Goal: Information Seeking & Learning: Learn about a topic

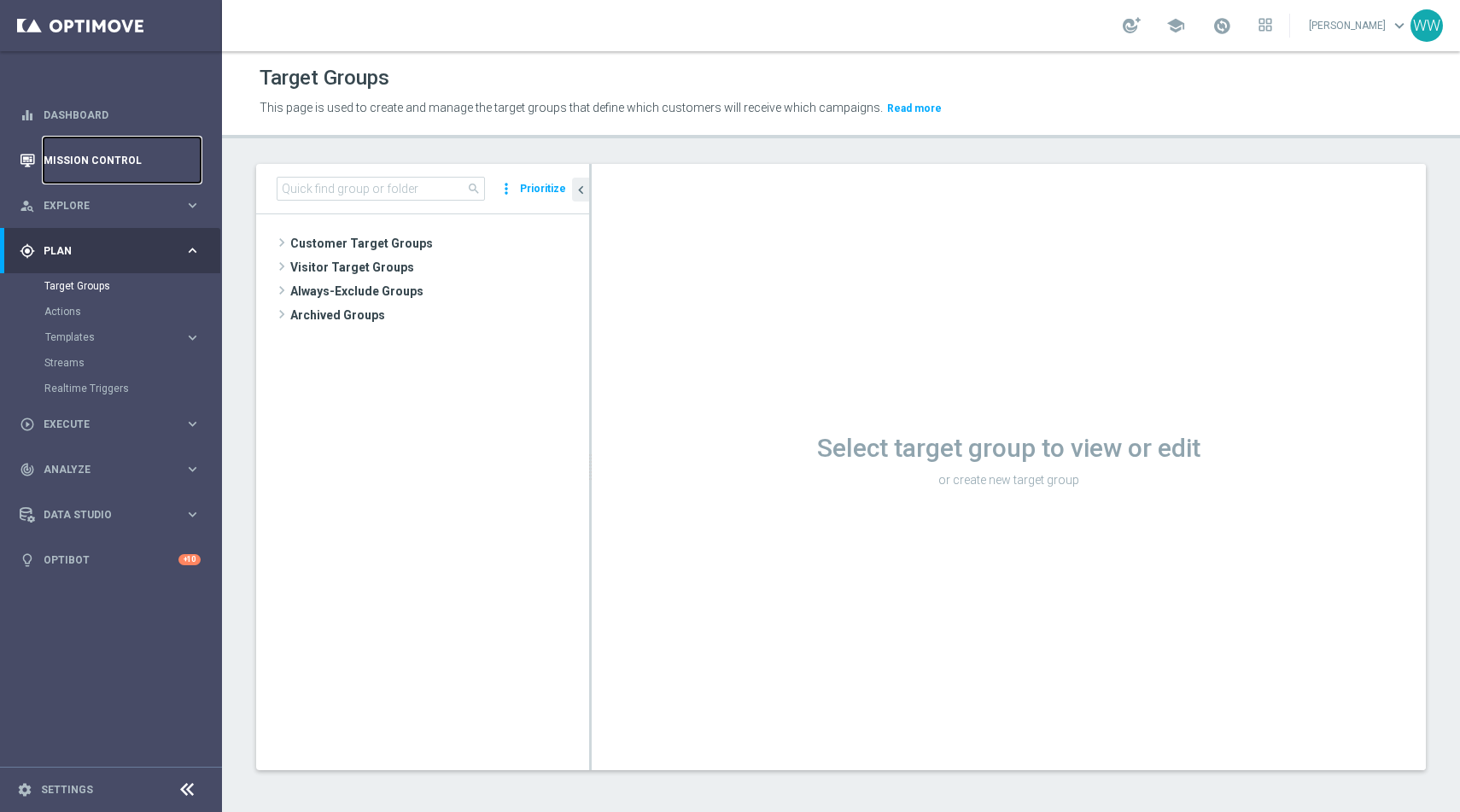
click at [96, 163] on link "Mission Control" at bounding box center [122, 159] width 157 height 45
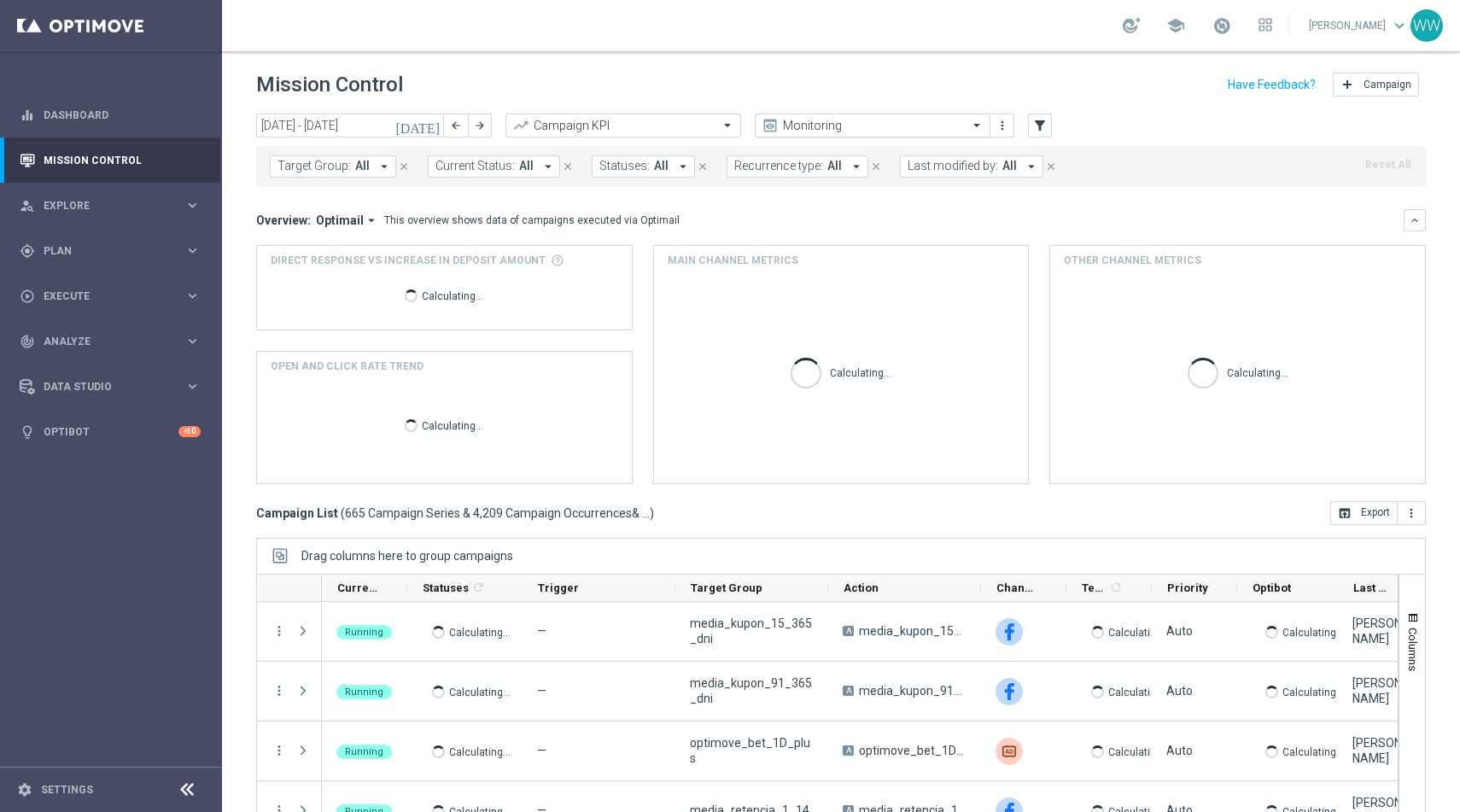
click at [788, 125] on input "text" at bounding box center [855, 126] width 183 height 15
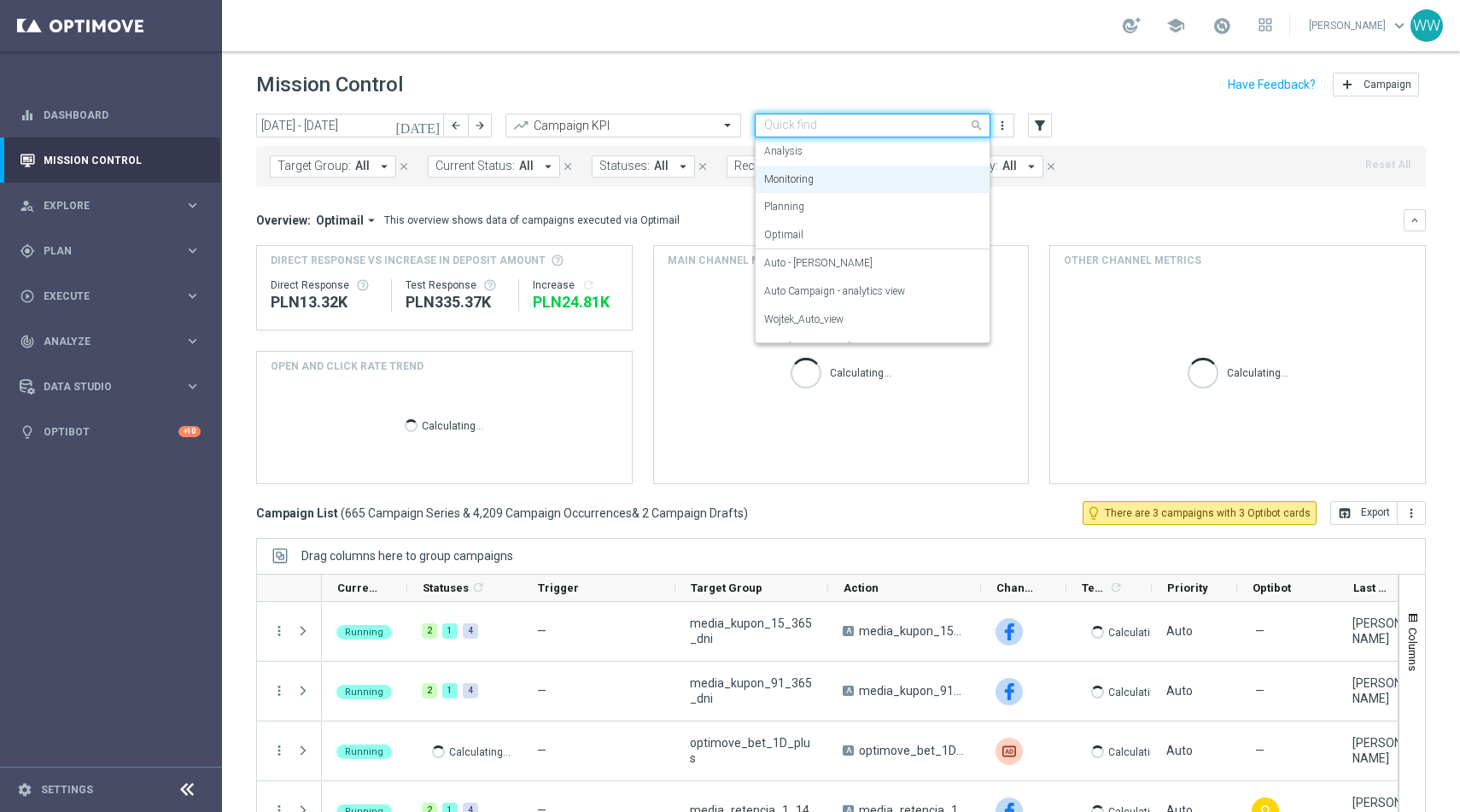
click at [770, 83] on div "Mission Control add Campaign" at bounding box center [840, 85] width 1169 height 33
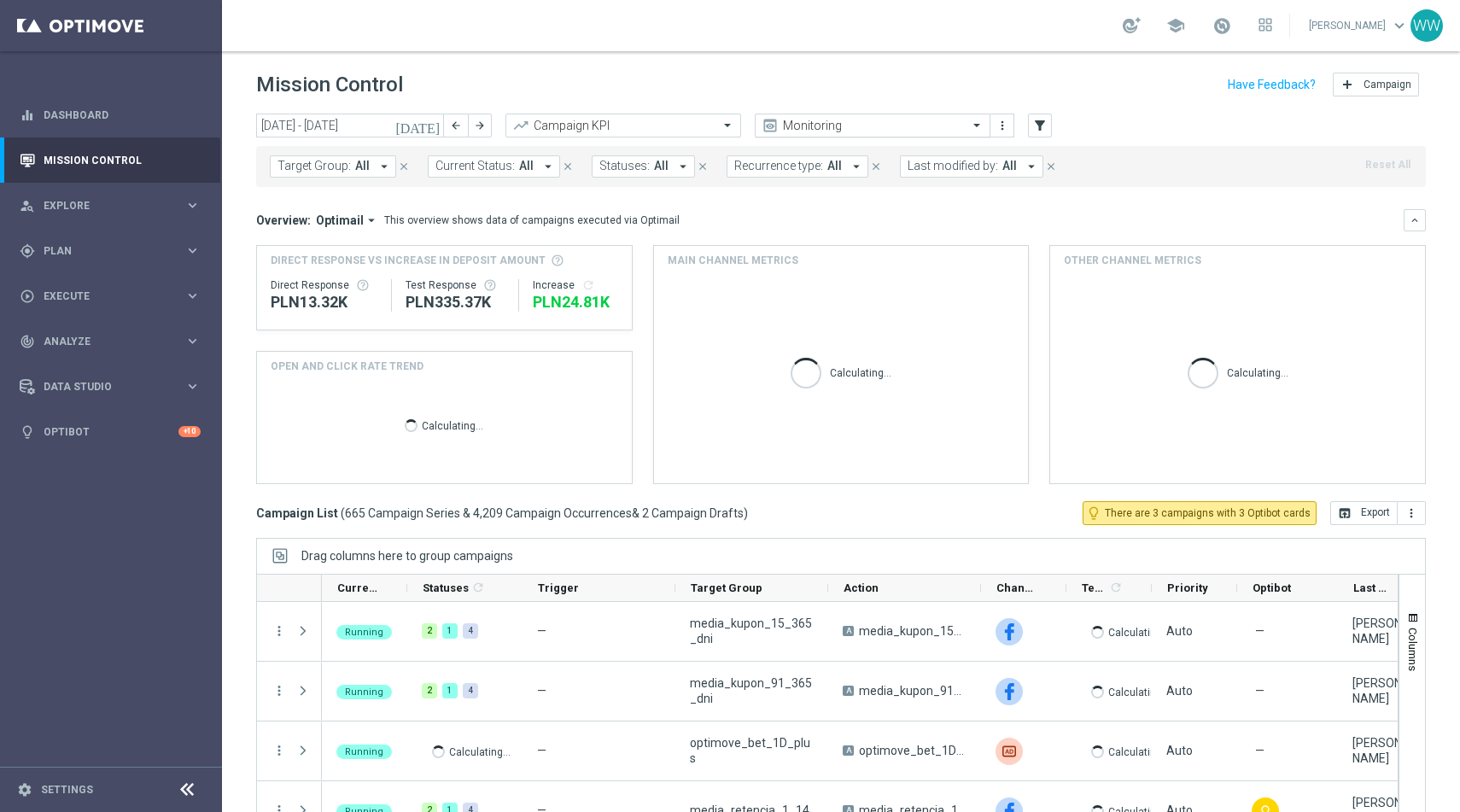
click at [814, 125] on input "text" at bounding box center [855, 126] width 183 height 15
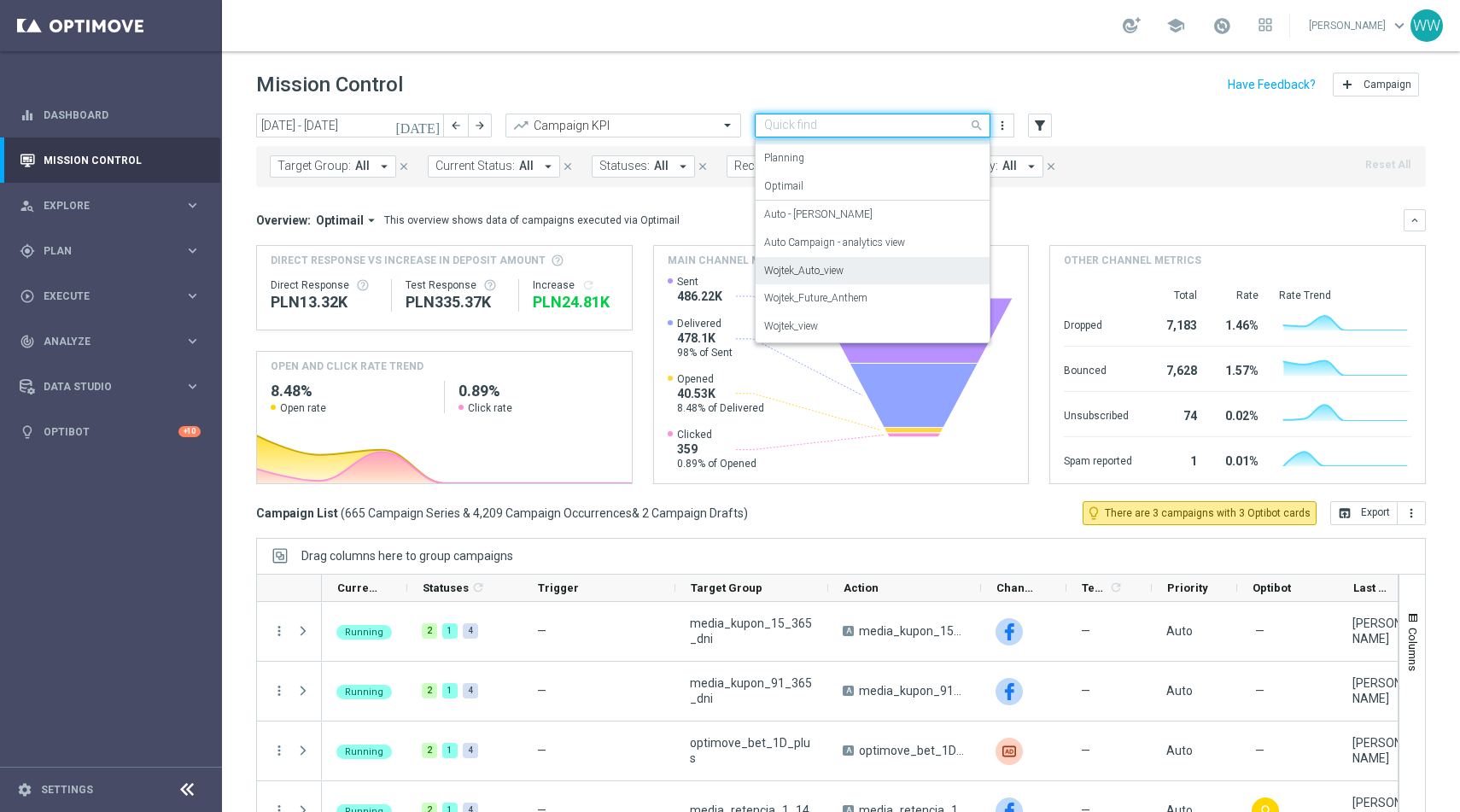
scroll to position [19, 0]
click at [807, 290] on div "Wojtek_Auto_view" at bounding box center [872, 300] width 217 height 28
click at [711, 141] on div "Target Group: All arrow_drop_down close Current Status: All arrow_drop_down clo…" at bounding box center [840, 163] width 1169 height 47
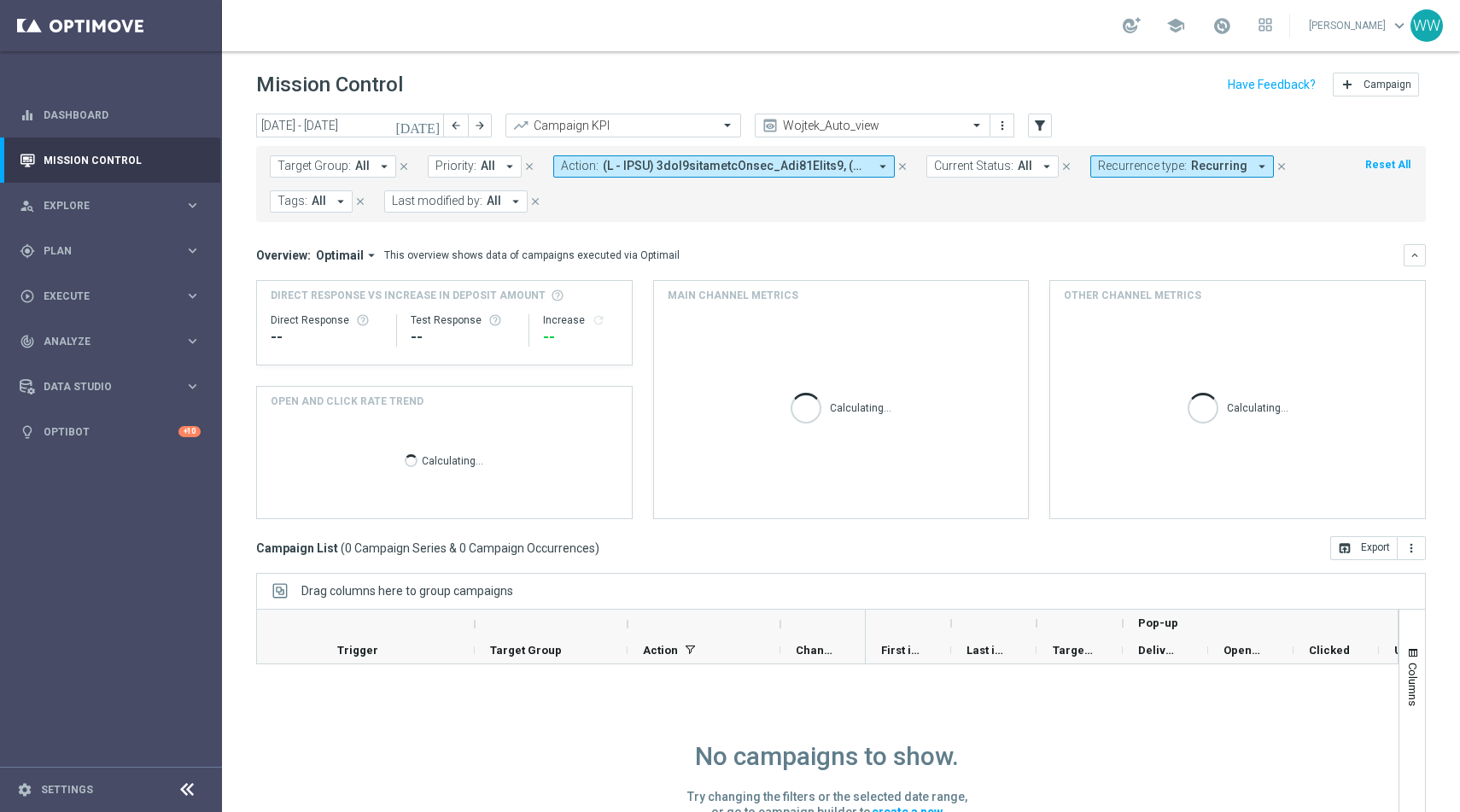
click at [739, 170] on span at bounding box center [736, 166] width 265 height 15
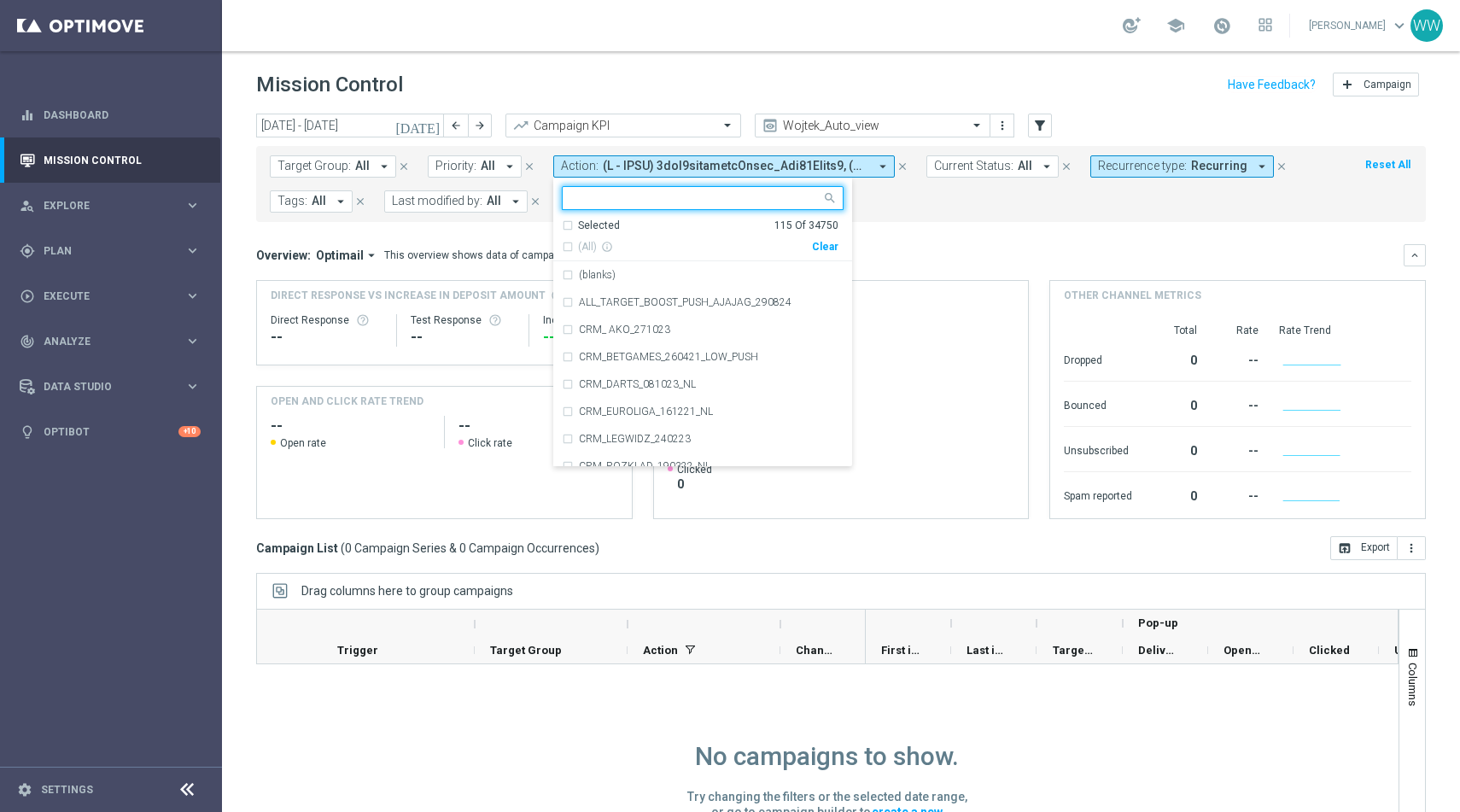
click at [837, 245] on div "Selected 115 Of 34750 (All) info_outline Clear" at bounding box center [702, 241] width 299 height 44
click at [0, 0] on div "Clear" at bounding box center [0, 0] width 0 height 0
click at [752, 215] on ng-select "Selected 0 Of 34750 (All) info_outline Clear (blanks) ALL_TARGET_BOOST_PUSH_AJA…" at bounding box center [702, 326] width 299 height 280
click at [745, 195] on input "text" at bounding box center [696, 199] width 251 height 15
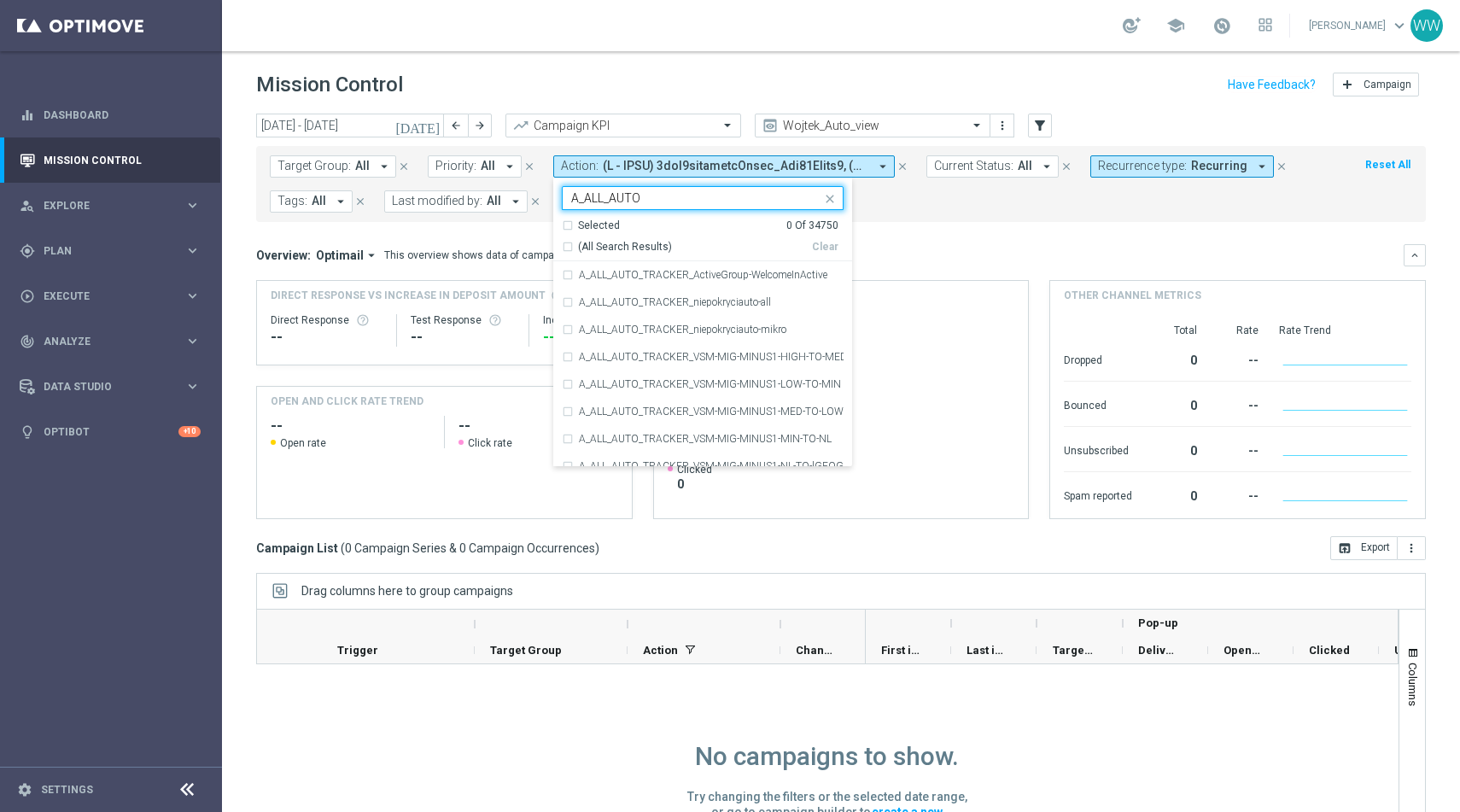
click at [673, 190] on div "A_ALL_AUTO" at bounding box center [692, 198] width 258 height 21
click at [673, 195] on input "A_ALL_AUTO" at bounding box center [696, 199] width 251 height 15
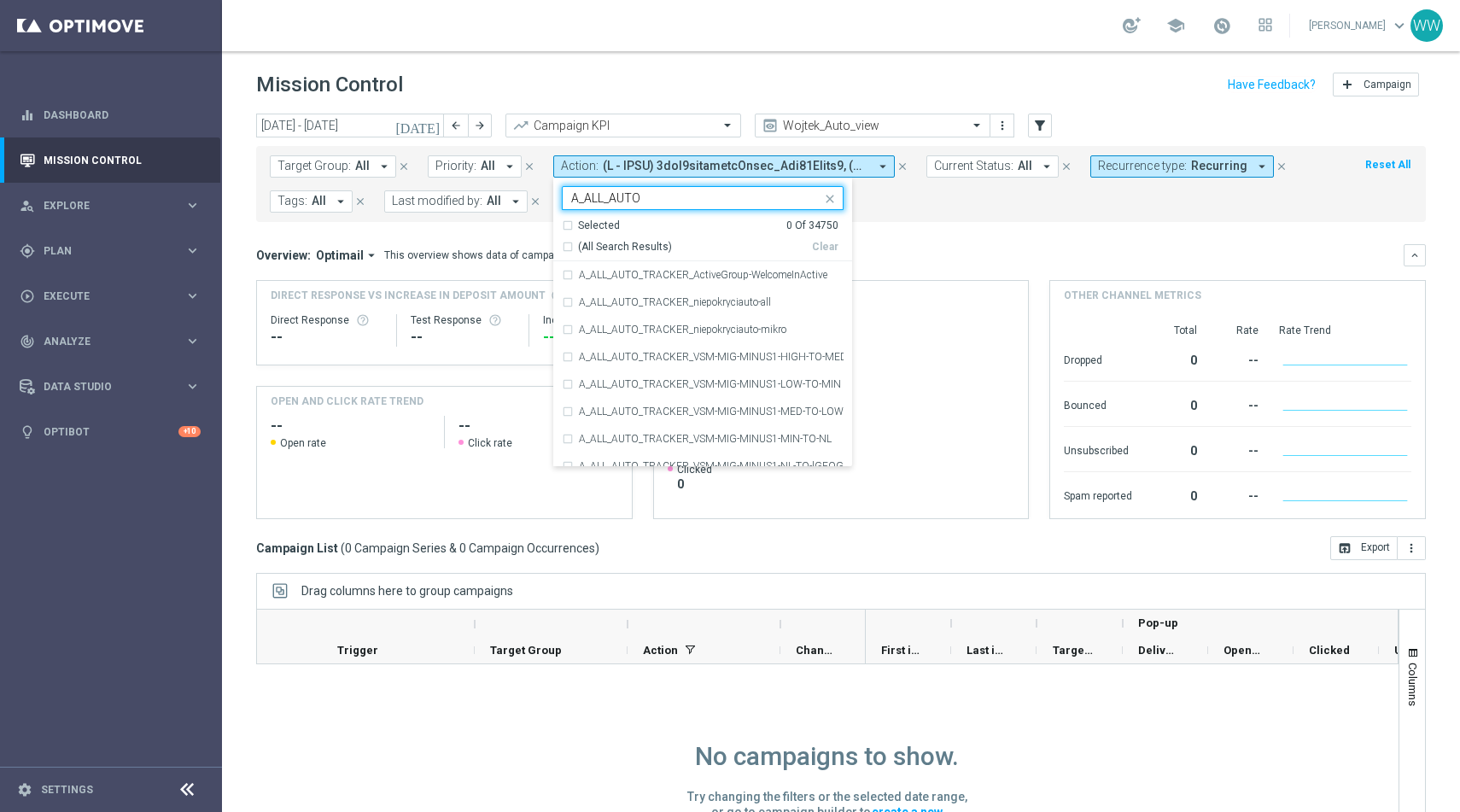
click at [673, 195] on input "A_ALL_AUTO" at bounding box center [696, 199] width 251 height 15
paste input "A_PREM-PEXTRA_AUTO_CASHDROP_WELCOME_PW_MRKT_WEEKLY"
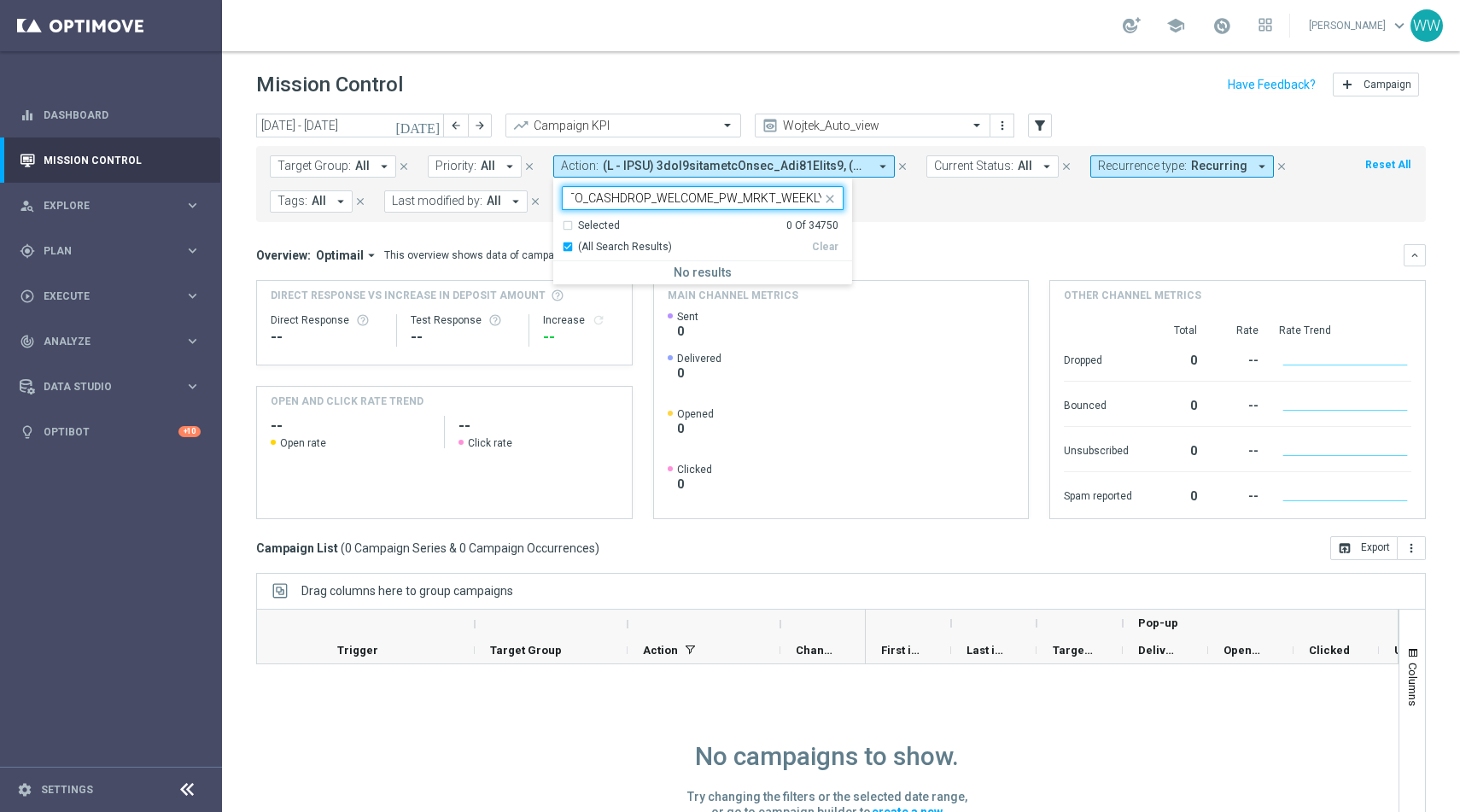
type input "A_PREM-PEXTRA_AUTO_CASHDROP_WELCOME_PW_MRKT_WEEKLY"
click at [1007, 221] on div "Target Group: All arrow_drop_down close Priority: All arrow_drop_down close Act…" at bounding box center [840, 184] width 1169 height 76
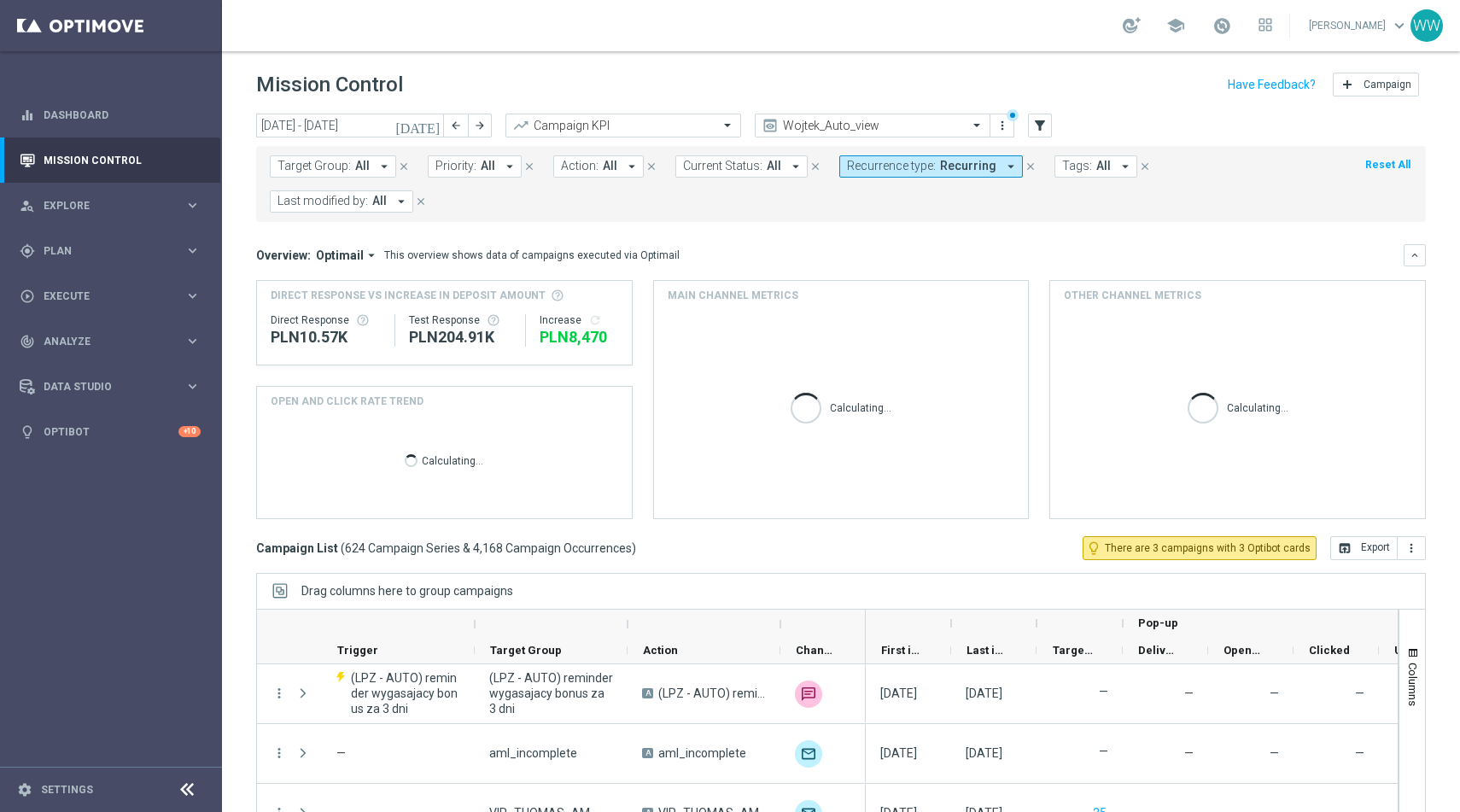
click at [958, 172] on span "Recurring" at bounding box center [968, 166] width 56 height 15
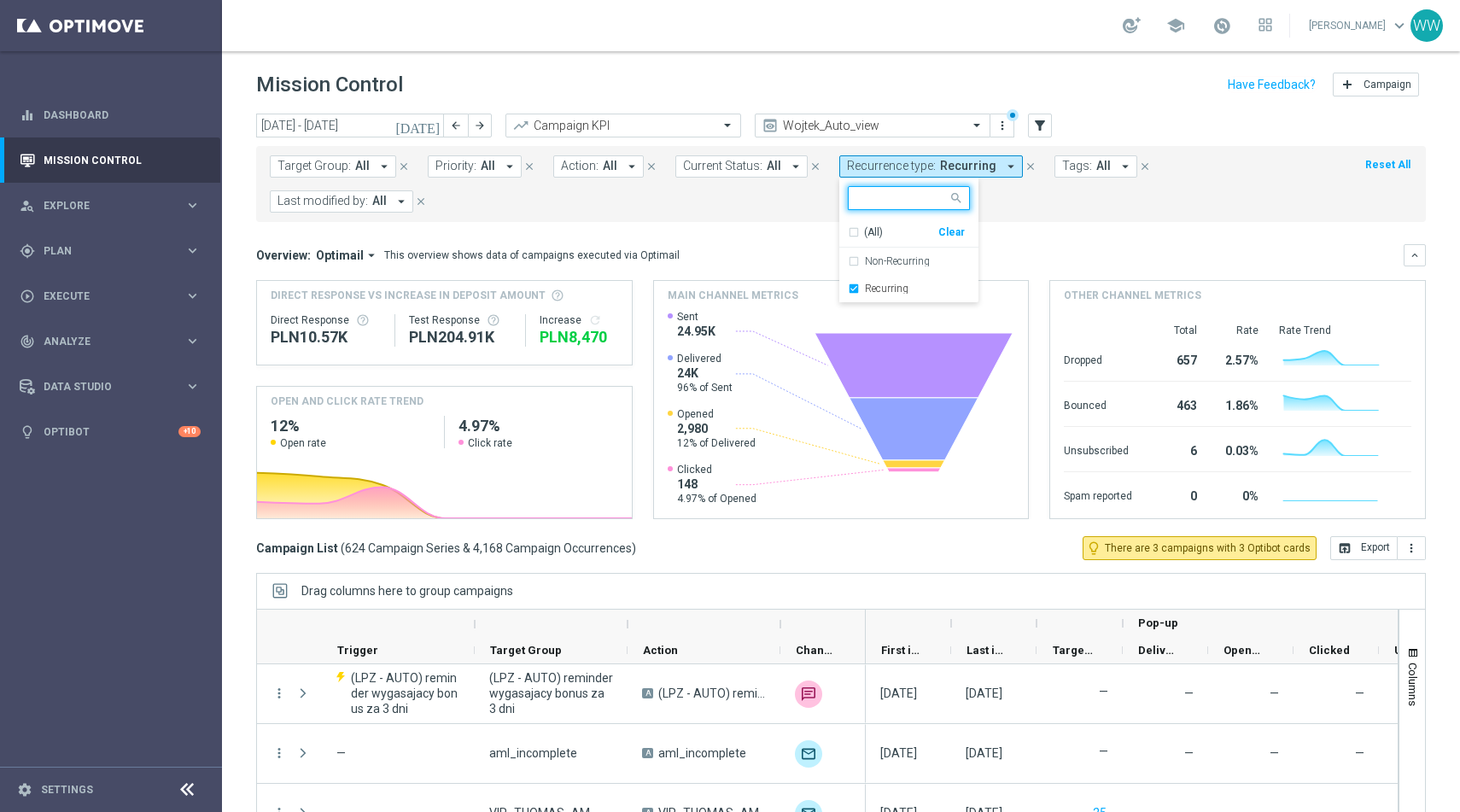
click at [960, 232] on div "(All) Clear" at bounding box center [909, 233] width 139 height 29
click at [0, 0] on div "Clear" at bounding box center [0, 0] width 0 height 0
click at [593, 166] on button "Action: All arrow_drop_down" at bounding box center [598, 166] width 91 height 22
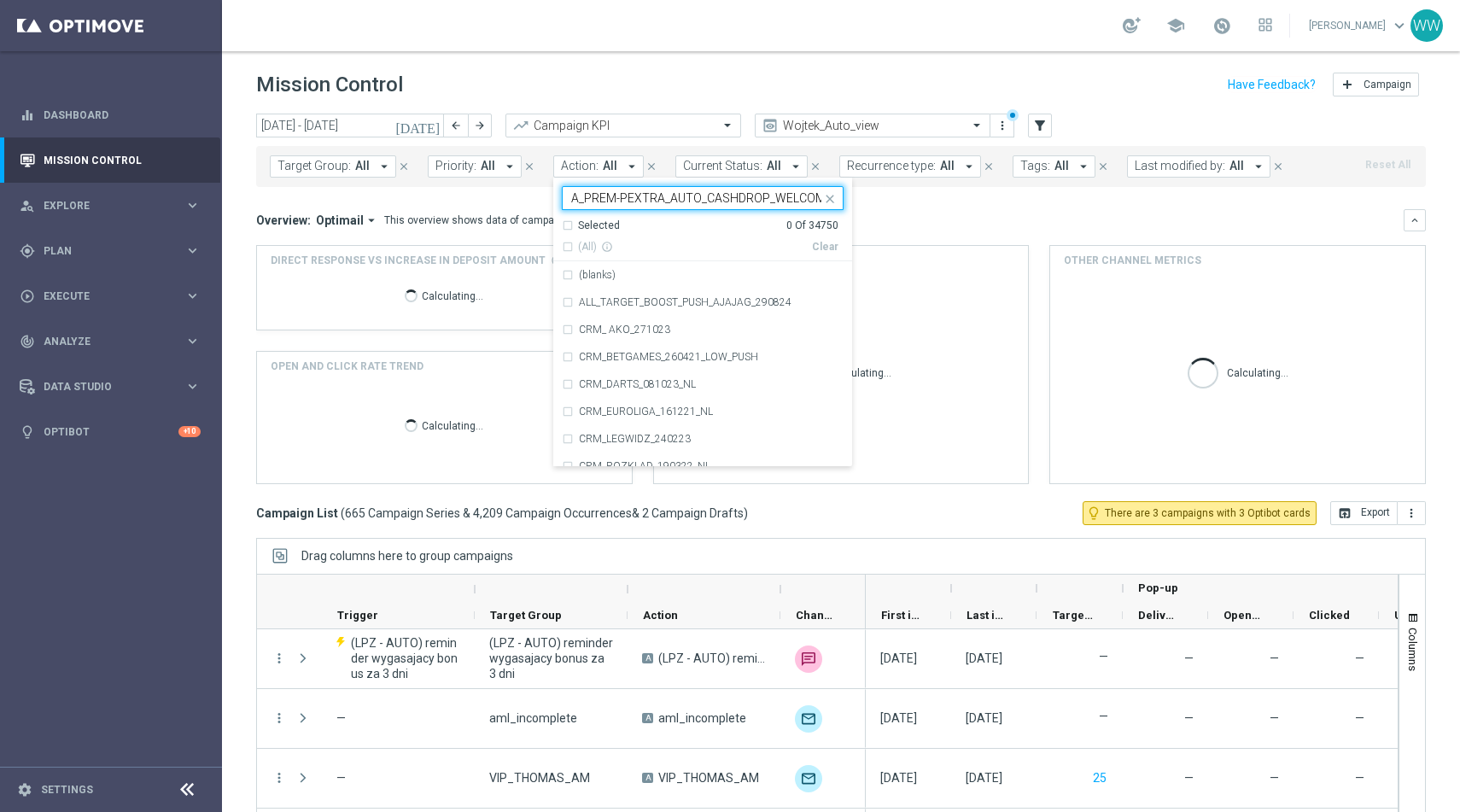
scroll to position [0, 119]
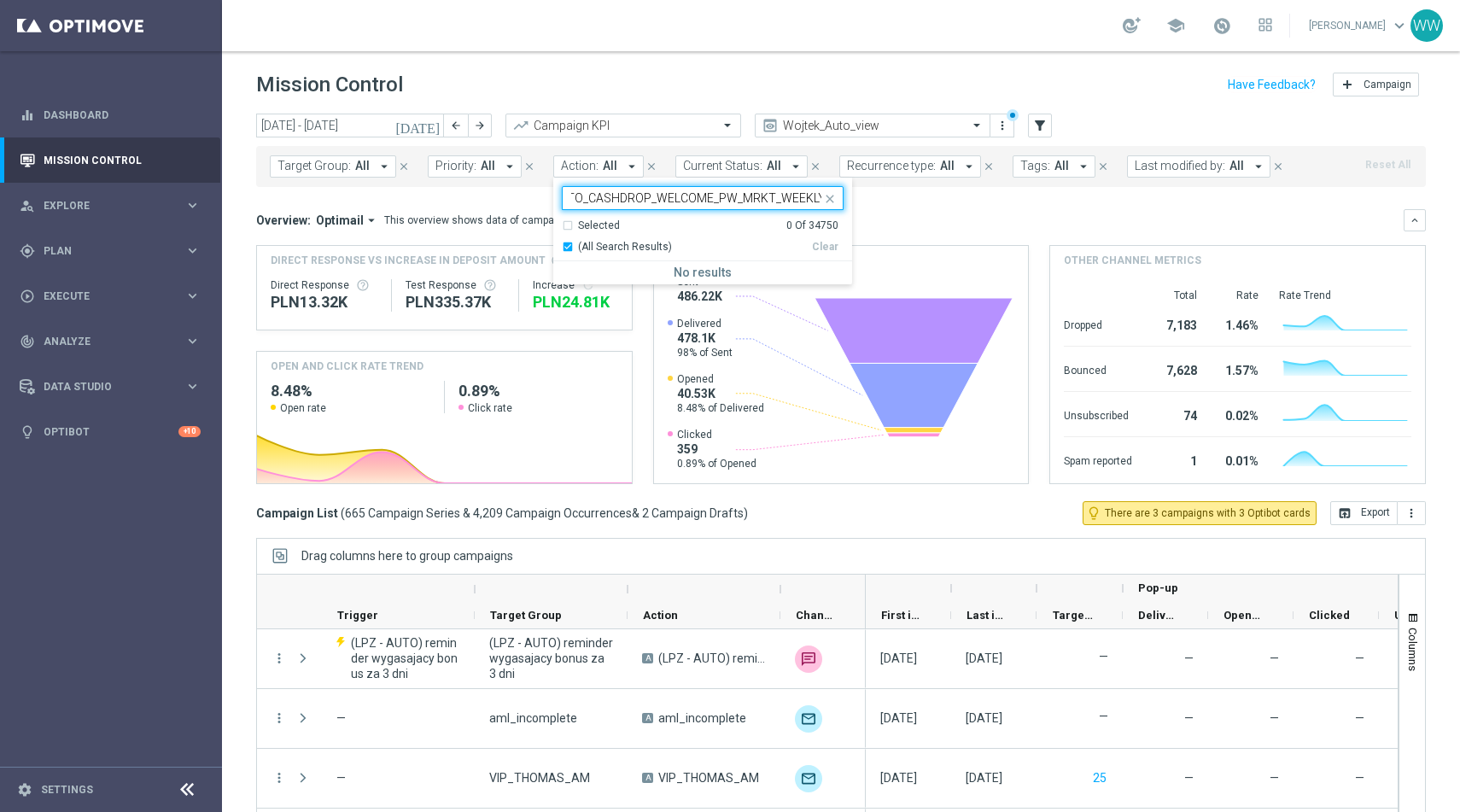
type input "A_PREM-PEXTRA_AUTO_CASHDROP_WELCOME_PW_MRKT_WEEKL"
drag, startPoint x: 658, startPoint y: 208, endPoint x: 534, endPoint y: 207, distance: 124.0
click at [498, 206] on div "today 22 Sep 2025 - 28 Sep 2025 arrow_back arrow_forward Campaign KPI trending_…" at bounding box center [840, 454] width 1238 height 683
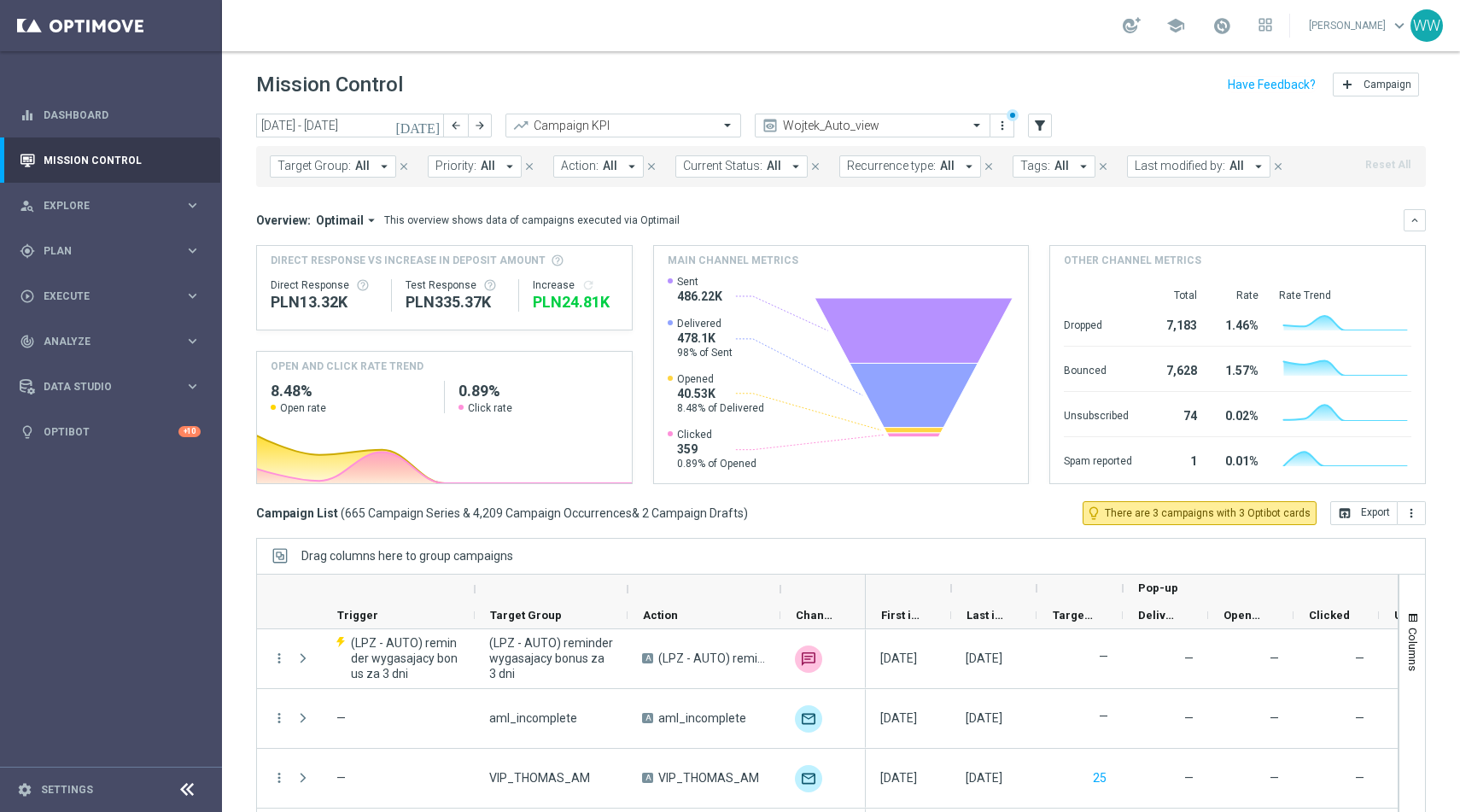
click at [587, 165] on span "Action:" at bounding box center [579, 166] width 38 height 15
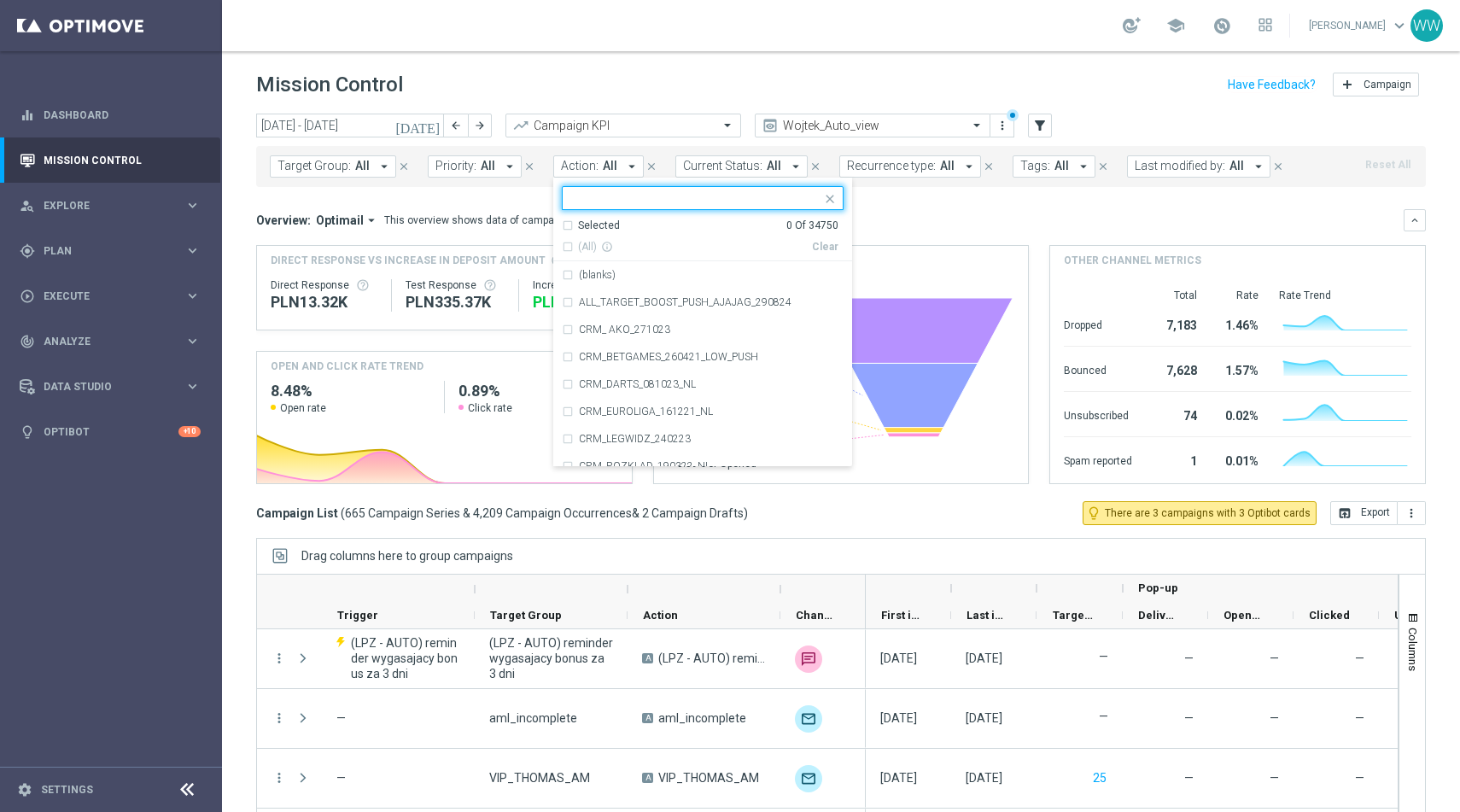
type input "A_PREM-PEXTRA_AUTO_CASHDROP_WELCOME_PW_MRKT_WEEKLY"
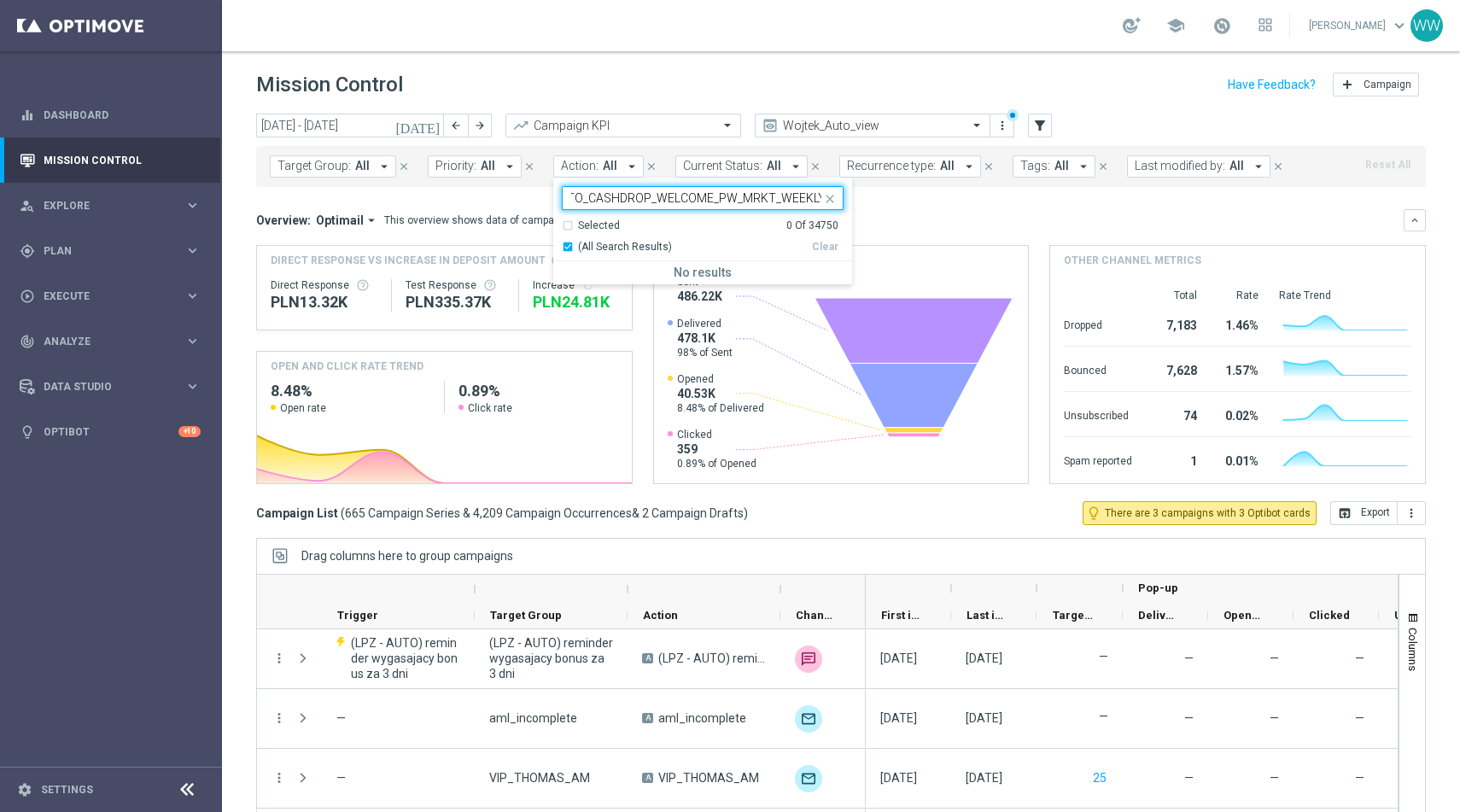
scroll to position [0, 0]
drag, startPoint x: 596, startPoint y: 202, endPoint x: 501, endPoint y: 202, distance: 95.0
click at [501, 202] on div "today 22 Sep 2025 - 28 Sep 2025 arrow_back arrow_forward Campaign KPI trending_…" at bounding box center [840, 454] width 1238 height 683
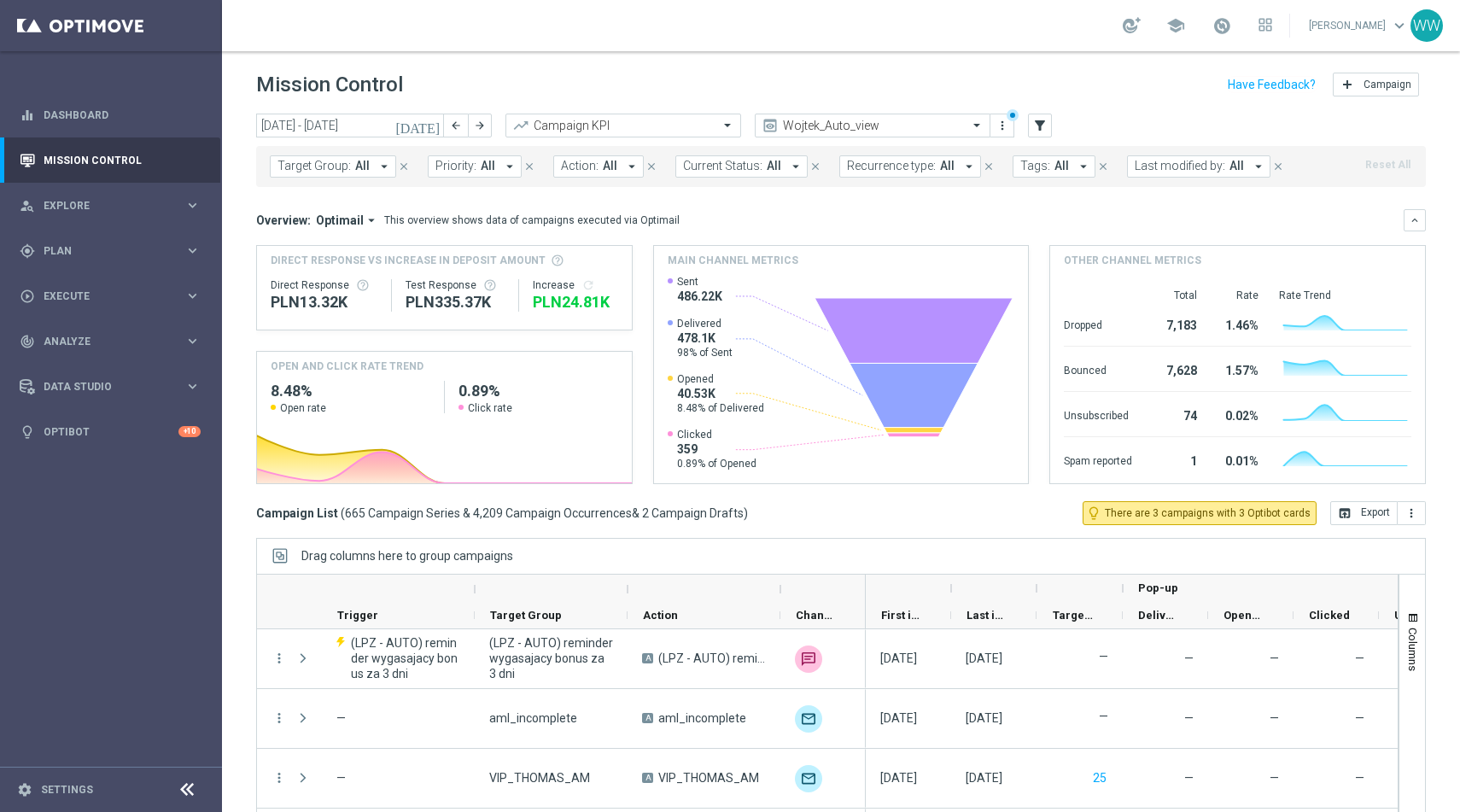
click at [584, 162] on span "Action:" at bounding box center [579, 166] width 38 height 15
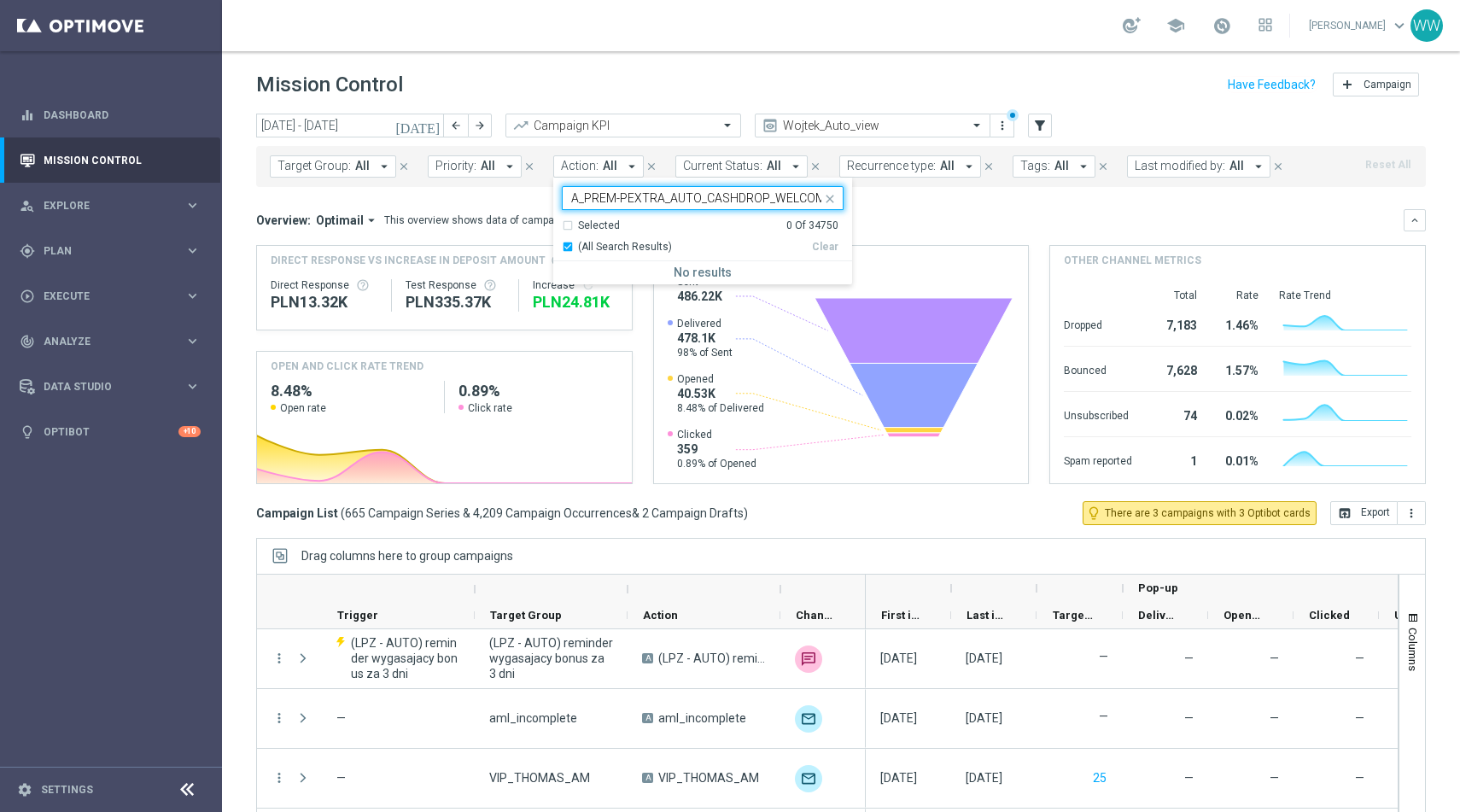
drag, startPoint x: 575, startPoint y: 196, endPoint x: 561, endPoint y: 196, distance: 14.0
click at [563, 196] on div "A_PREM-PEXTRA_AUTO_CASHDROP_WELCOME_PW_MRKT_WEEKLY" at bounding box center [692, 198] width 258 height 21
click at [639, 283] on div "A_PREM-PEXTRA_AUTO_CASHDROP_WELCOME_PW_MRKT_WEEKLY" at bounding box center [702, 274] width 281 height 27
type input "A_PREM-PEXTRA_AUTO_CASHDROP_WELCOME_PW_MRKT_WEEKLY"
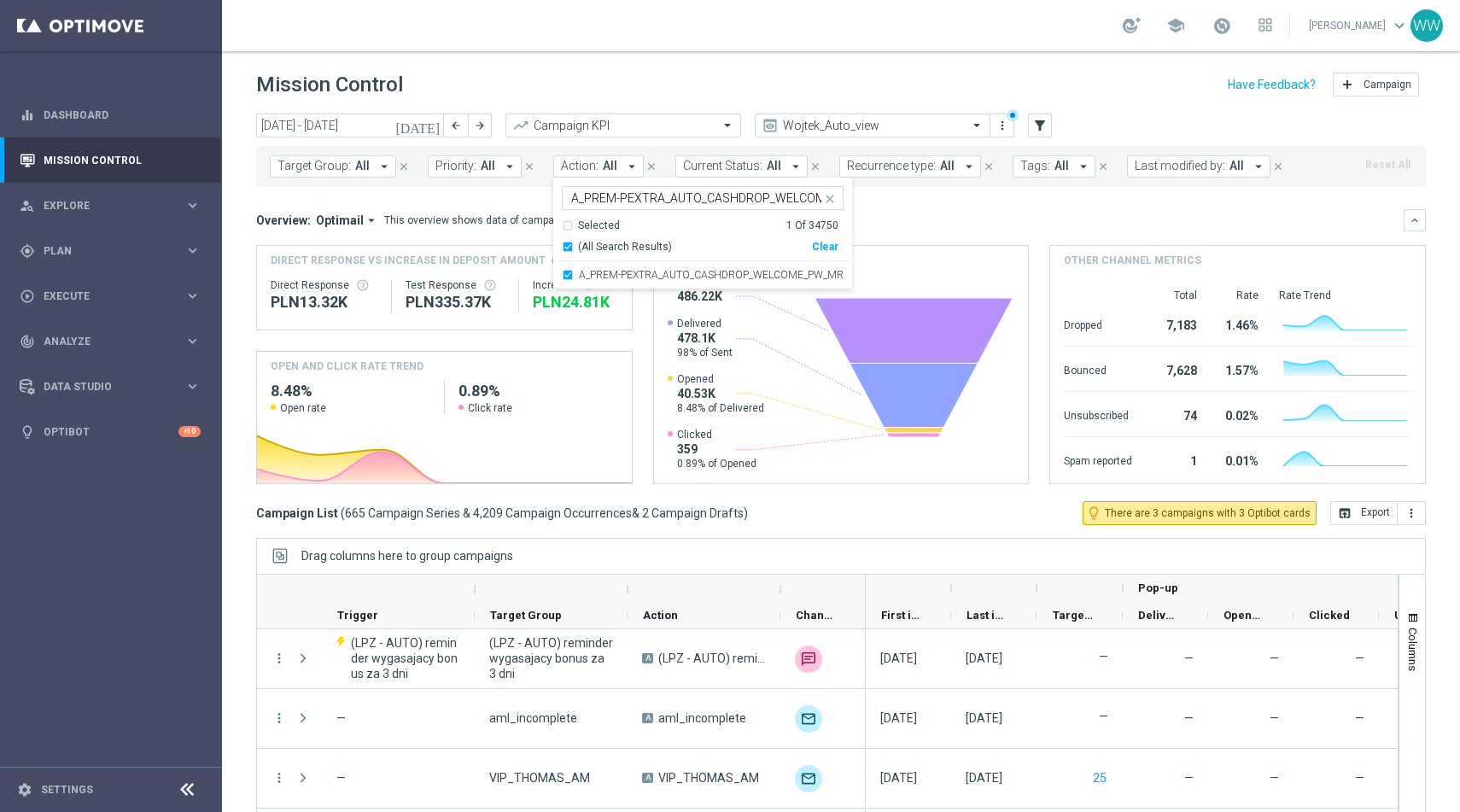
click at [1015, 205] on mini-dashboard "Overview: Optimail arrow_drop_down This overview shows data of campaigns execut…" at bounding box center [840, 344] width 1169 height 314
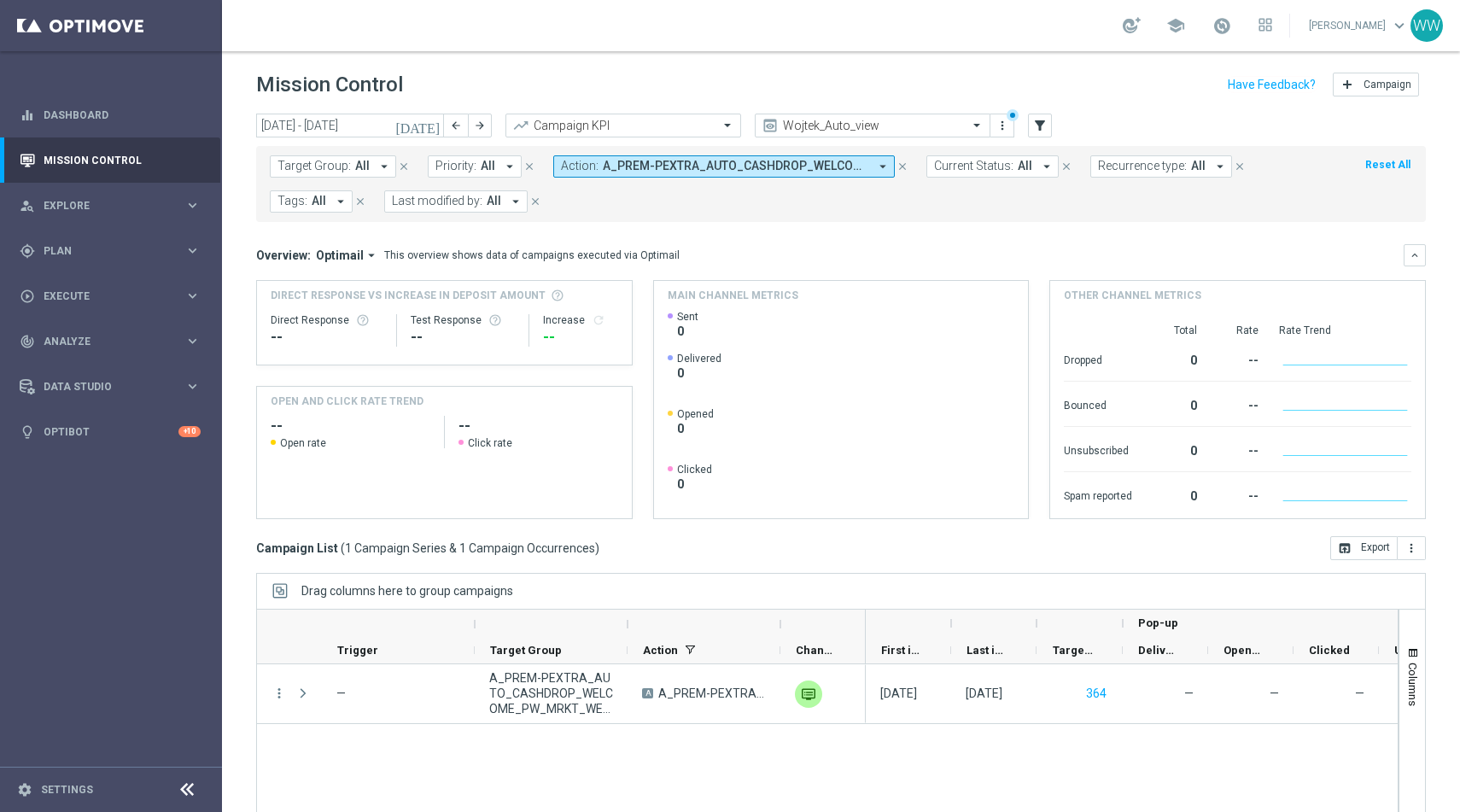
click at [434, 114] on button "today" at bounding box center [418, 126] width 51 height 25
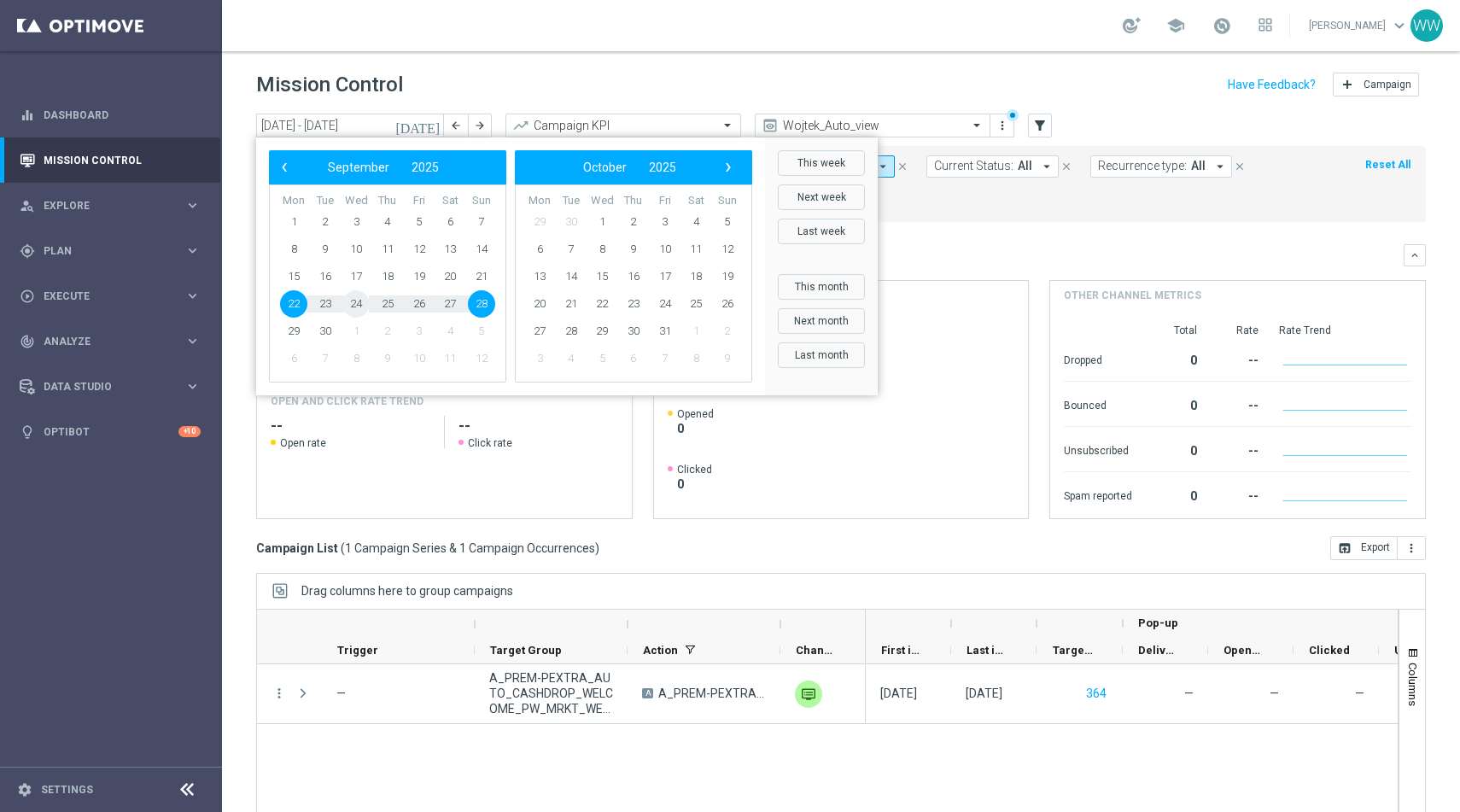
click at [360, 308] on span "24" at bounding box center [355, 303] width 27 height 27
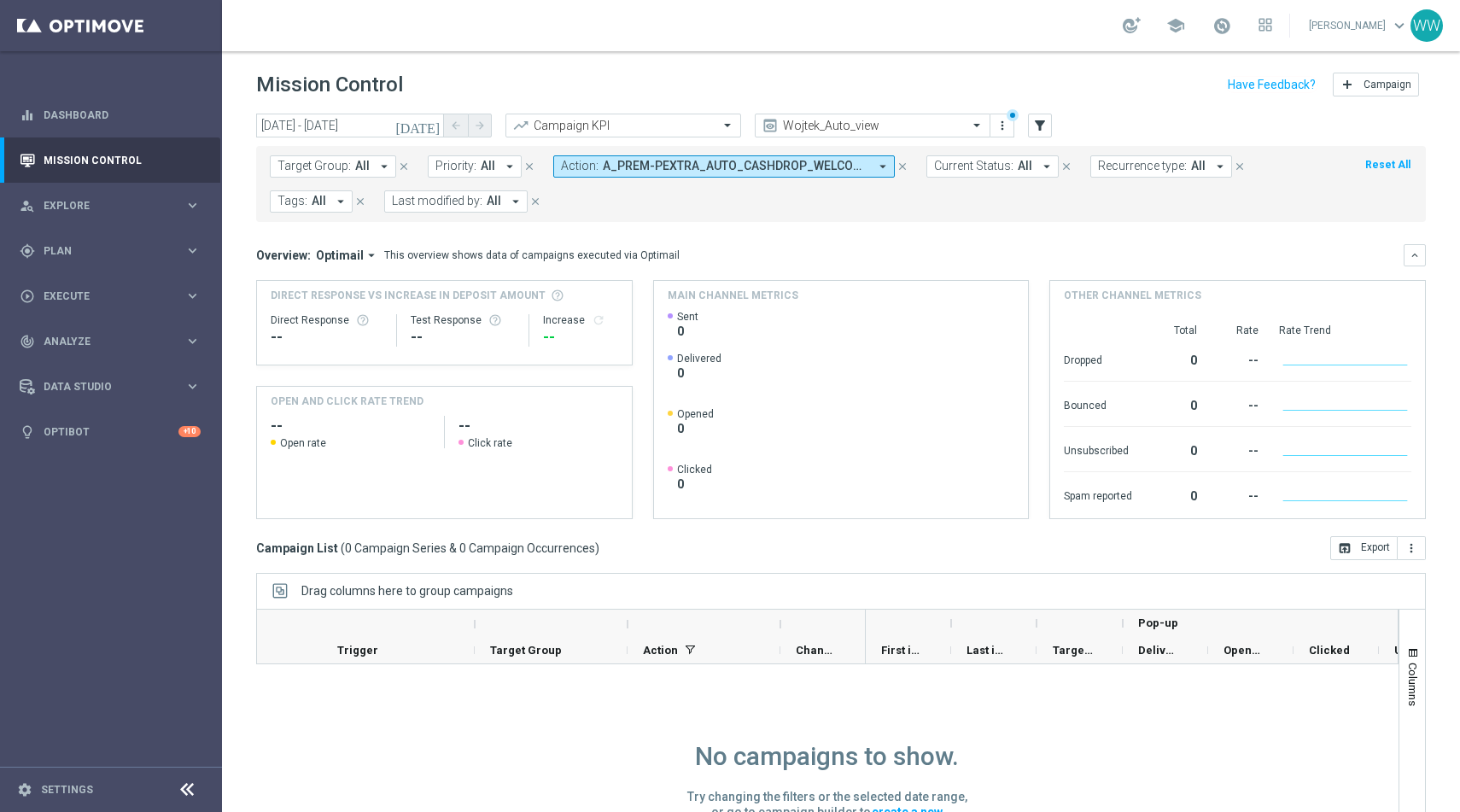
click at [435, 132] on icon "today" at bounding box center [418, 125] width 46 height 15
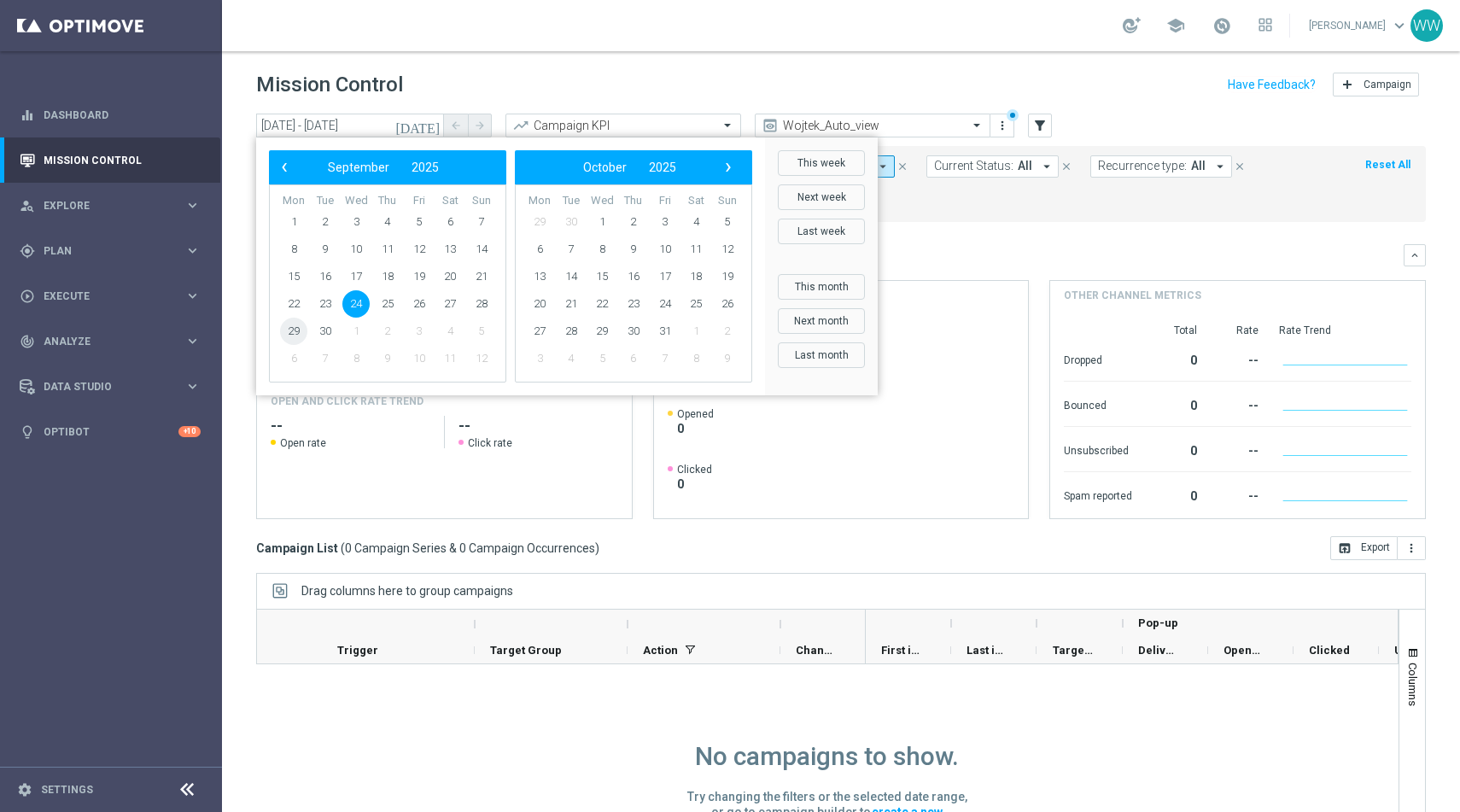
click at [299, 330] on span "29" at bounding box center [294, 330] width 27 height 27
type input "29 Sep 2025 - 29 Sep 2025"
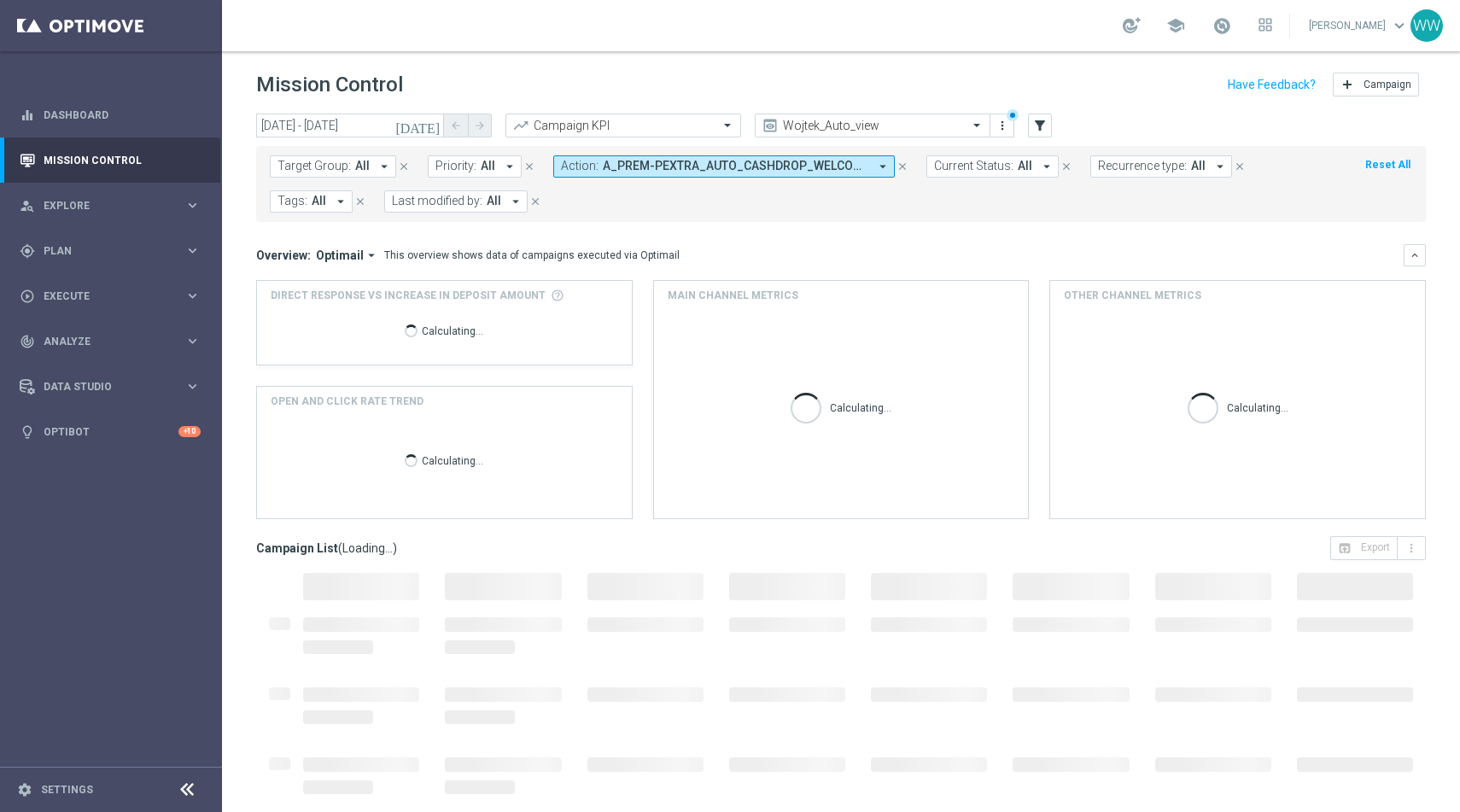
scroll to position [24, 0]
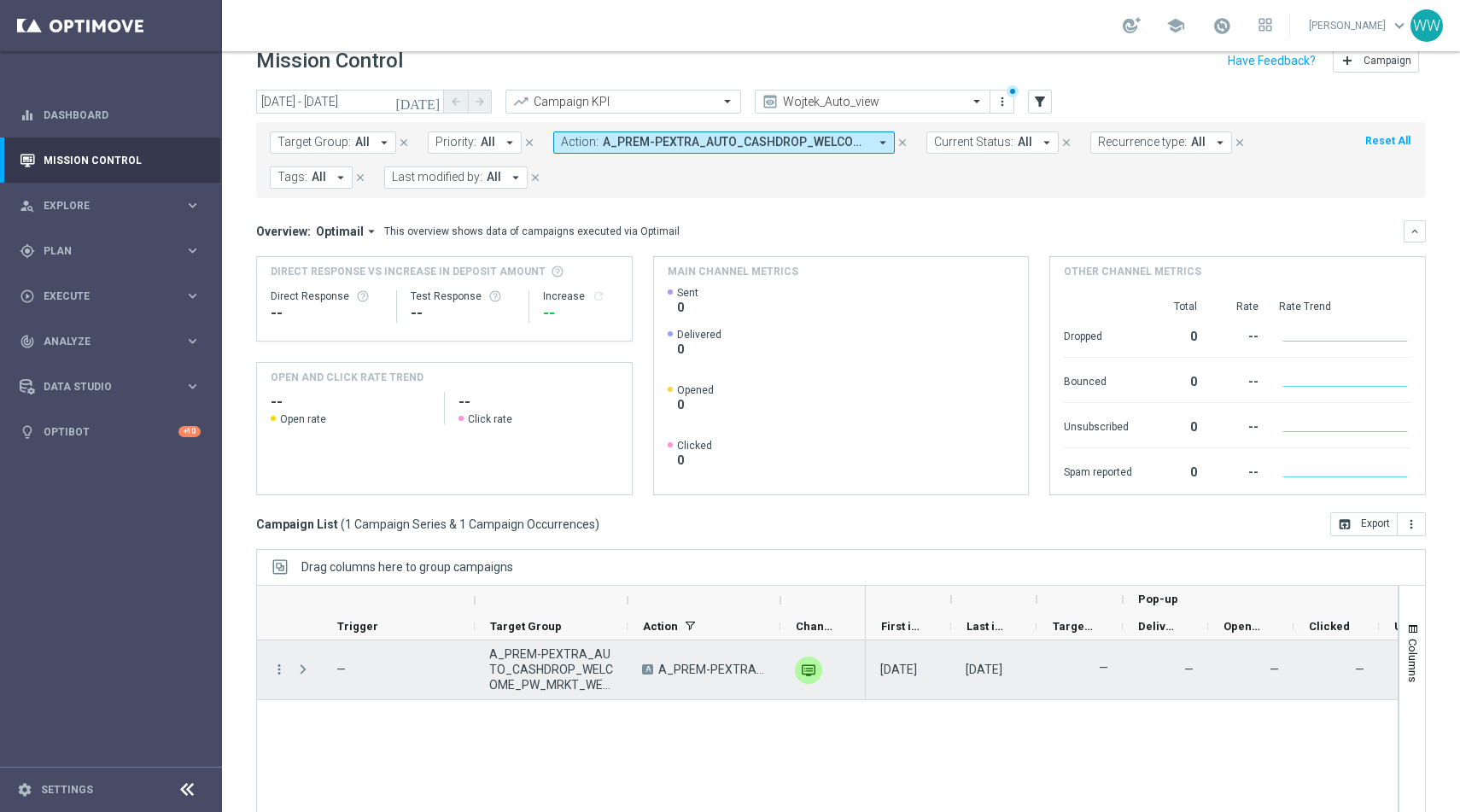
click at [540, 663] on span "A_PREM-PEXTRA_AUTO_CASHDROP_WELCOME_PW_MRKT_WEEKLY" at bounding box center [550, 669] width 124 height 46
click at [538, 663] on span "A_PREM-PEXTRA_AUTO_CASHDROP_WELCOME_PW_MRKT_WEEKLY" at bounding box center [550, 669] width 124 height 46
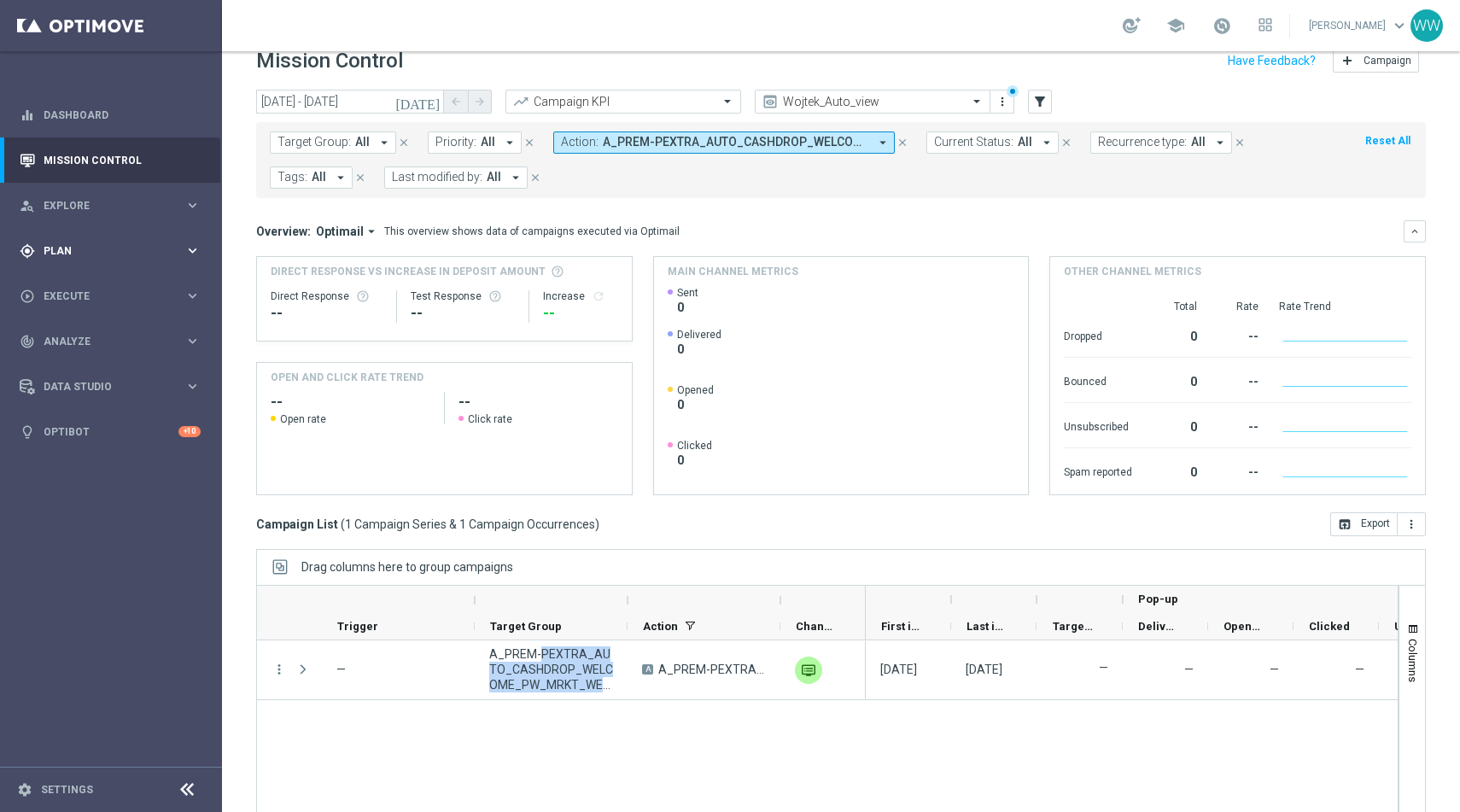
drag, startPoint x: 87, startPoint y: 250, endPoint x: 87, endPoint y: 268, distance: 18.0
click at [87, 250] on span "Plan" at bounding box center [114, 251] width 141 height 11
click at [87, 295] on div "Target Groups" at bounding box center [132, 286] width 176 height 25
click at [86, 284] on link "Target Groups" at bounding box center [110, 286] width 133 height 14
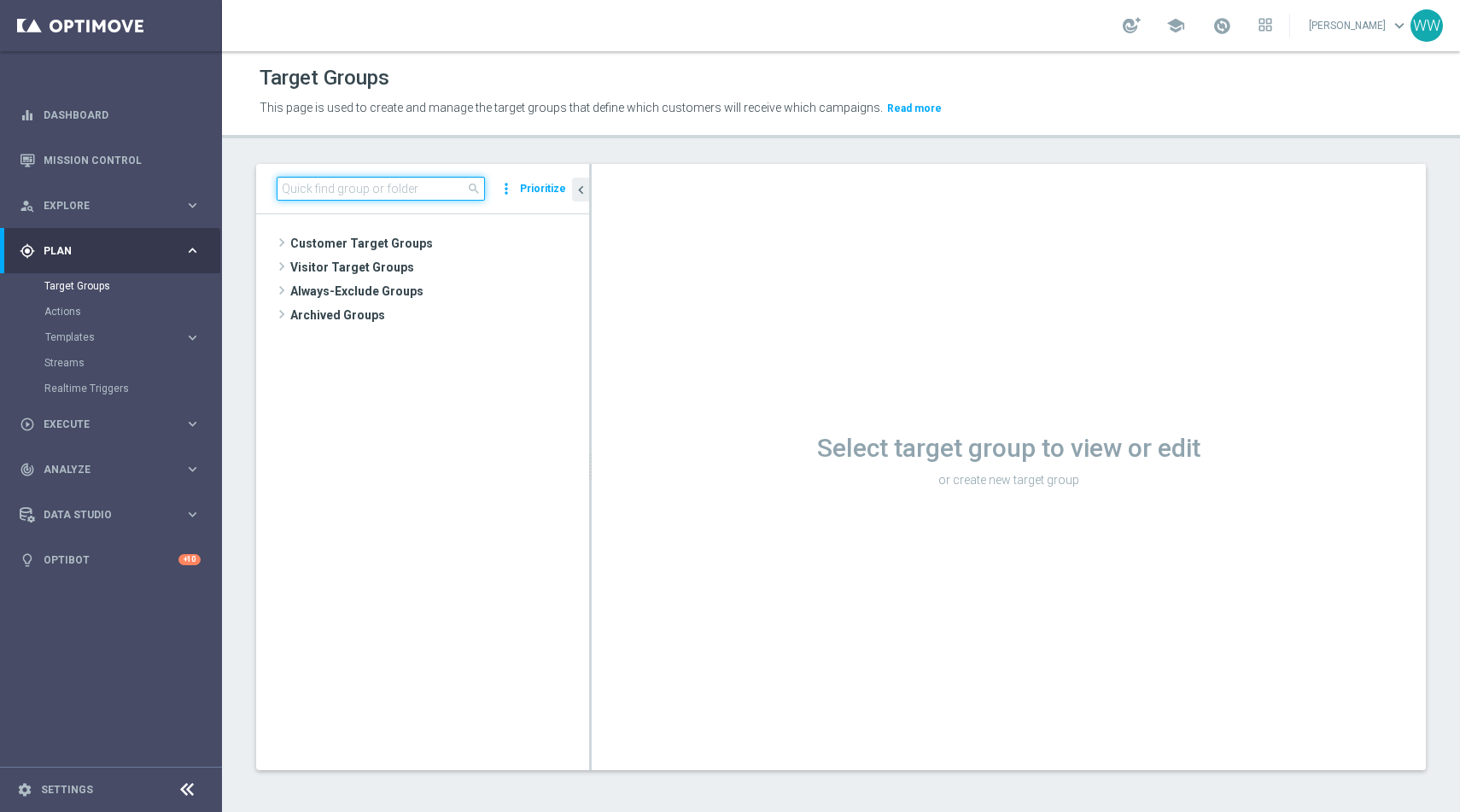
click at [431, 185] on input at bounding box center [381, 188] width 208 height 24
paste input "A_PREM-PEXTRA_AUTO_CASHDROP_WELCOME_PW_MRKT_WEEKLY"
drag, startPoint x: 371, startPoint y: 195, endPoint x: 246, endPoint y: 192, distance: 125.0
click at [222, 193] on main "equalizer Dashboard Mission Control" at bounding box center [730, 406] width 1460 height 812
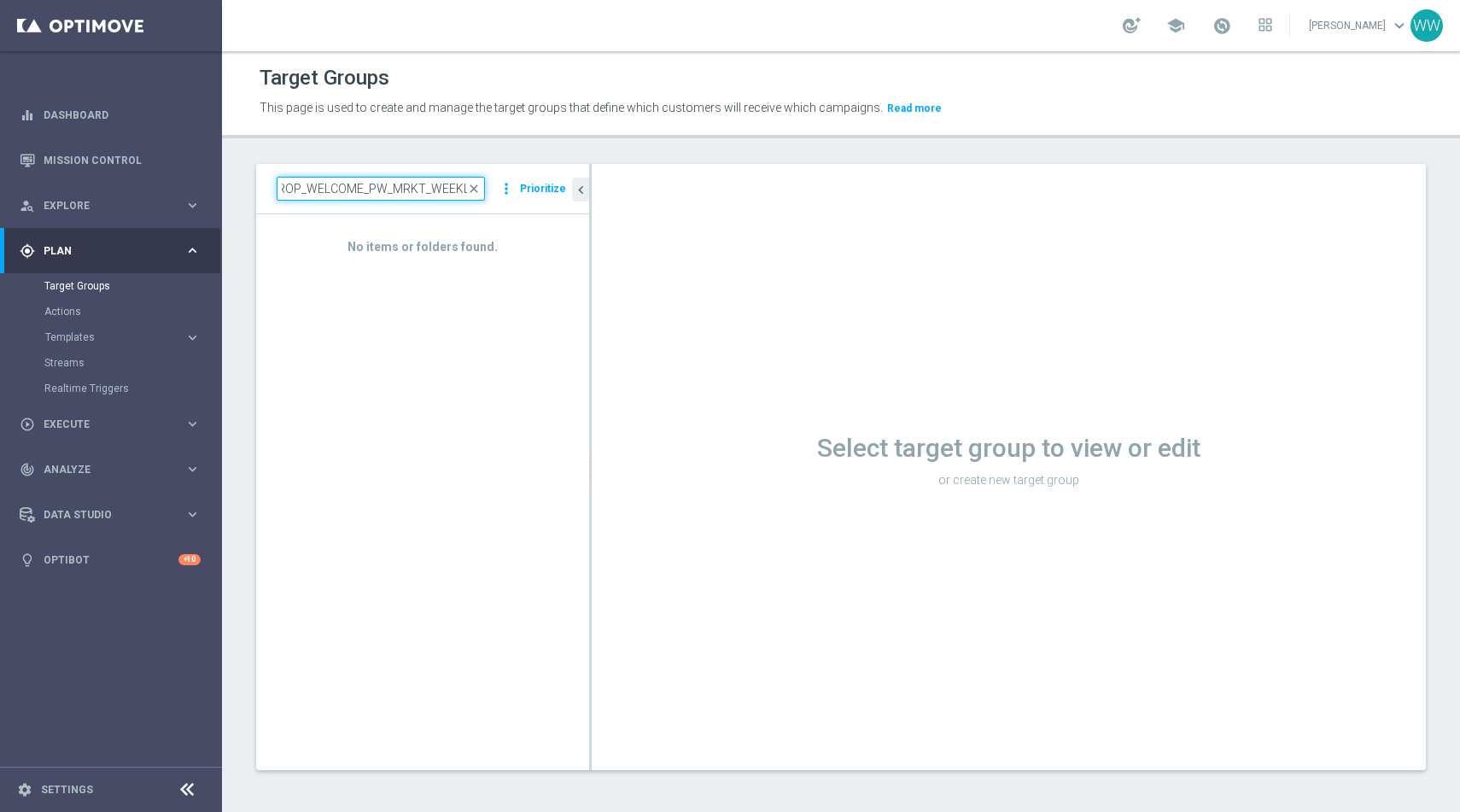
click at [304, 192] on input "A_PREM-PEXTRA_AUTO_CASHDROP_WELCOME_PW_MRKT_WEEKLY" at bounding box center [381, 188] width 208 height 24
drag, startPoint x: 309, startPoint y: 188, endPoint x: 246, endPoint y: 188, distance: 63.0
click at [246, 188] on div "A_PREM-PEXTRA_AUTO_CASHDROP_WELCOME_PW_MRKT_WEEKLY close more_vert Prioritize N…" at bounding box center [840, 480] width 1238 height 633
click at [301, 187] on input "A_PREM-PEXTRA_AUTO_CASHDROP_WELCOME_PW_MRKT_WEEKLY" at bounding box center [381, 188] width 208 height 24
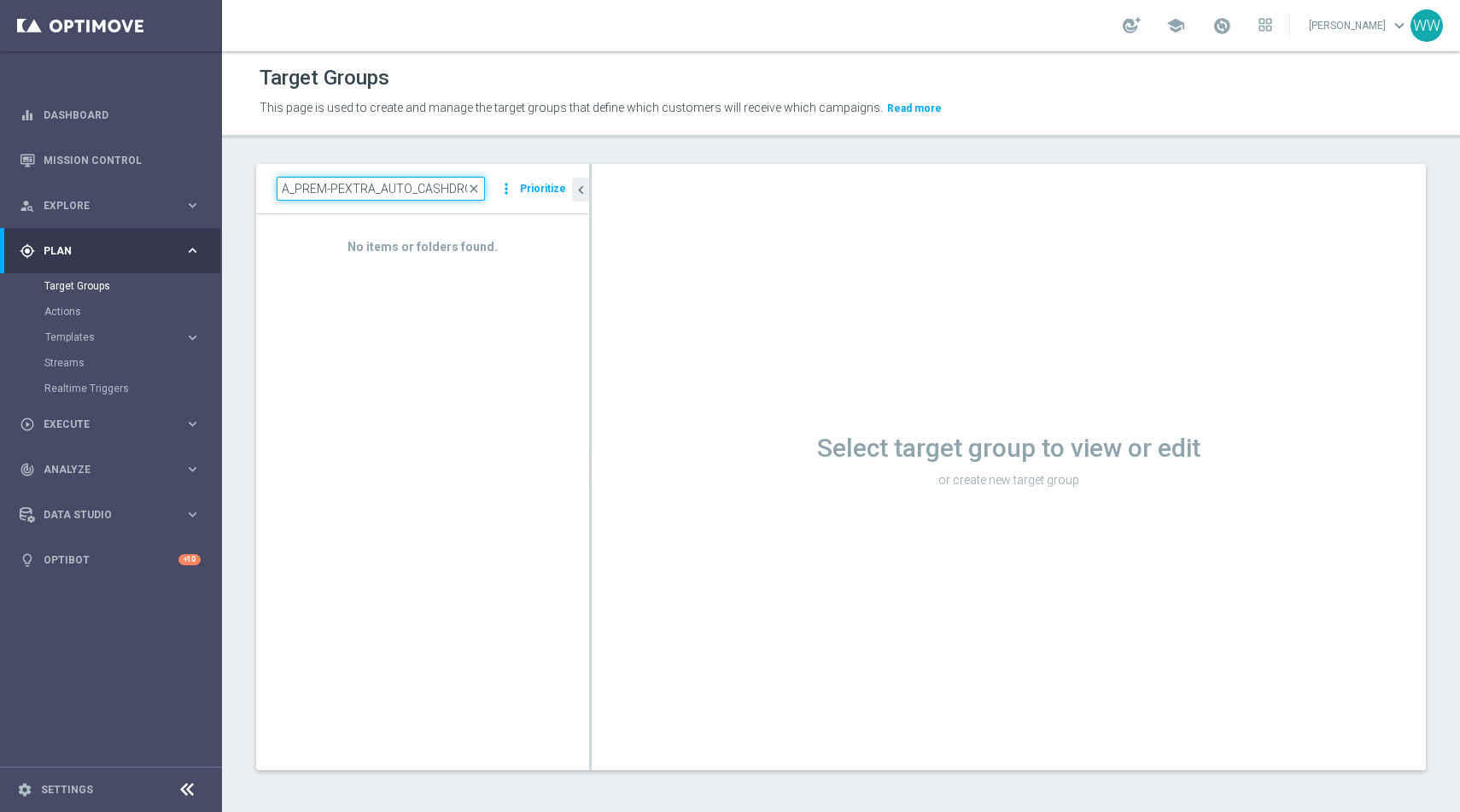
click at [289, 187] on input "A_PREM-PEXTRA_AUTO_CASHDROP_WELCOME_PW_MRKT_WEEKLY" at bounding box center [381, 188] width 208 height 24
type input "A_PREM-PEXTRA_AUTO_CASHDROP_WELCOME_PW_MRKT_WEEKLY"
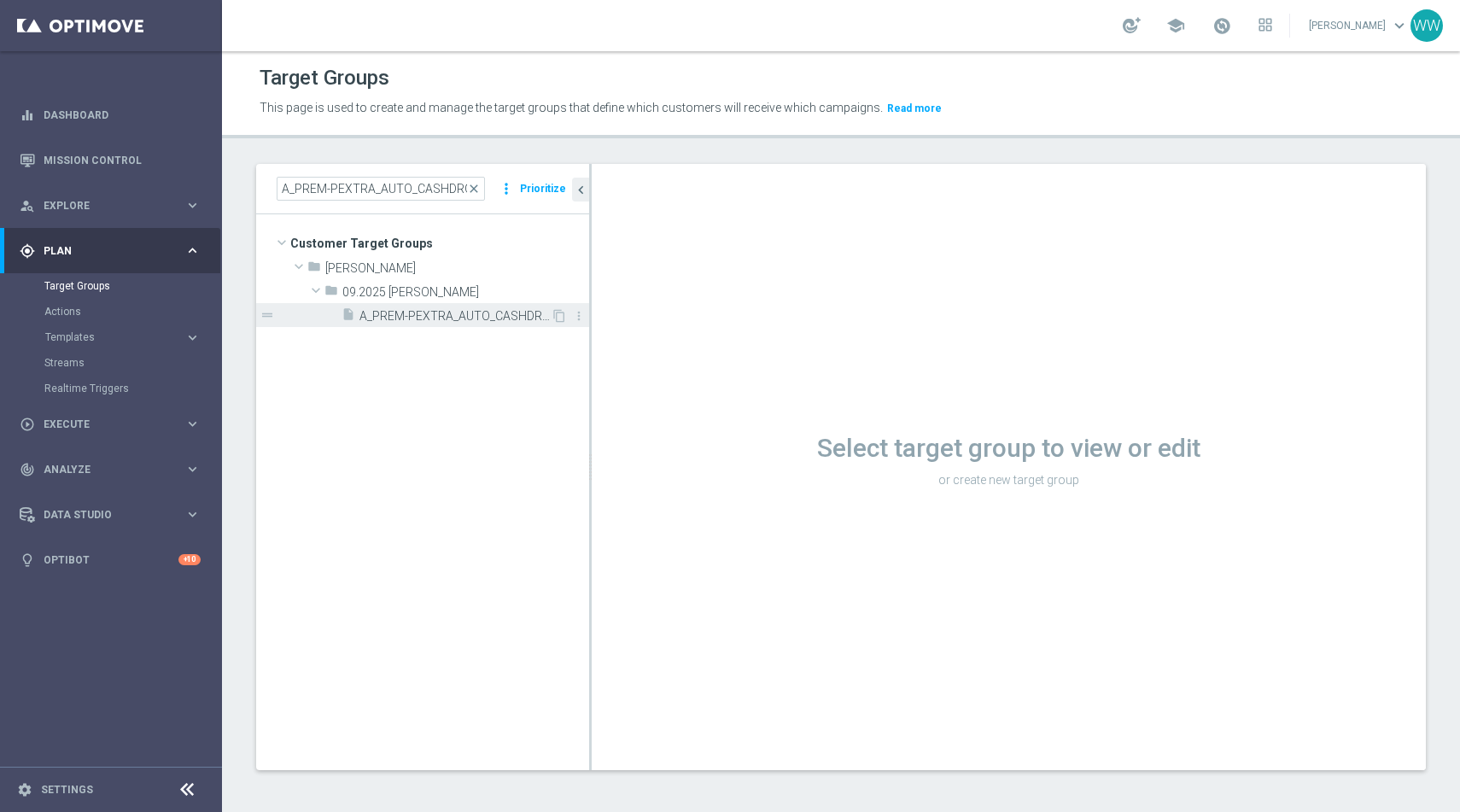
click at [366, 319] on span "A_PREM-PEXTRA_AUTO_CASHDROP_WELCOME_PW_MRKT_WEEKLY" at bounding box center [455, 316] width 192 height 15
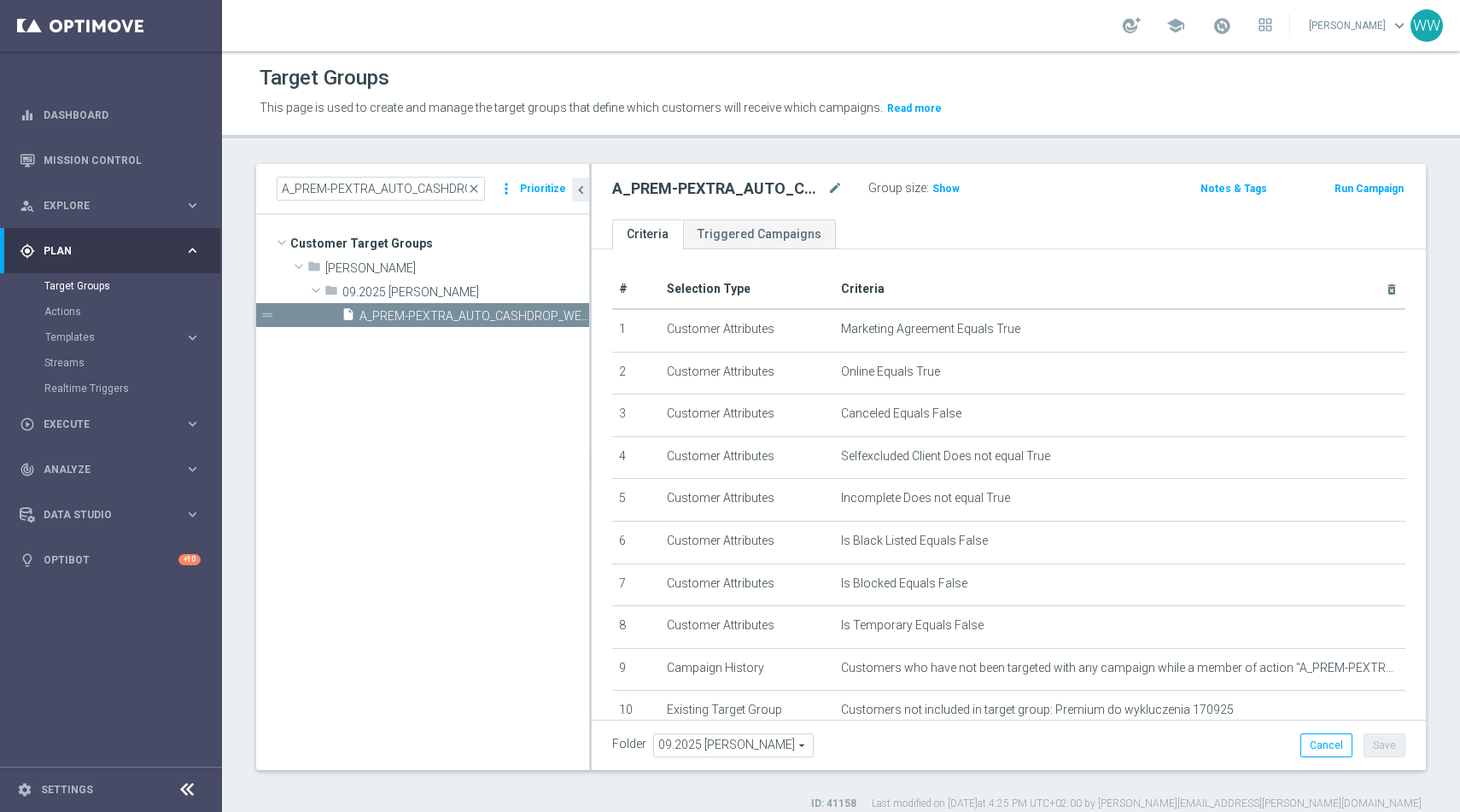
click at [941, 197] on h3 "Show" at bounding box center [946, 188] width 31 height 18
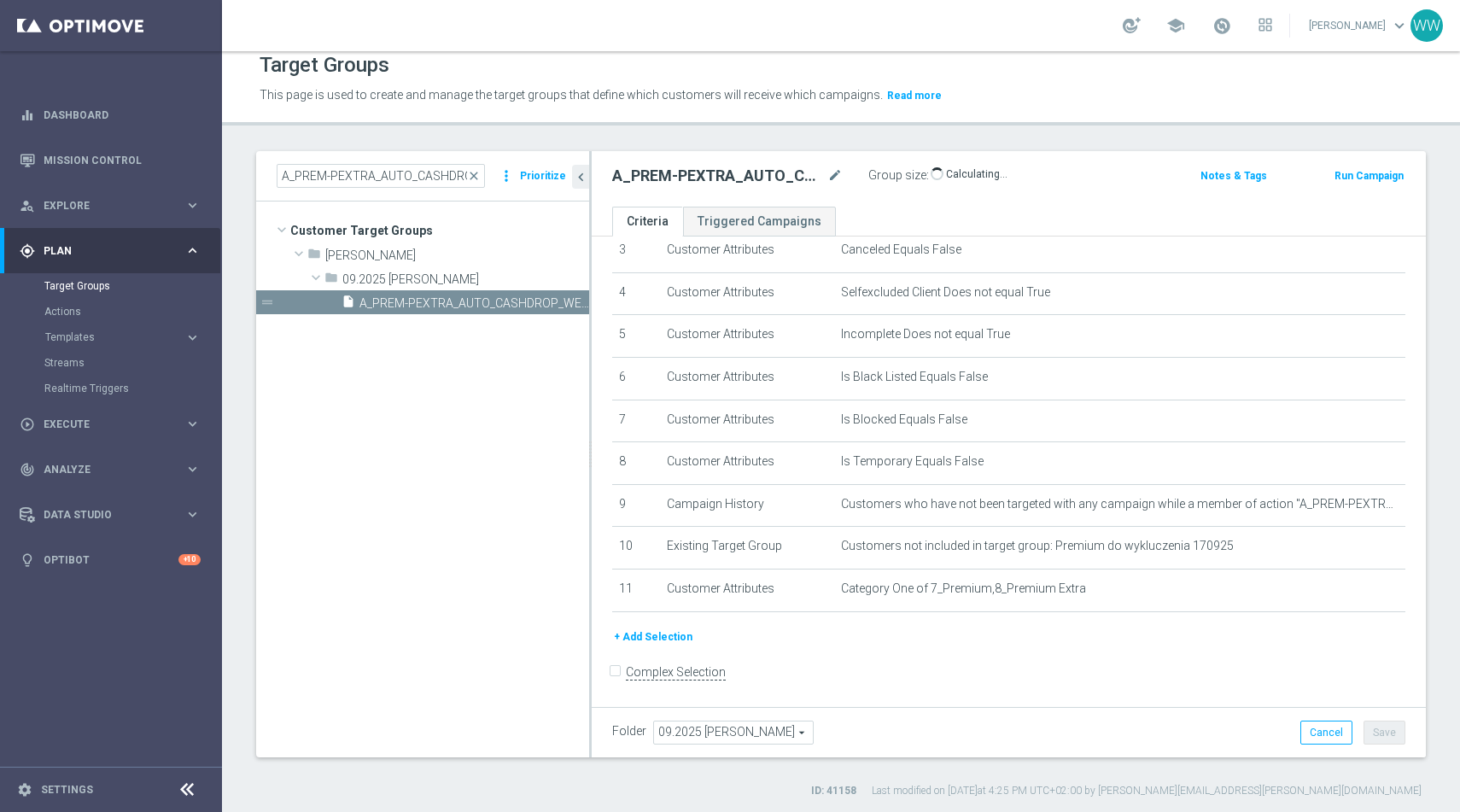
scroll to position [16, 0]
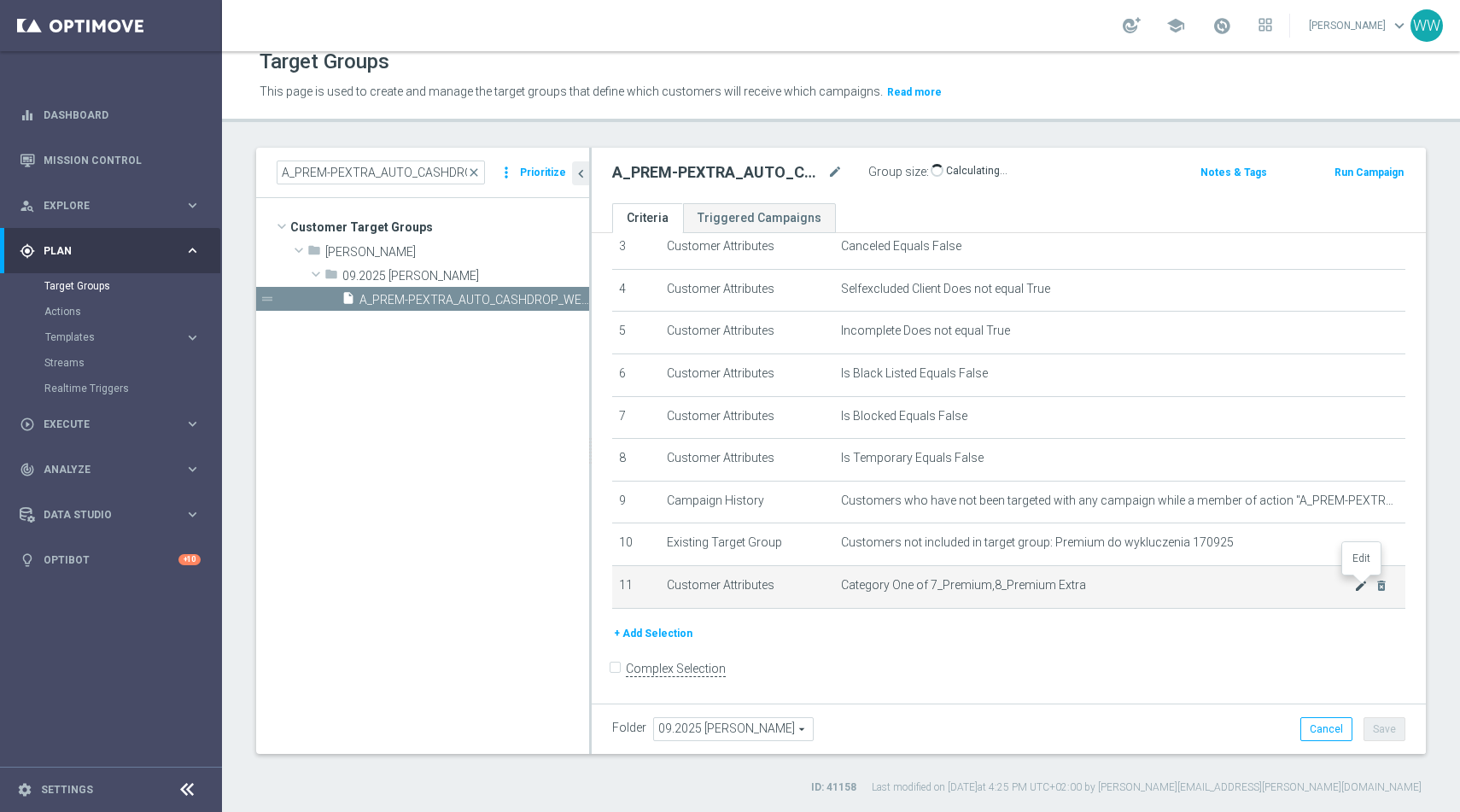
click at [1359, 590] on icon "mode_edit" at bounding box center [1361, 585] width 14 height 14
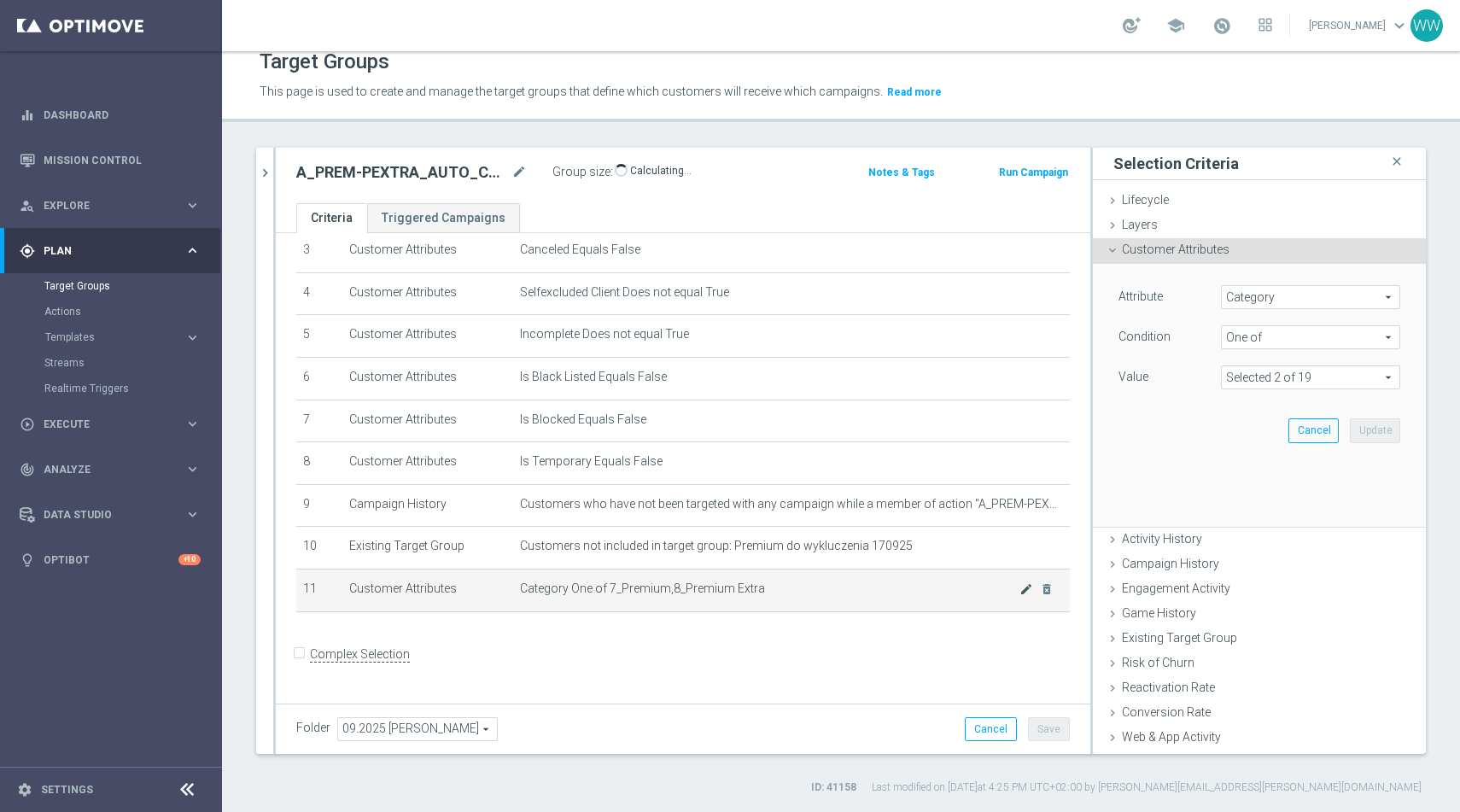
scroll to position [133, 0]
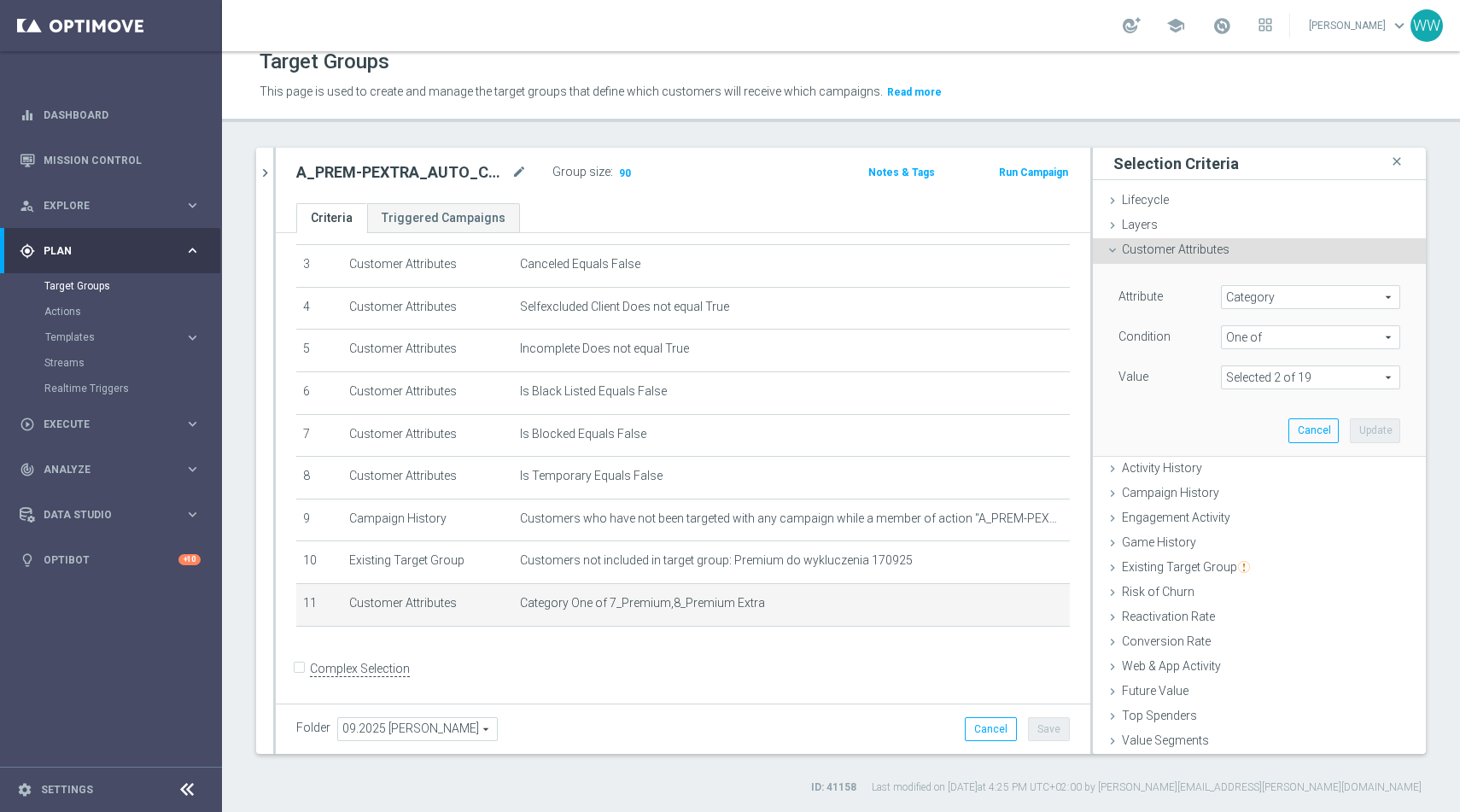
click at [1261, 302] on span "Category" at bounding box center [1311, 296] width 178 height 22
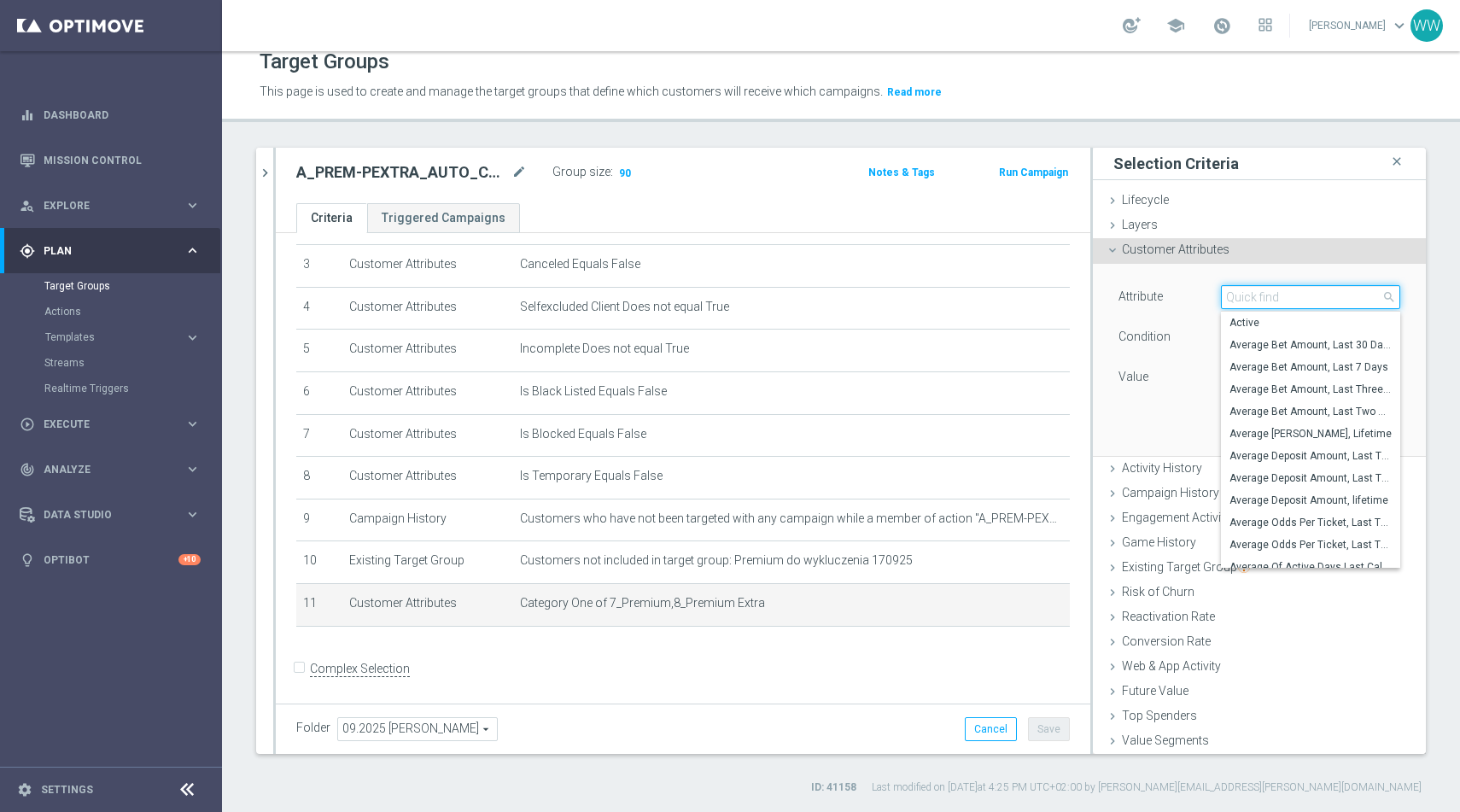
click at [1261, 302] on input "search" at bounding box center [1311, 296] width 179 height 24
click at [1185, 254] on span "Customer Attributes" at bounding box center [1175, 250] width 107 height 14
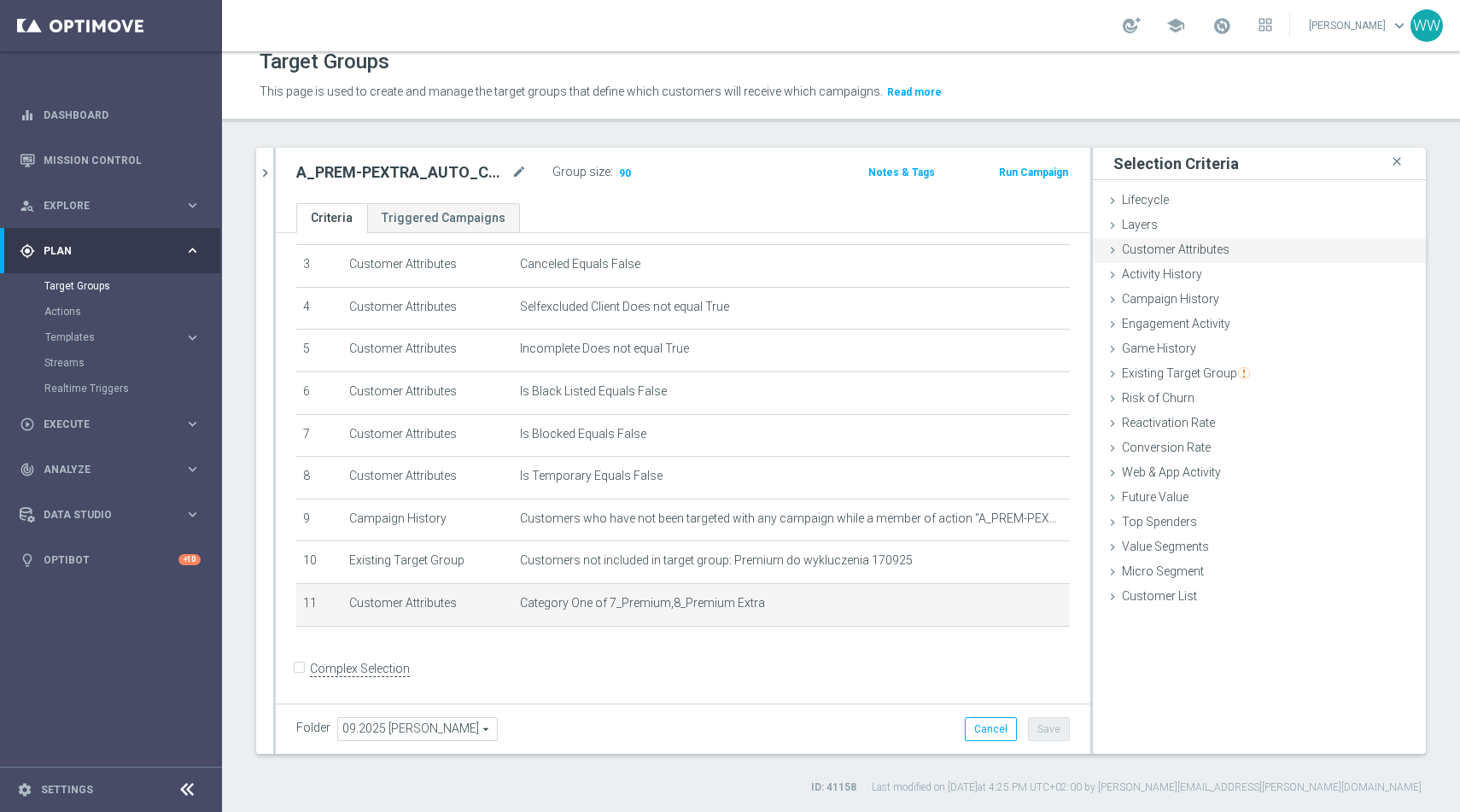
click at [1174, 259] on div "Customer Attributes done" at bounding box center [1259, 250] width 333 height 25
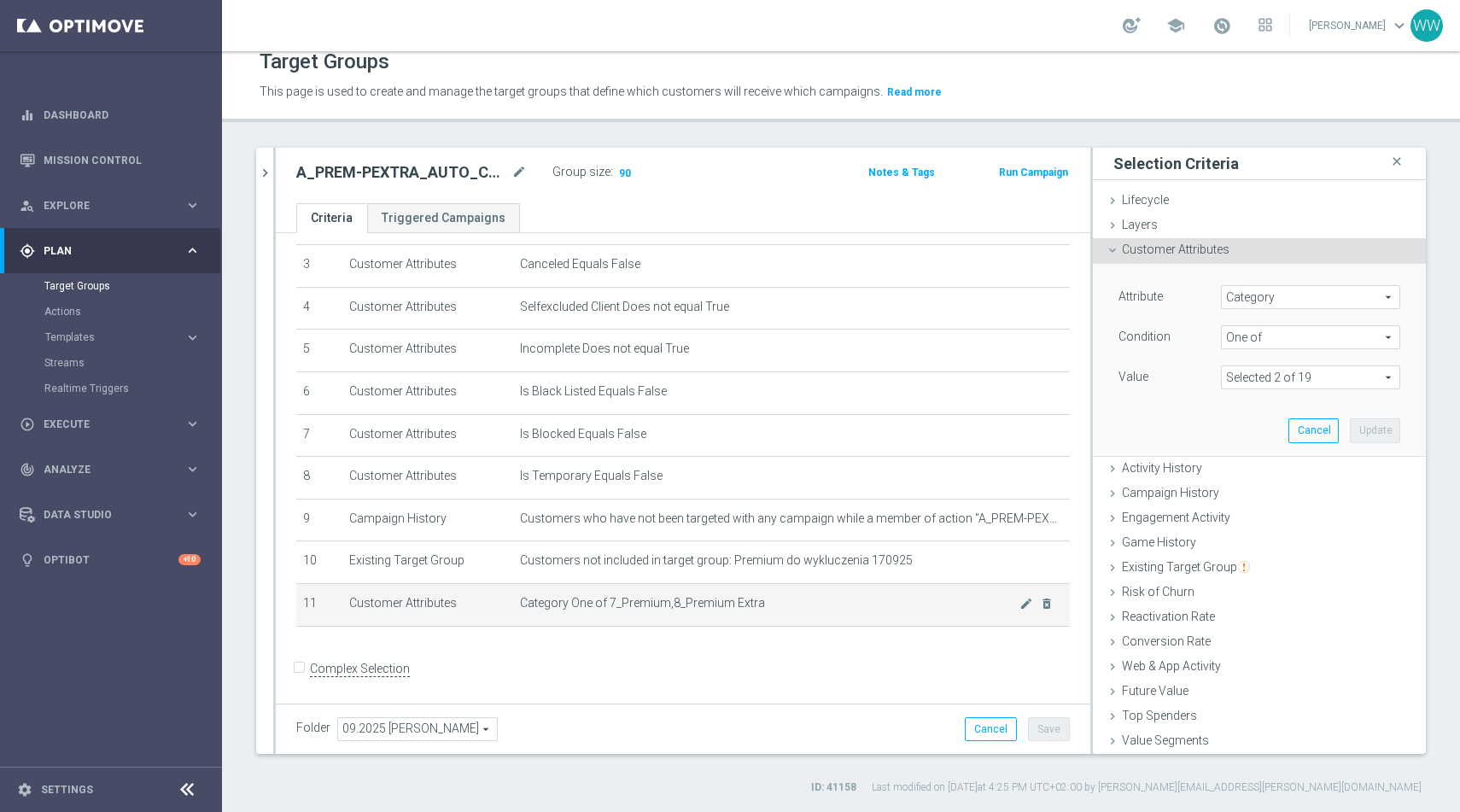
click at [612, 603] on span "Category One of 7_Premium,8_Premium Extra" at bounding box center [769, 603] width 499 height 15
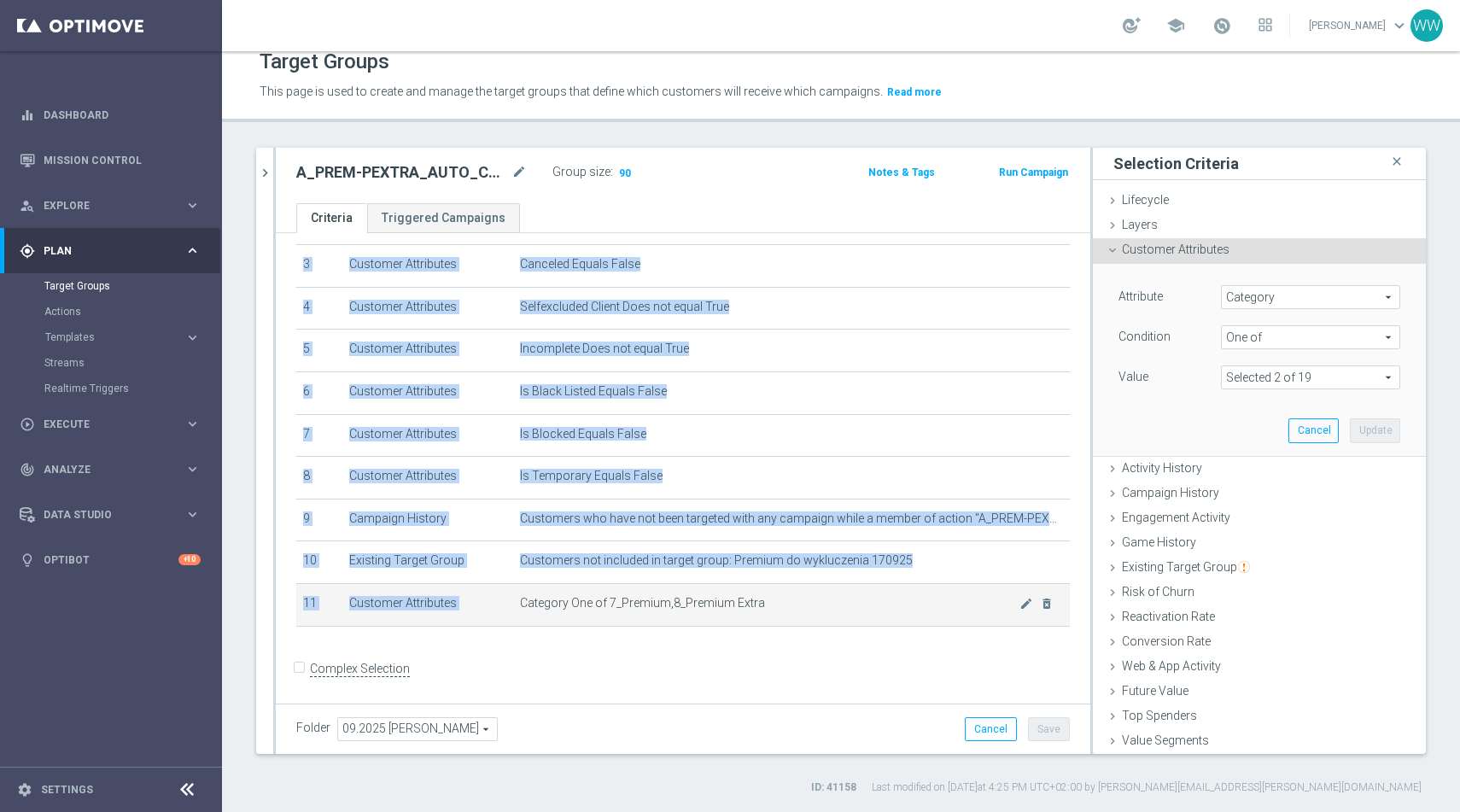
click at [612, 603] on span "Category One of 7_Premium,8_Premium Extra" at bounding box center [769, 603] width 499 height 15
click at [679, 603] on span "Category One of 7_Premium,8_Premium Extra" at bounding box center [769, 603] width 499 height 15
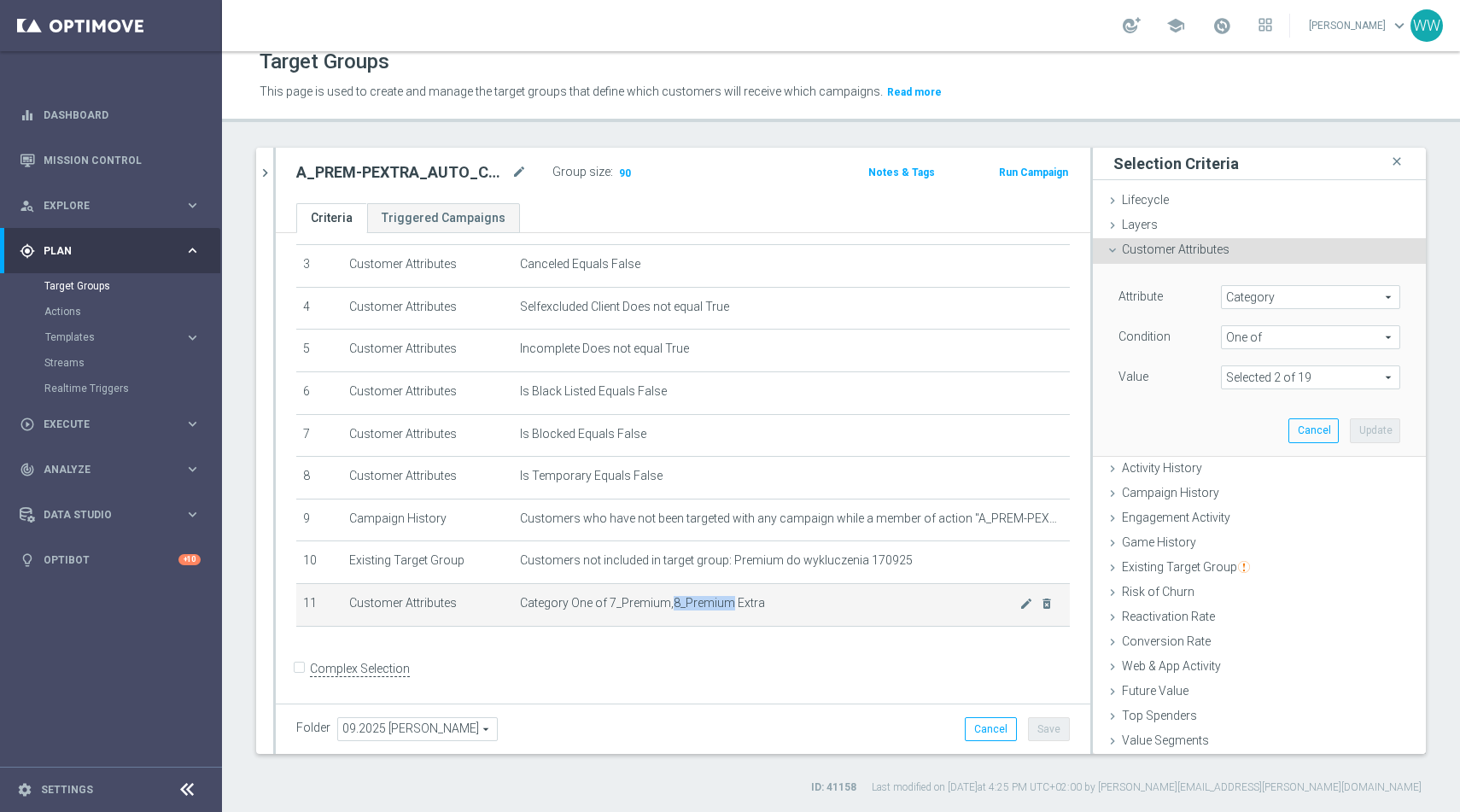
click at [679, 603] on span "Category One of 7_Premium,8_Premium Extra" at bounding box center [769, 603] width 499 height 15
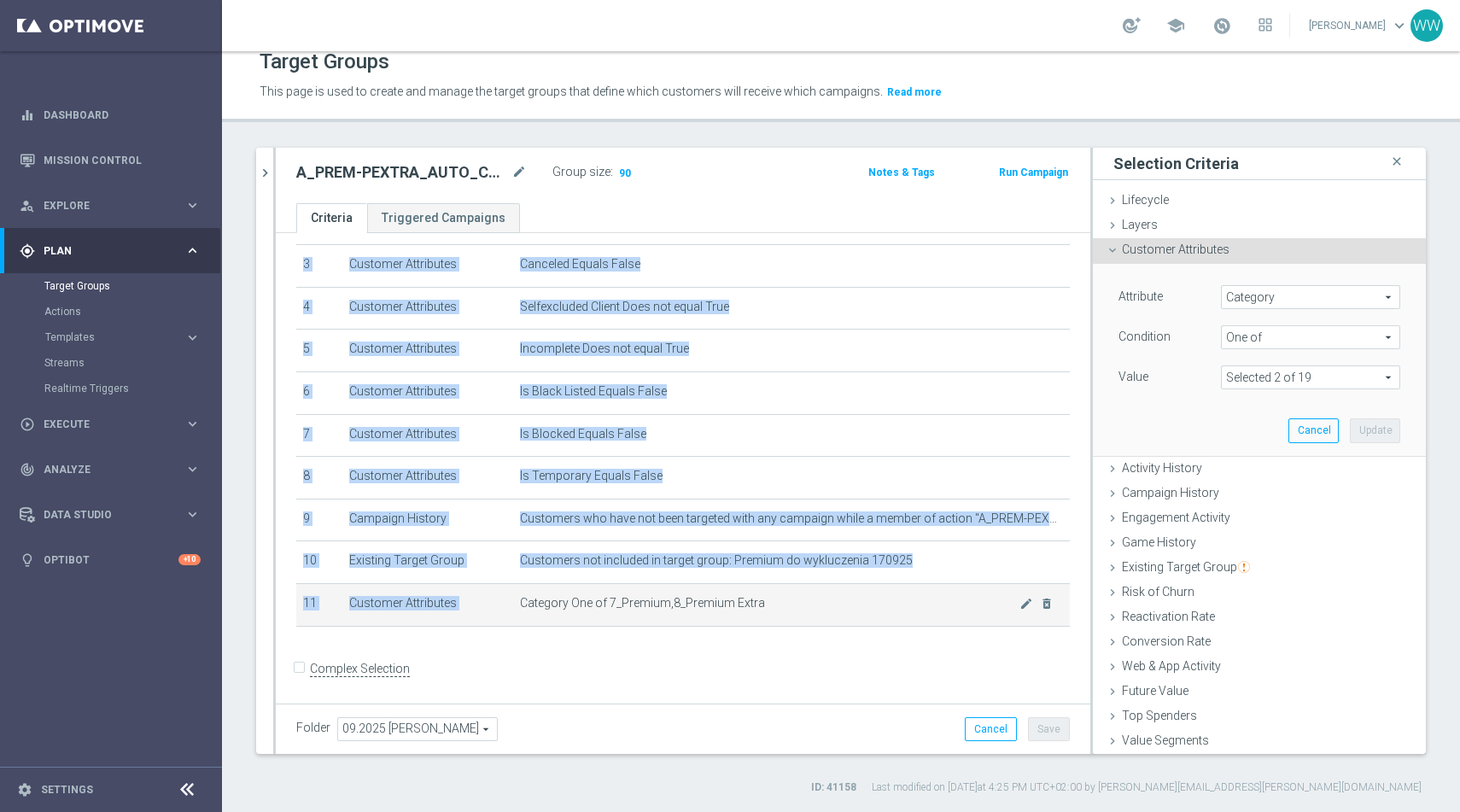
click at [679, 603] on span "Category One of 7_Premium,8_Premium Extra" at bounding box center [769, 603] width 499 height 15
click at [568, 601] on span "Category One of 7_Premium,8_Premium Extra" at bounding box center [769, 603] width 499 height 15
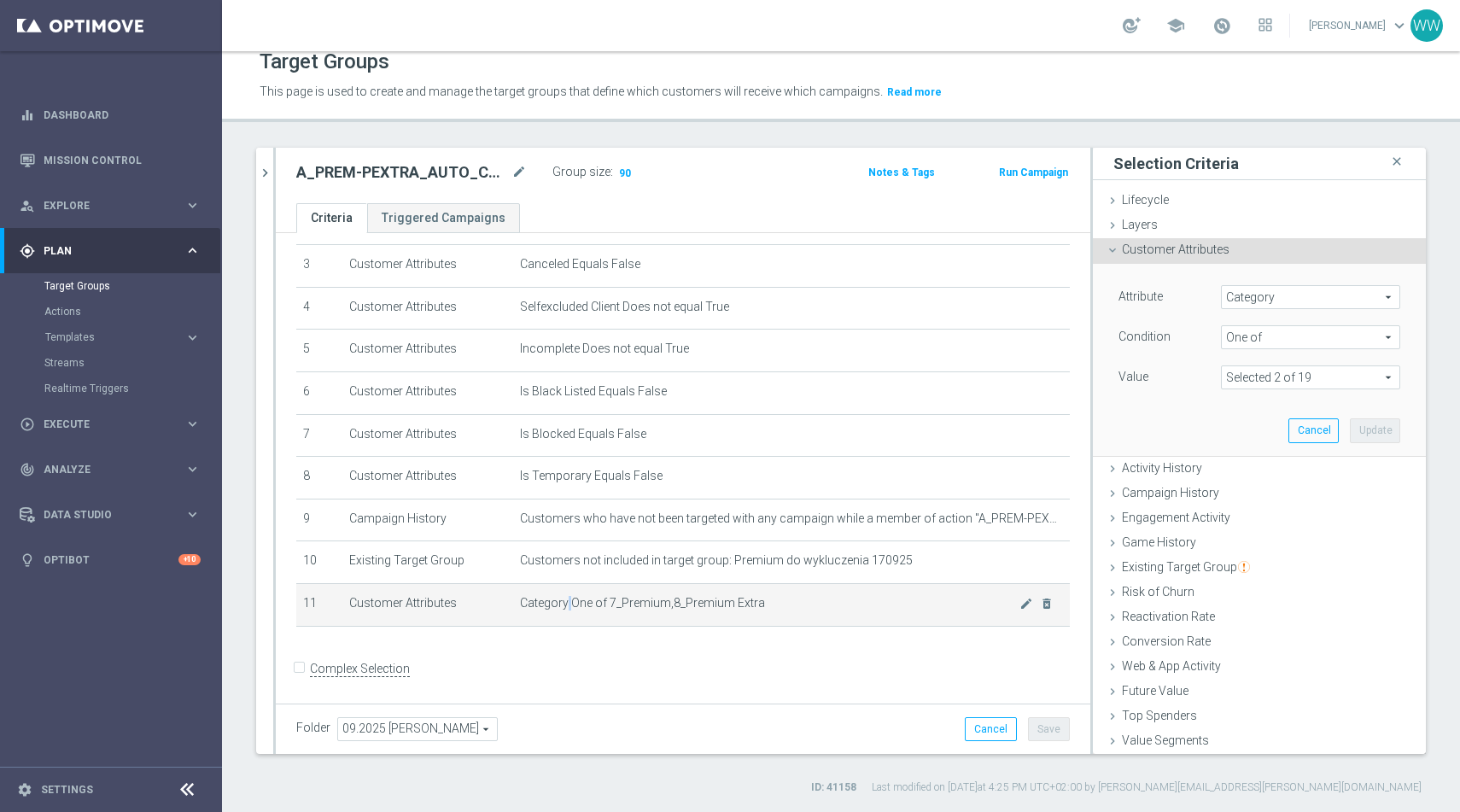
click at [568, 601] on span "Category One of 7_Premium,8_Premium Extra" at bounding box center [769, 603] width 499 height 15
click at [1020, 607] on icon "mode_edit" at bounding box center [1027, 604] width 14 height 14
click at [1168, 250] on span "Customer Attributes" at bounding box center [1175, 250] width 107 height 14
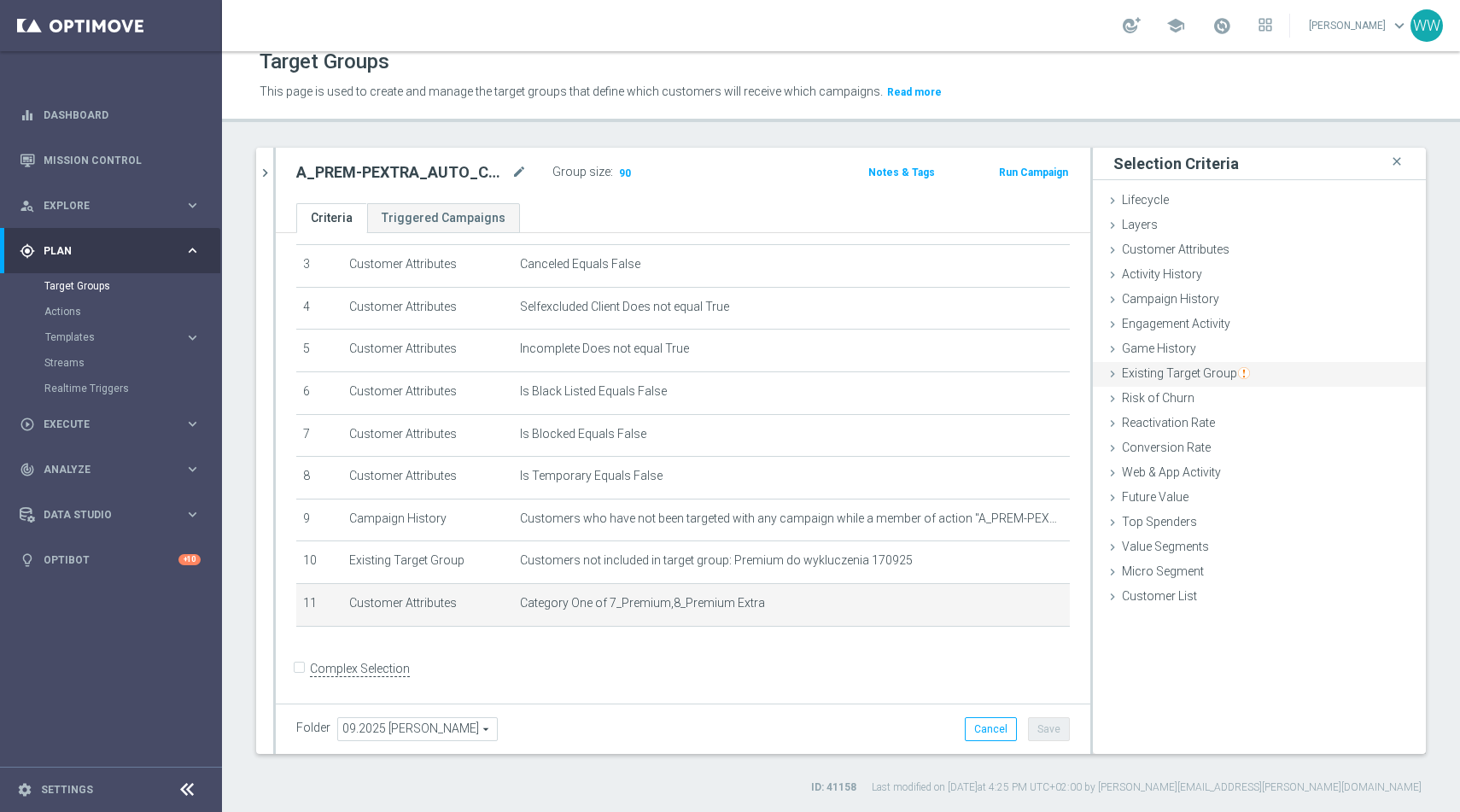
click at [1198, 381] on div "Existing Target Group done" at bounding box center [1259, 374] width 333 height 25
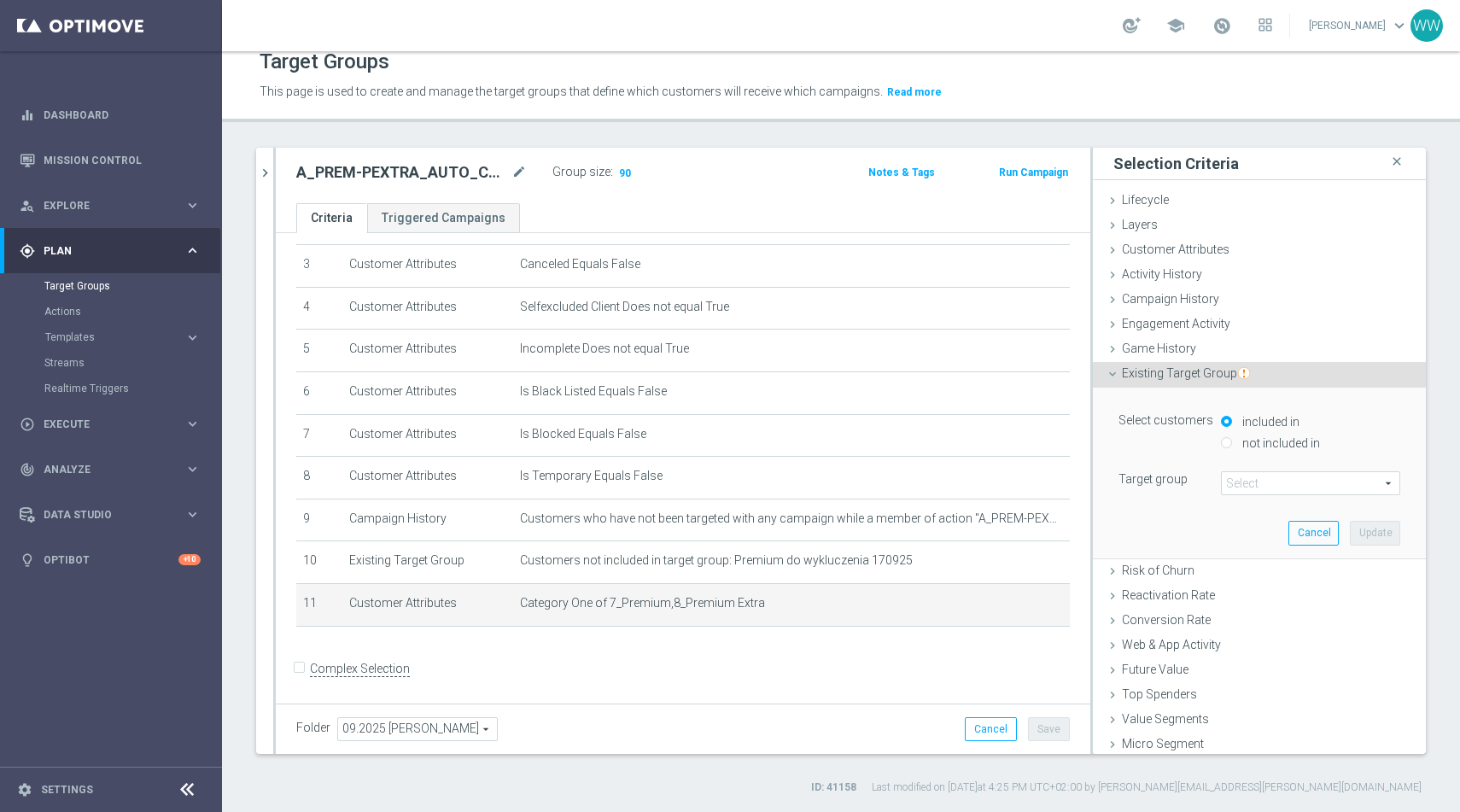
click at [1251, 471] on div "Select arrow_drop_down search" at bounding box center [1311, 482] width 179 height 24
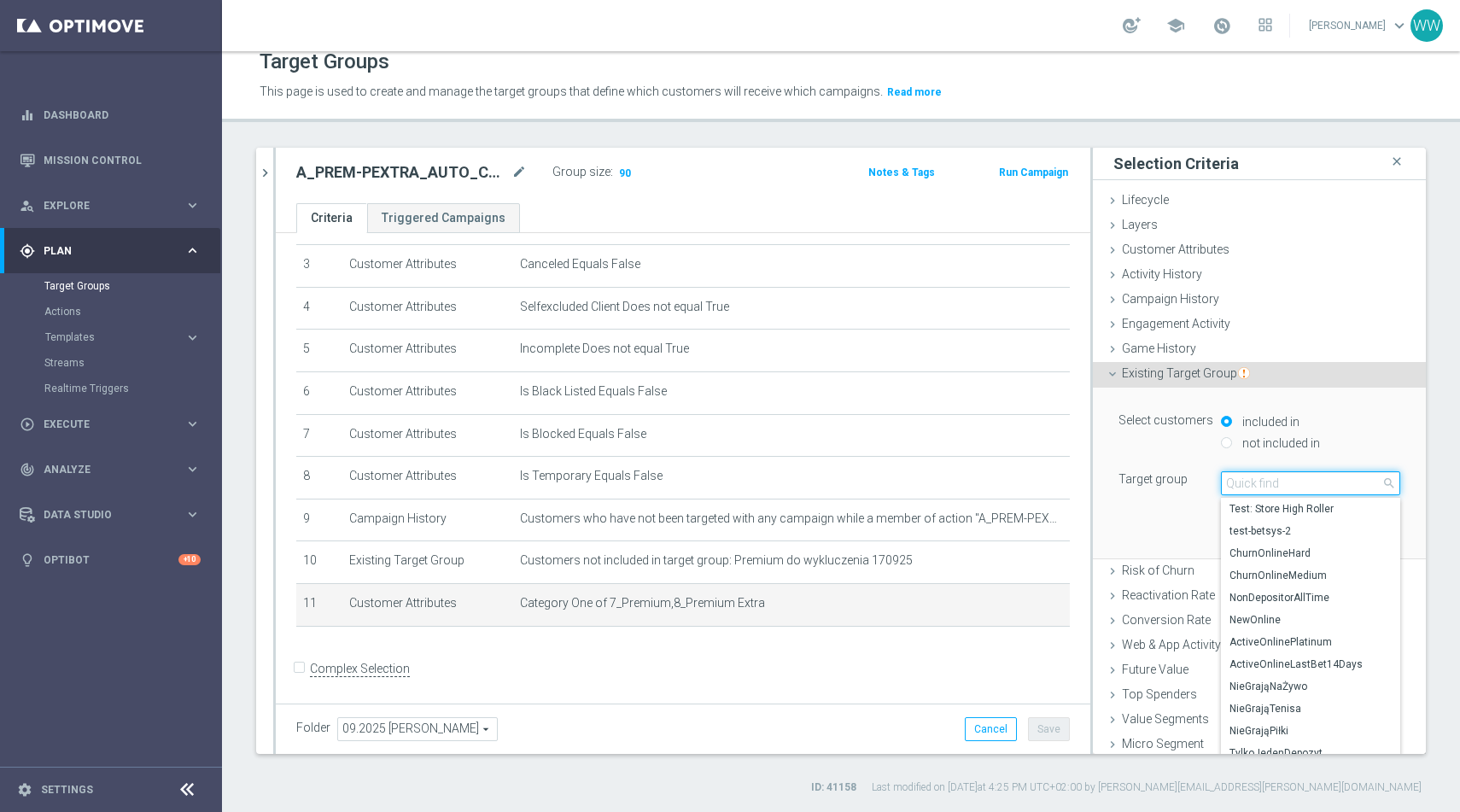
click at [1249, 478] on input "search" at bounding box center [1311, 482] width 179 height 24
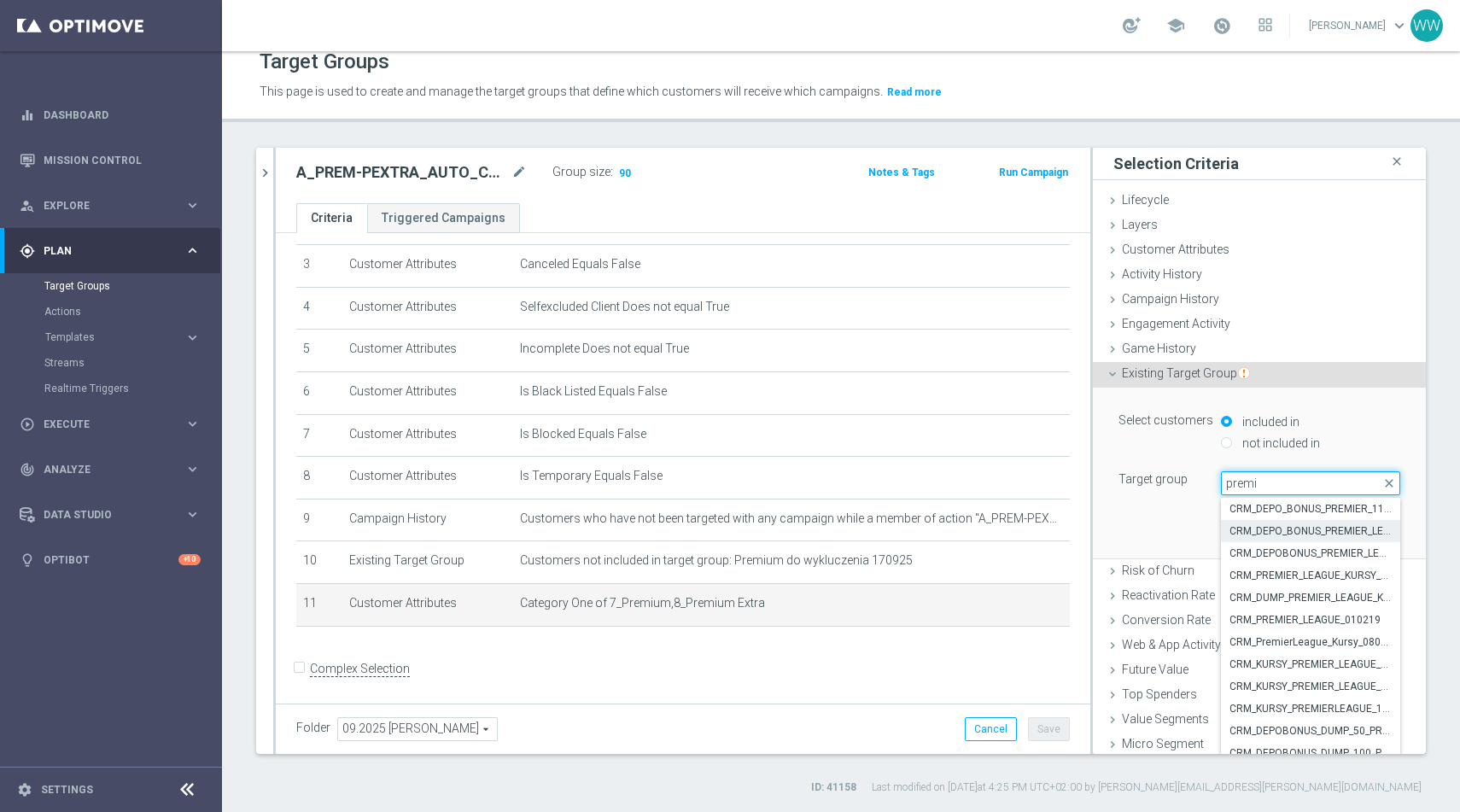
scroll to position [38, 0]
click at [1250, 482] on input "premi" at bounding box center [1311, 482] width 179 height 24
paste input "Premium&Premium_Extra"
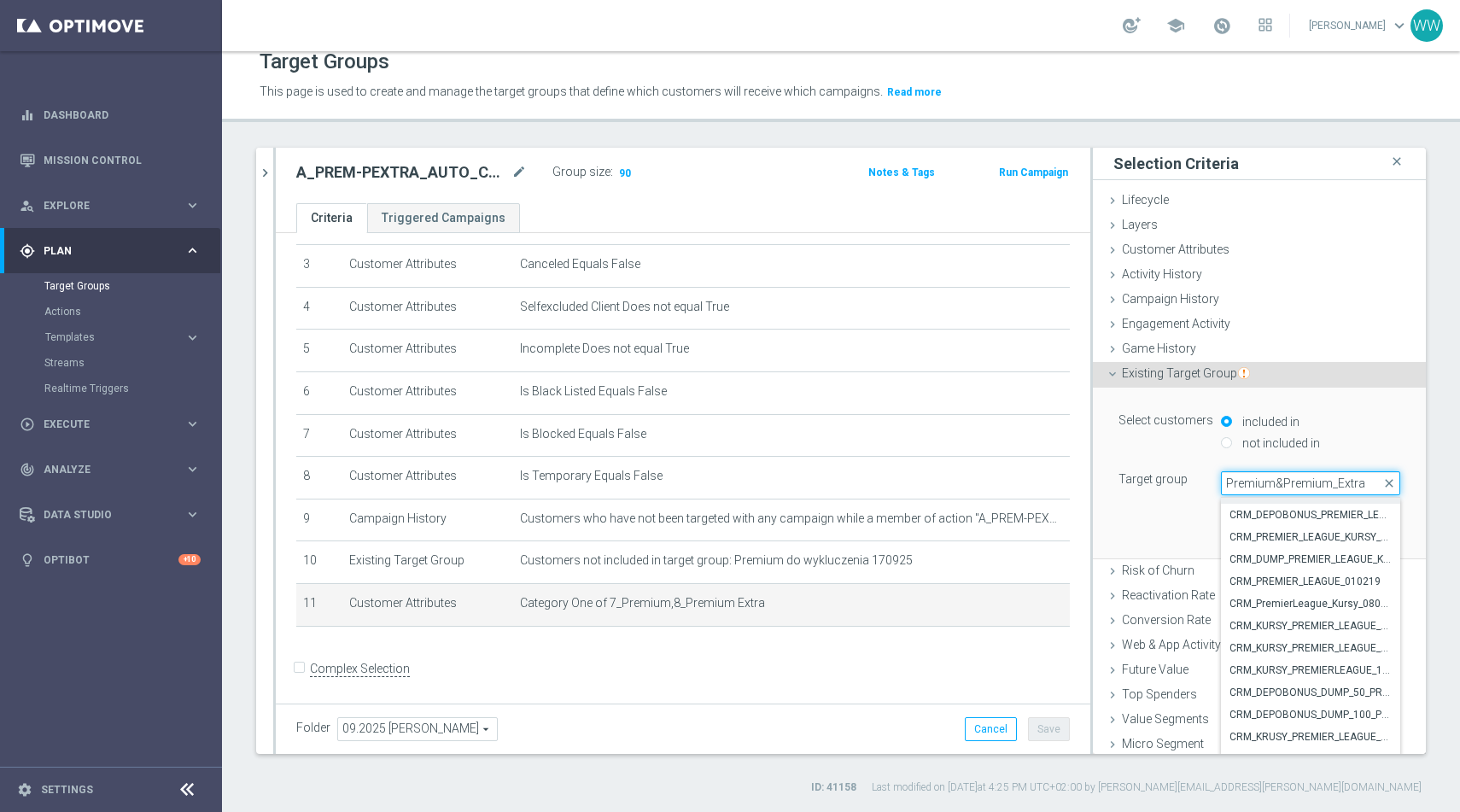
scroll to position [0, 0]
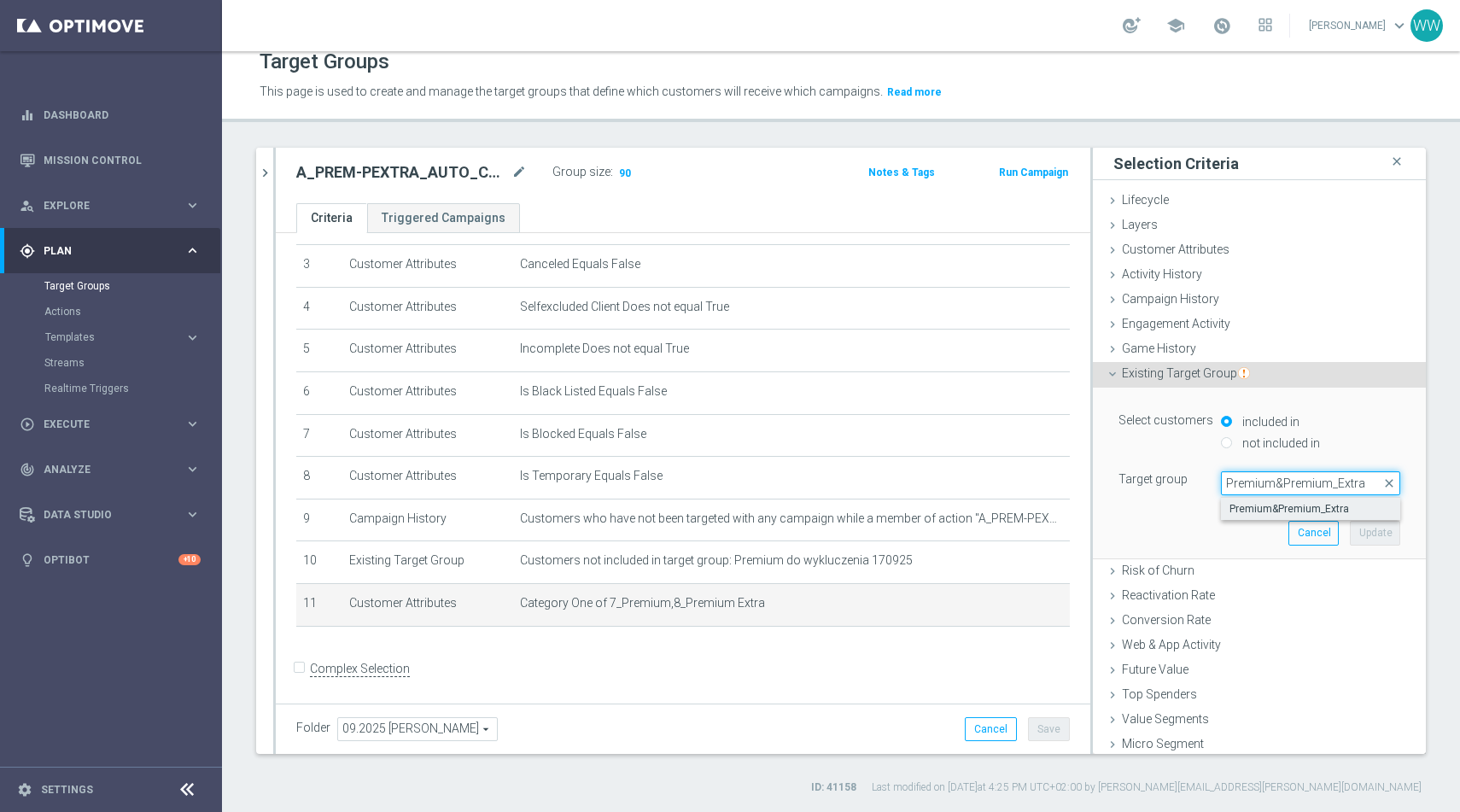
type input "Premium&Premium_Extra"
click at [1290, 505] on span "Premium&Premium_Extra" at bounding box center [1310, 509] width 163 height 14
type input "Premium&Premium_Extra"
click at [1366, 535] on button "Update" at bounding box center [1374, 532] width 50 height 24
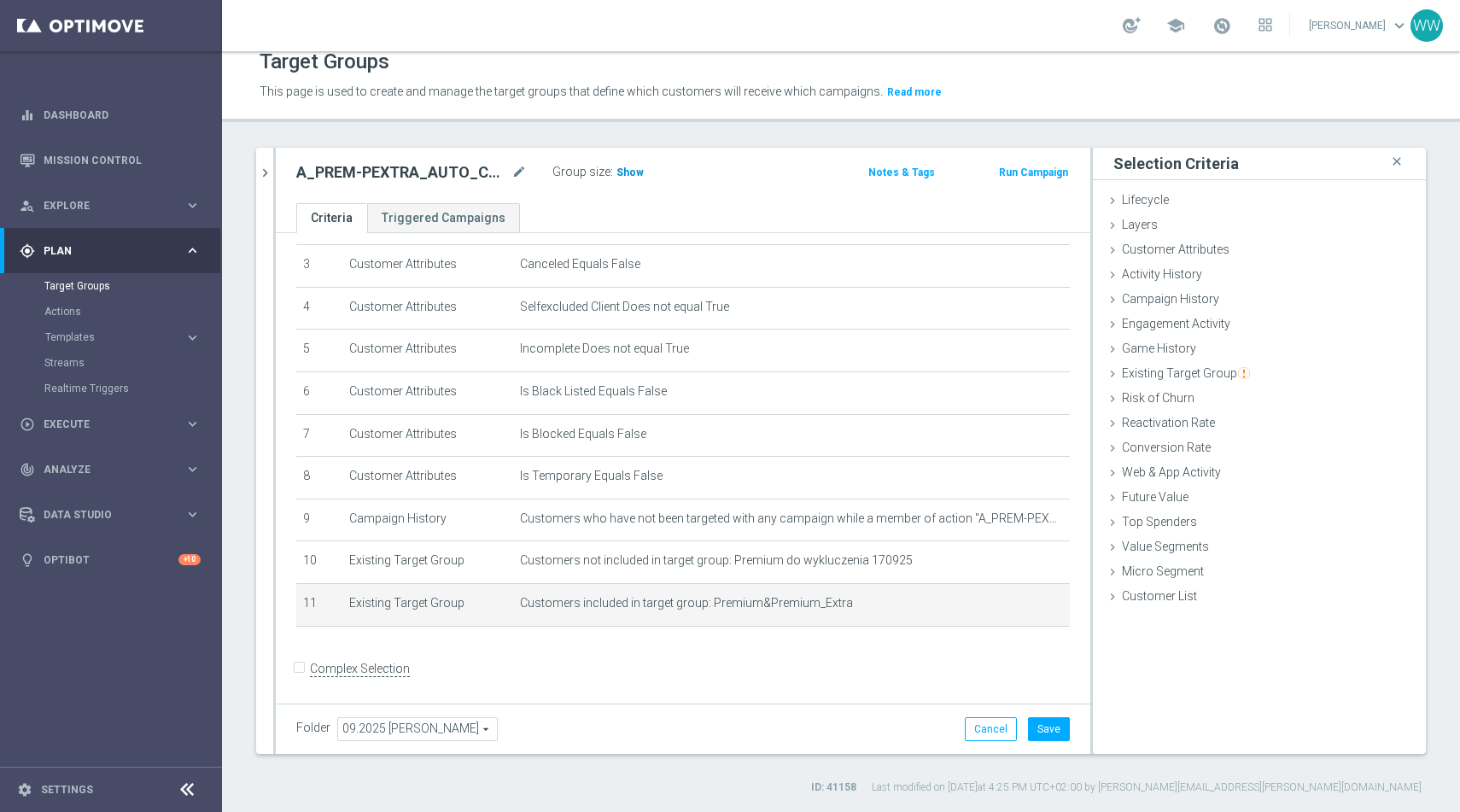
click at [626, 177] on span "Show" at bounding box center [629, 172] width 27 height 12
click at [70, 429] on div "play_circle_outline Execute" at bounding box center [101, 424] width 164 height 15
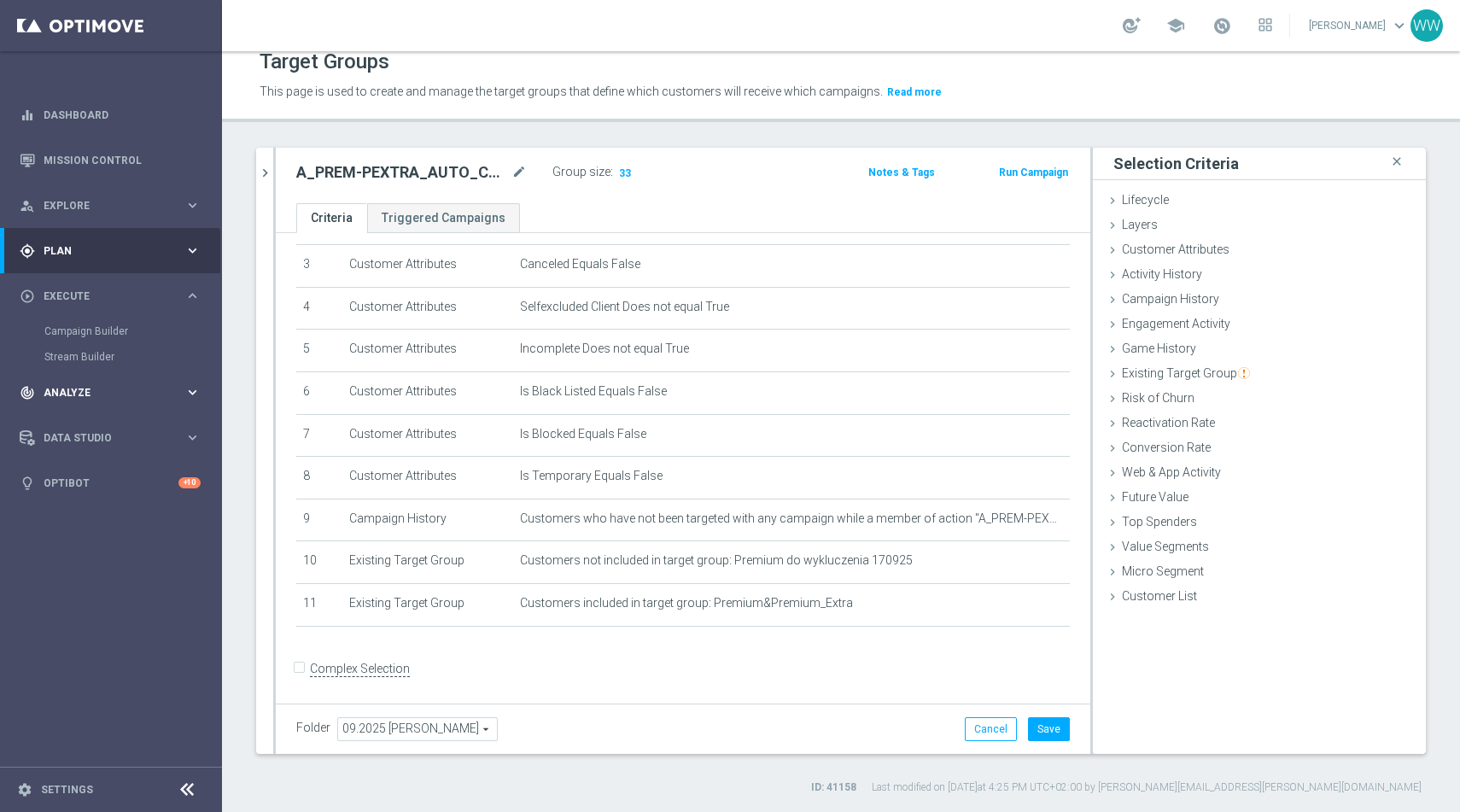
click at [64, 394] on span "Analyze" at bounding box center [114, 393] width 141 height 11
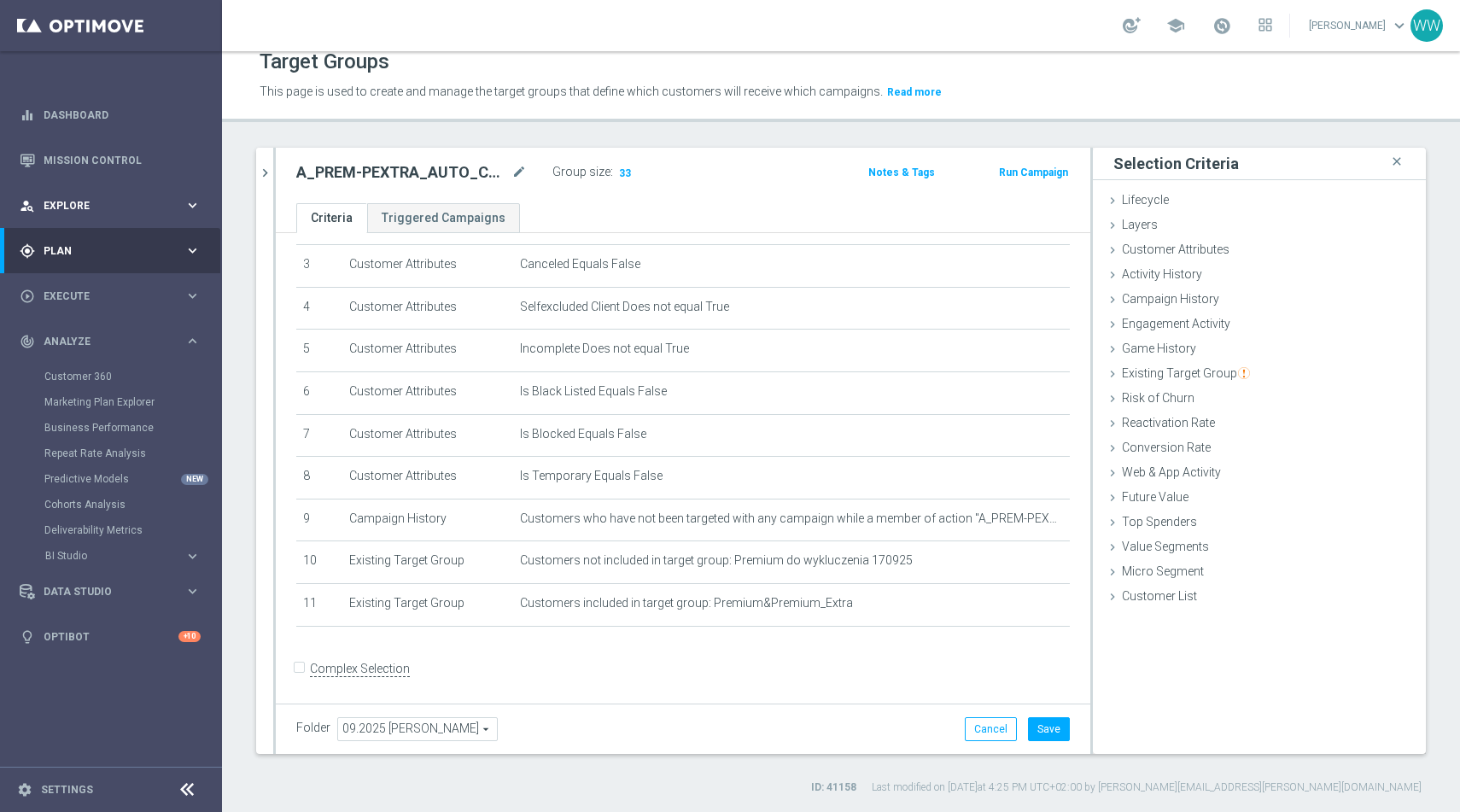
click at [65, 215] on div "person_search Explore keyboard_arrow_right" at bounding box center [110, 205] width 221 height 45
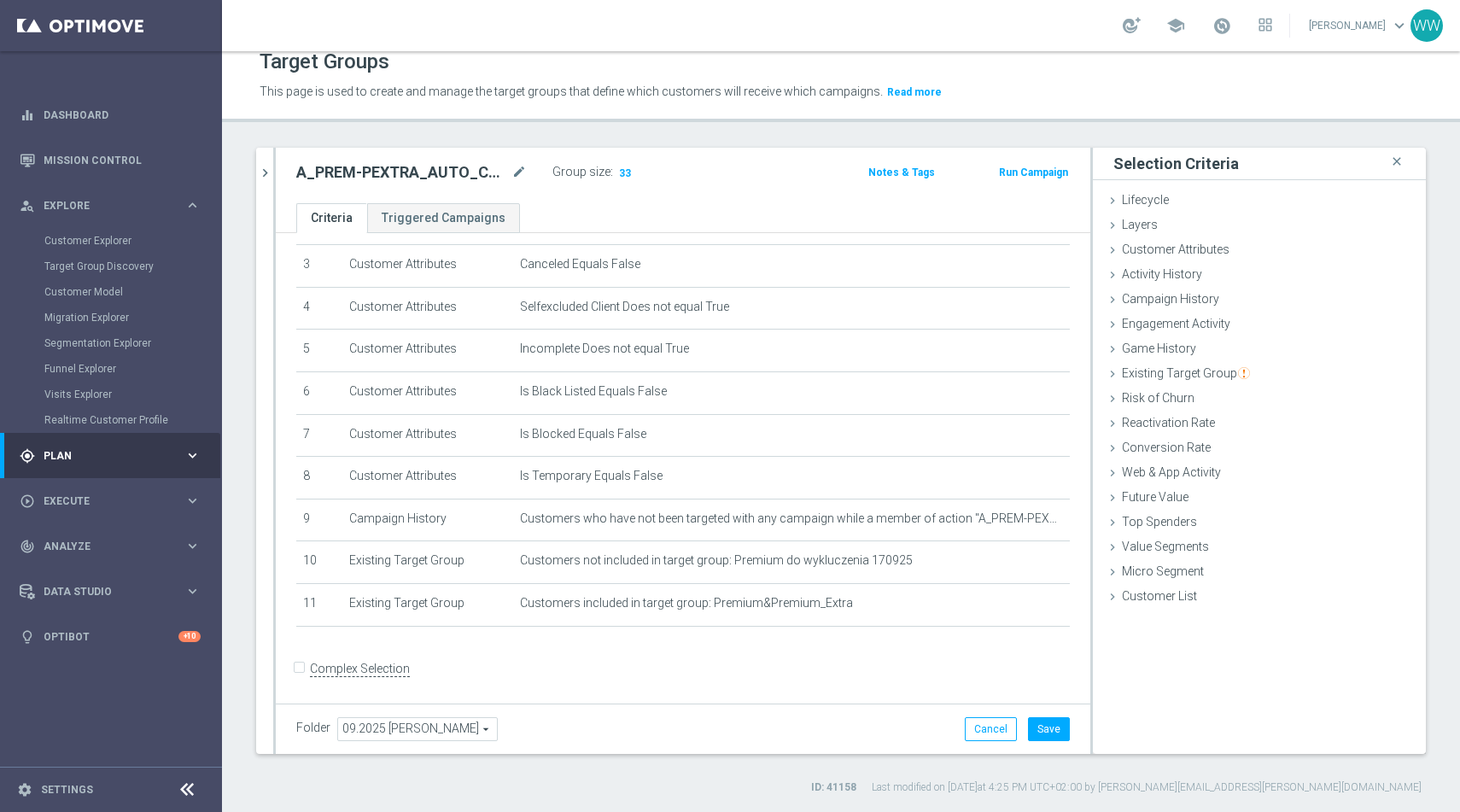
click at [75, 249] on div "Customer Explorer" at bounding box center [132, 240] width 176 height 25
click at [74, 245] on link "Customer Explorer" at bounding box center [110, 241] width 133 height 14
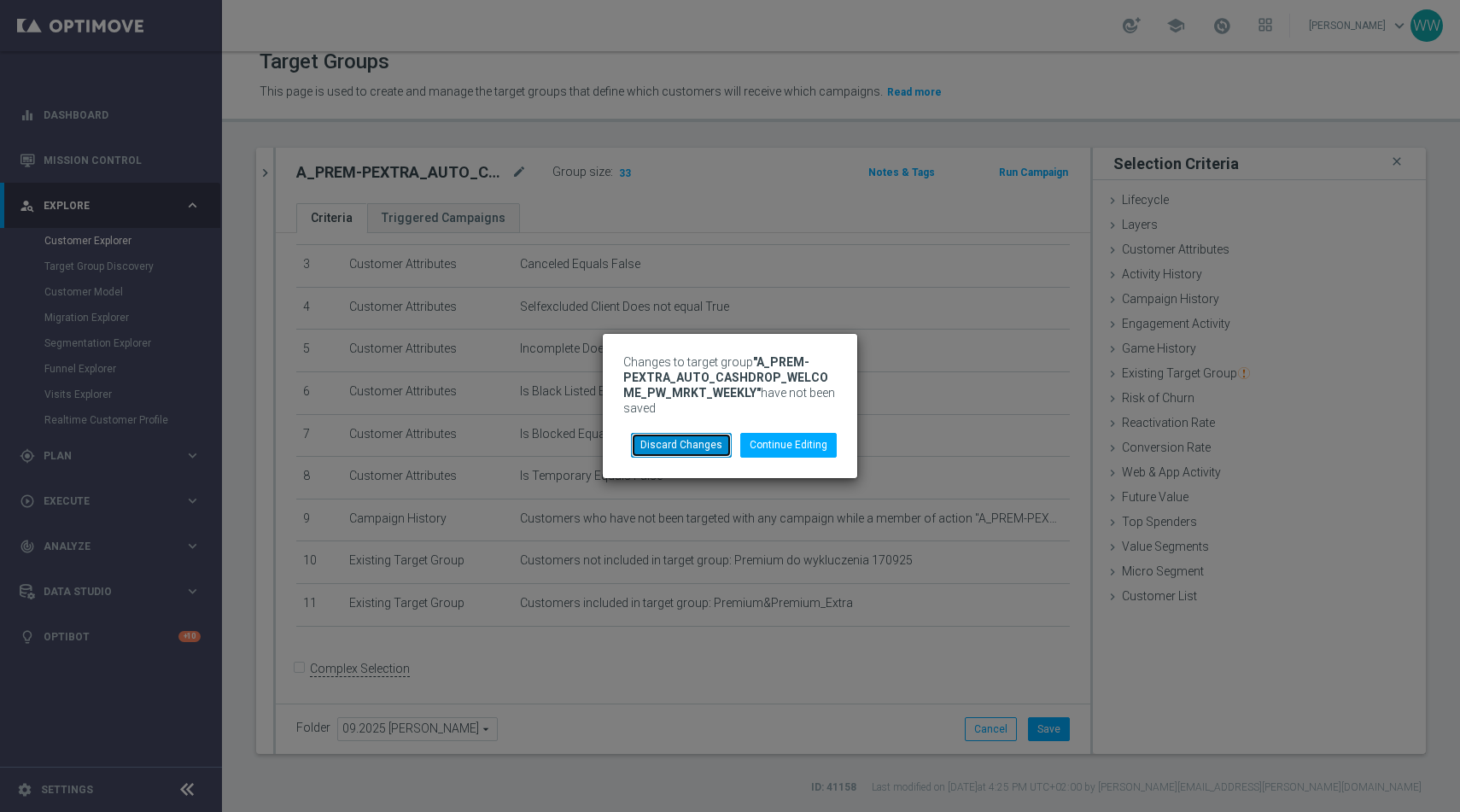
click at [703, 442] on button "Discard Changes" at bounding box center [681, 444] width 101 height 24
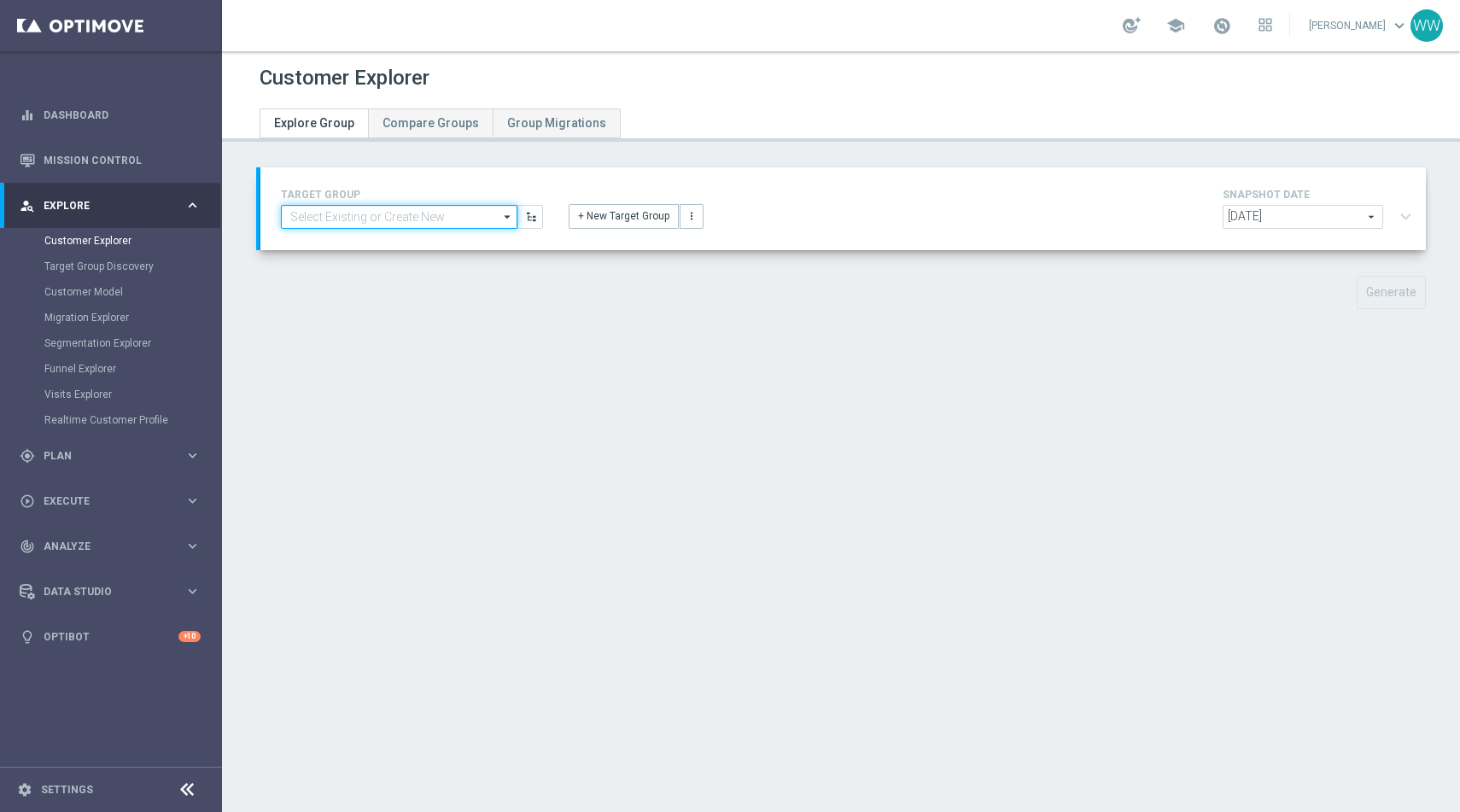
click at [471, 207] on input at bounding box center [398, 216] width 236 height 24
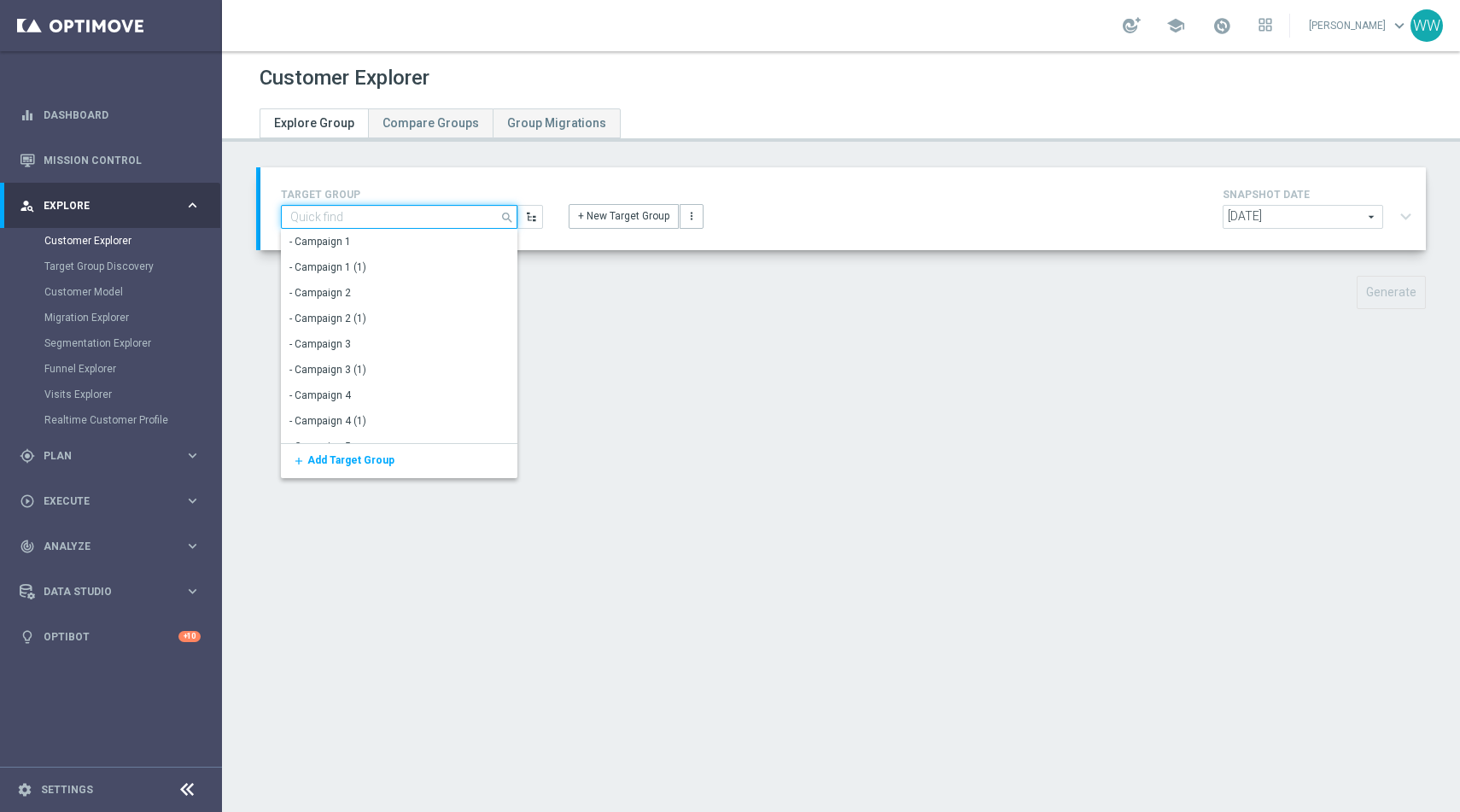
paste input "Premium&Premium_Extra"
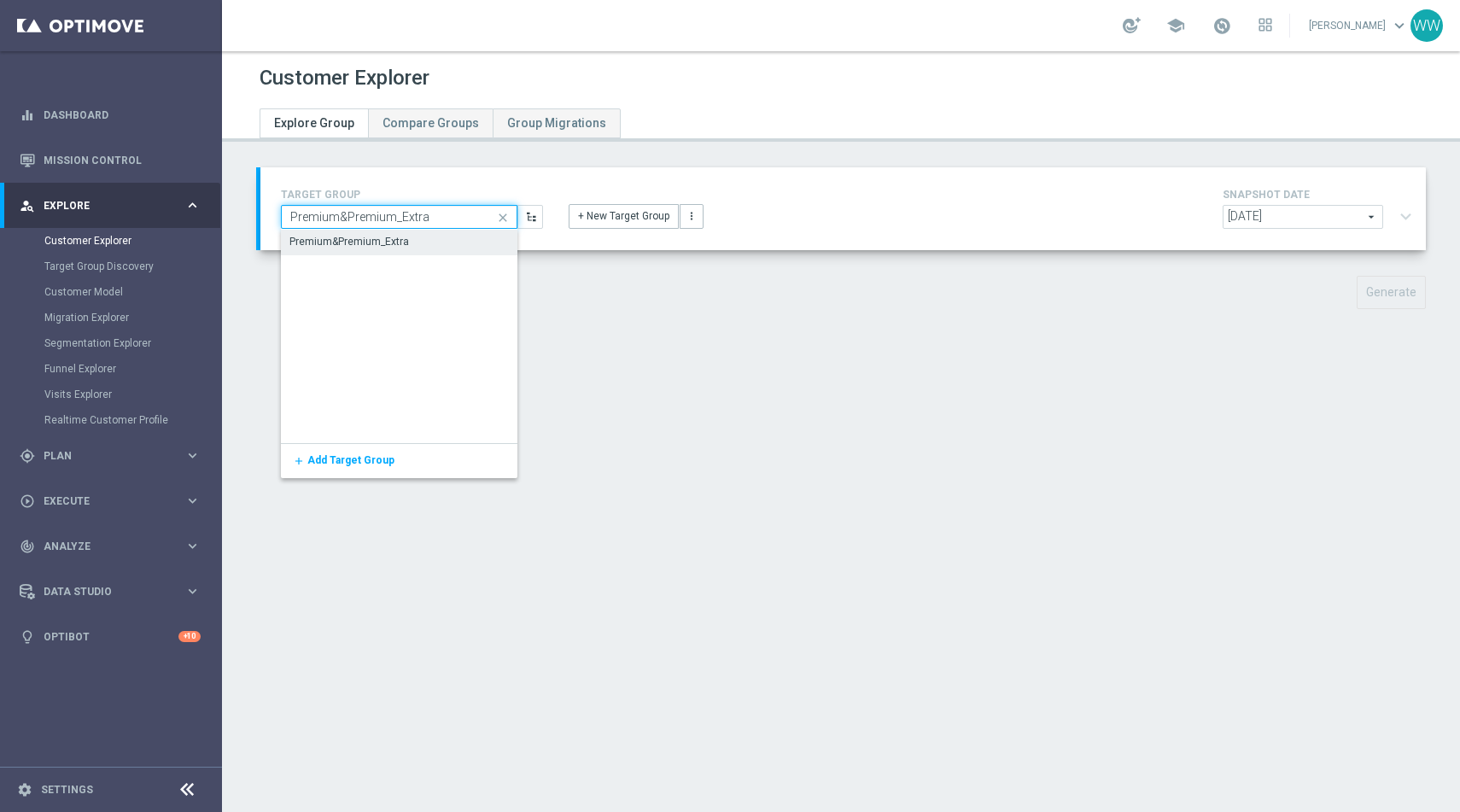
type input "Premium&Premium_Extra"
click at [460, 236] on div "Premium&Premium_Extra" at bounding box center [398, 241] width 236 height 24
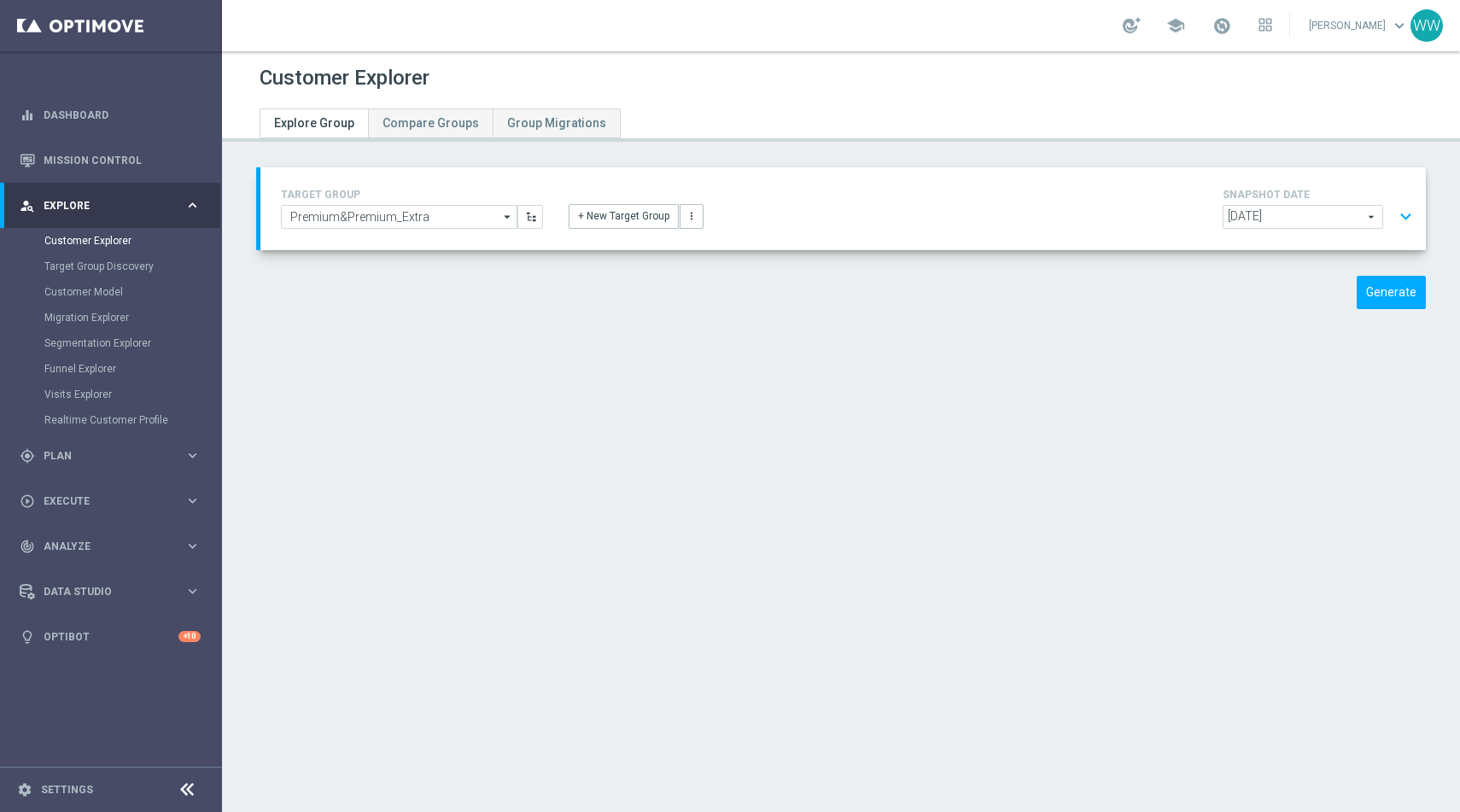
click at [1404, 221] on button "expand_more" at bounding box center [1406, 216] width 25 height 33
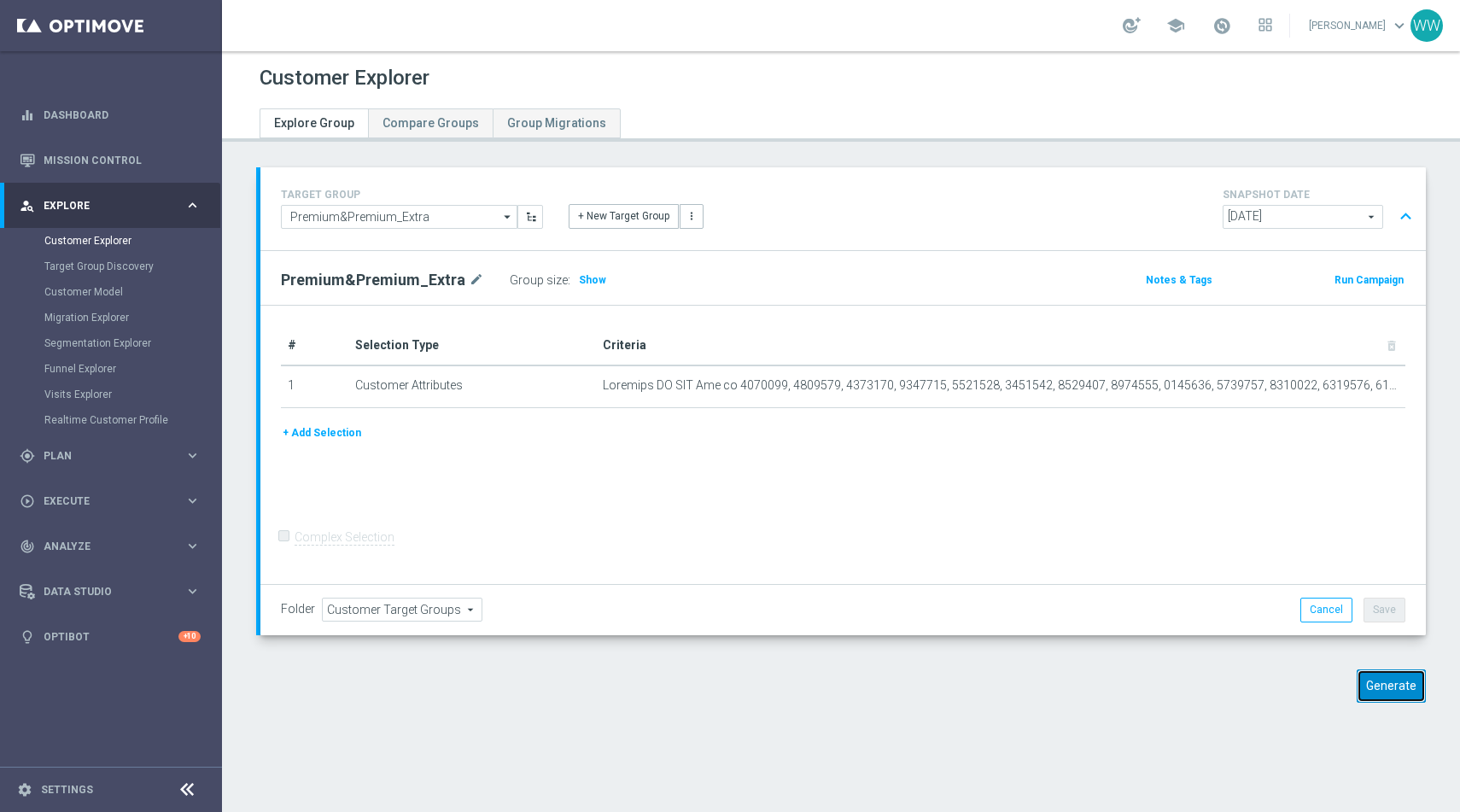
click at [1412, 676] on button "Generate" at bounding box center [1391, 685] width 69 height 33
